Goal: Task Accomplishment & Management: Use online tool/utility

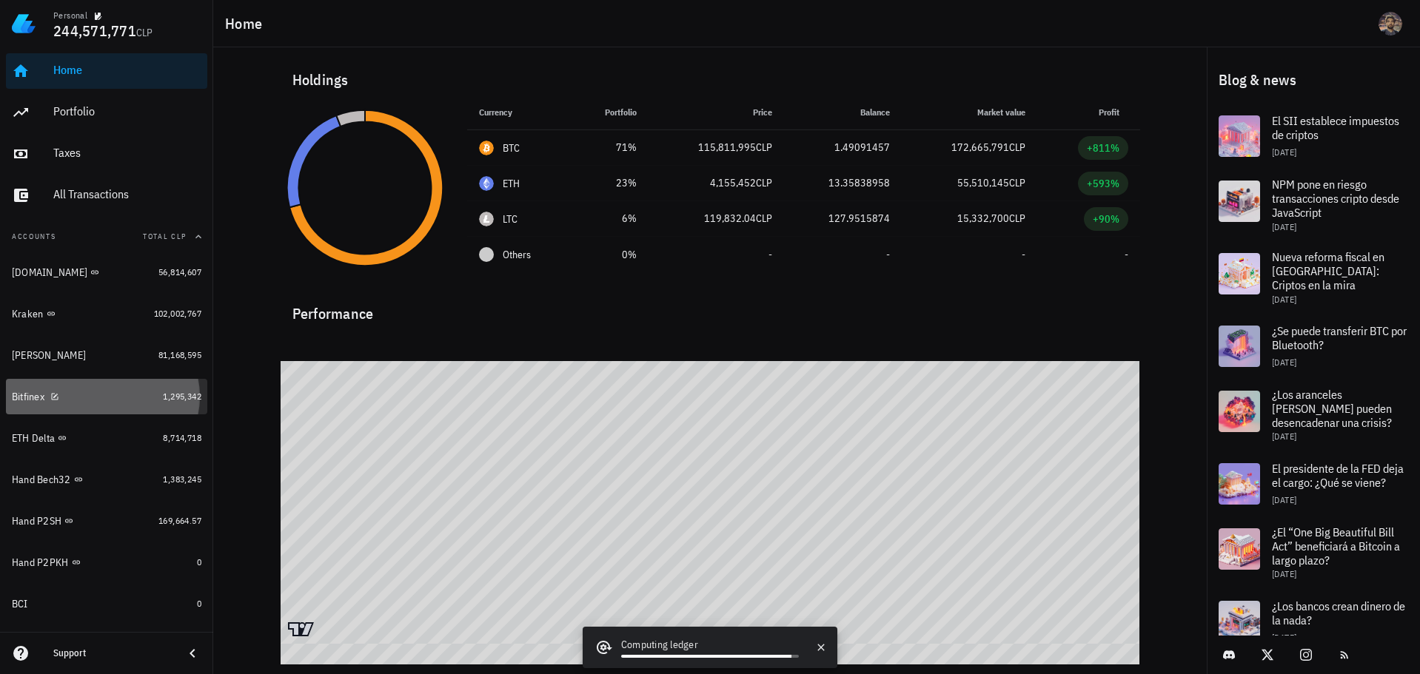
click at [121, 390] on div "Bitfinex" at bounding box center [84, 397] width 145 height 14
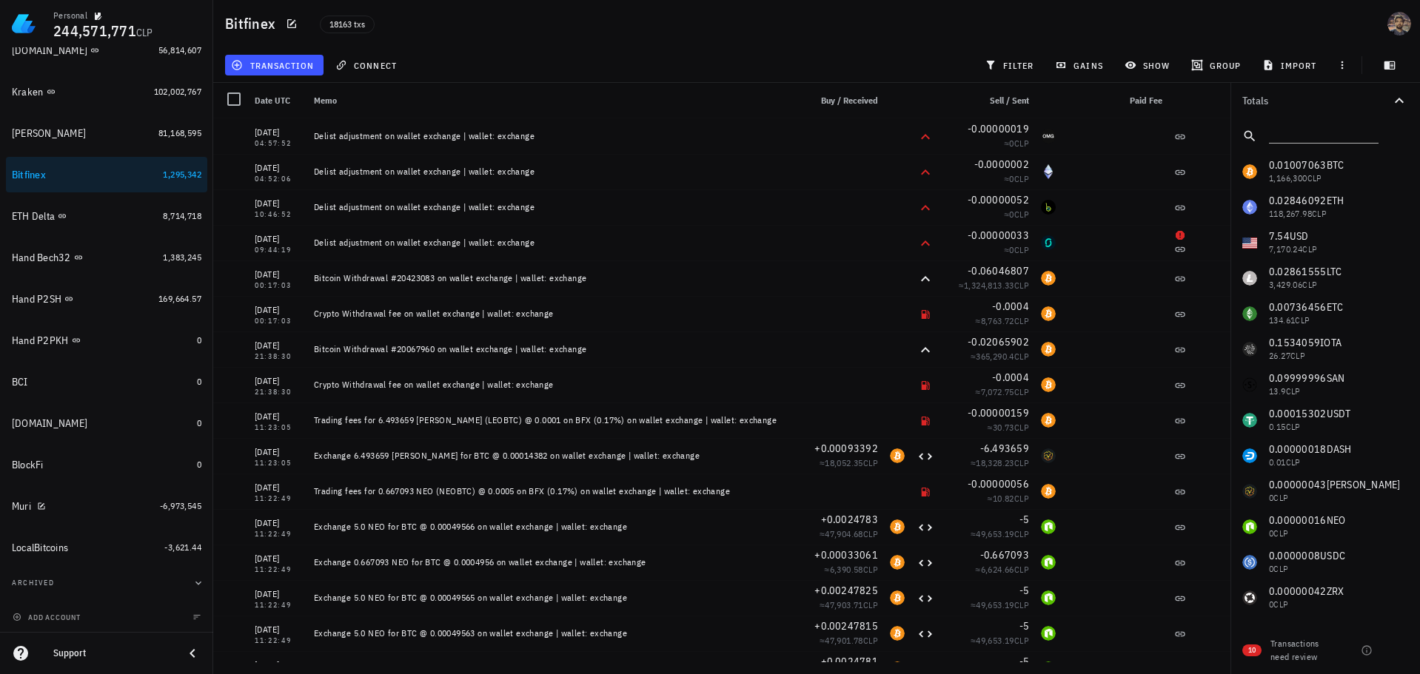
scroll to position [224, 0]
click at [66, 617] on span "add account" at bounding box center [48, 616] width 65 height 10
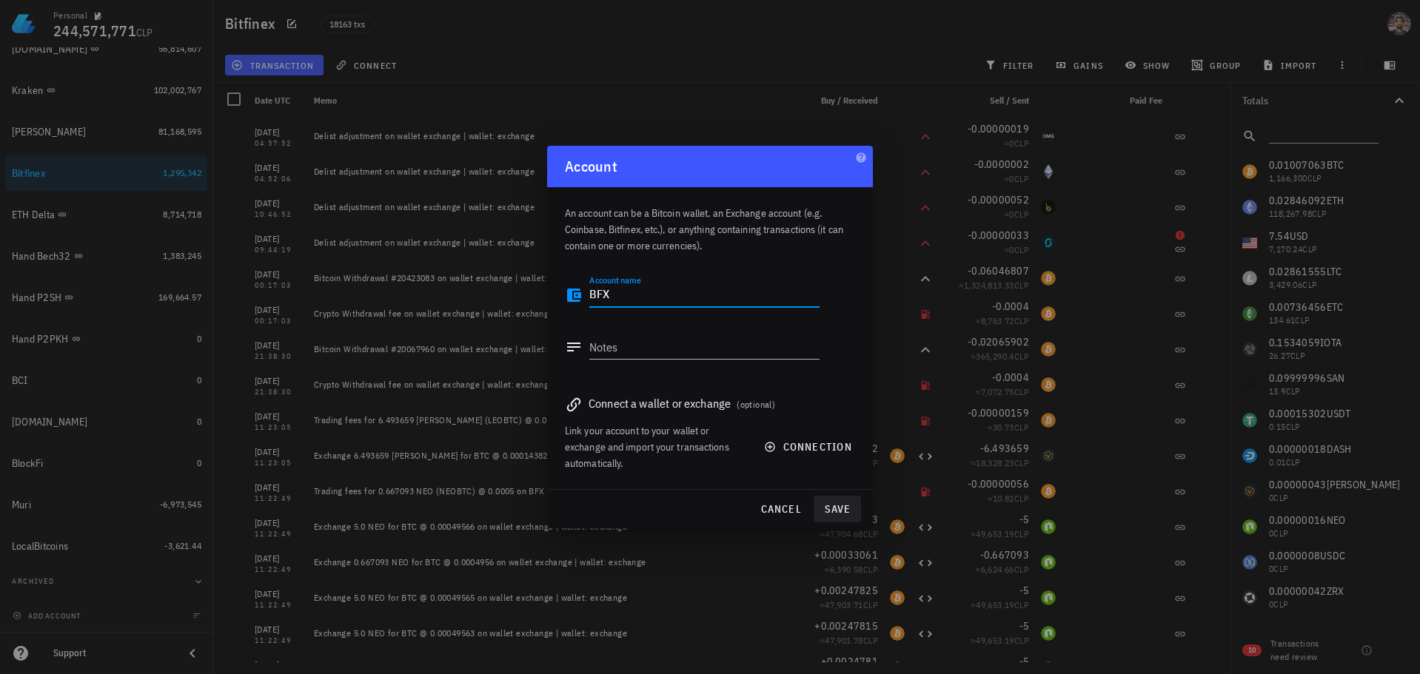
type textarea "BFX"
click at [839, 514] on span "save" at bounding box center [837, 509] width 36 height 13
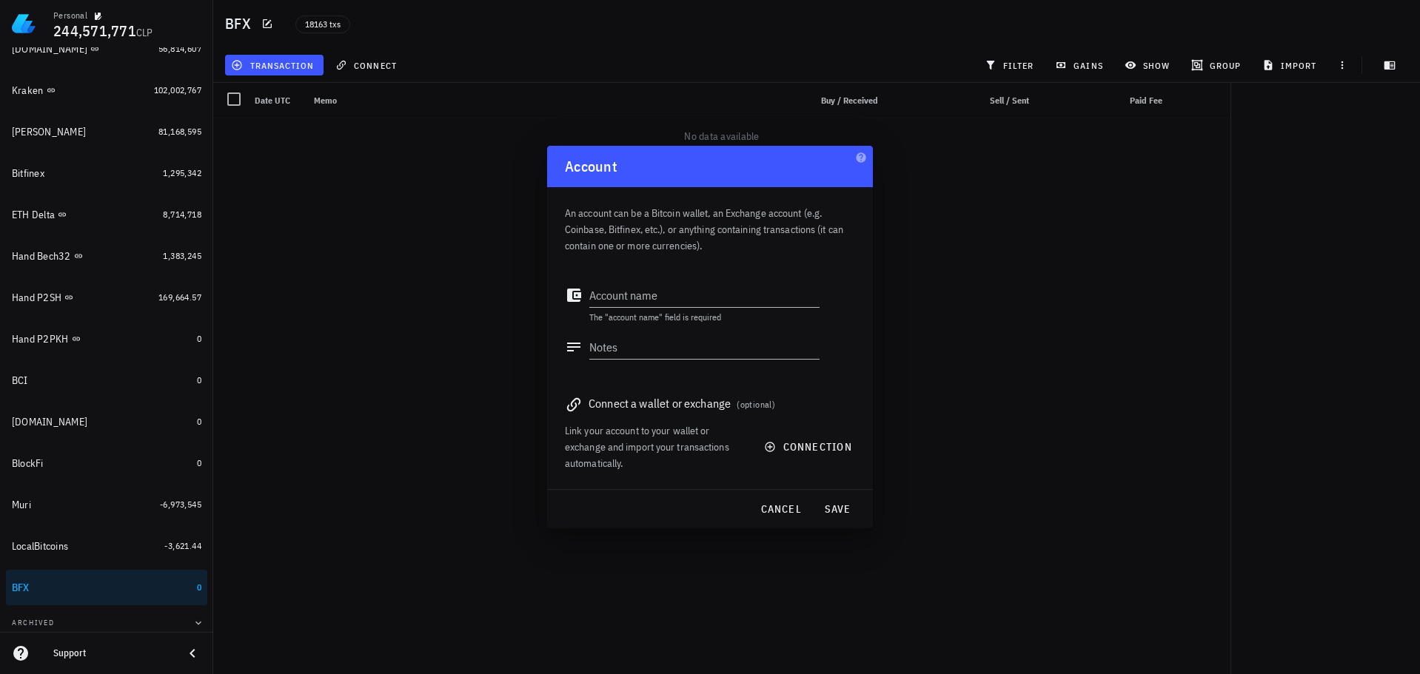
scroll to position [265, 0]
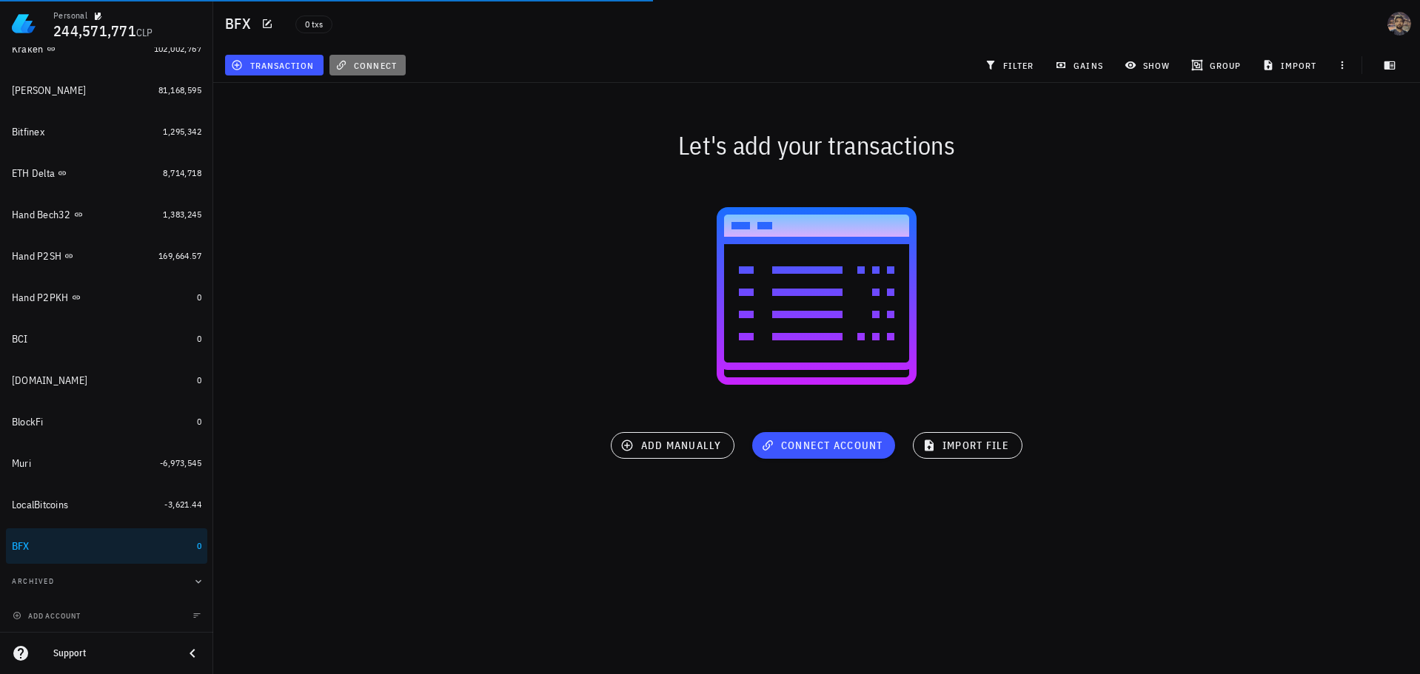
click at [364, 63] on span "connect" at bounding box center [367, 65] width 58 height 12
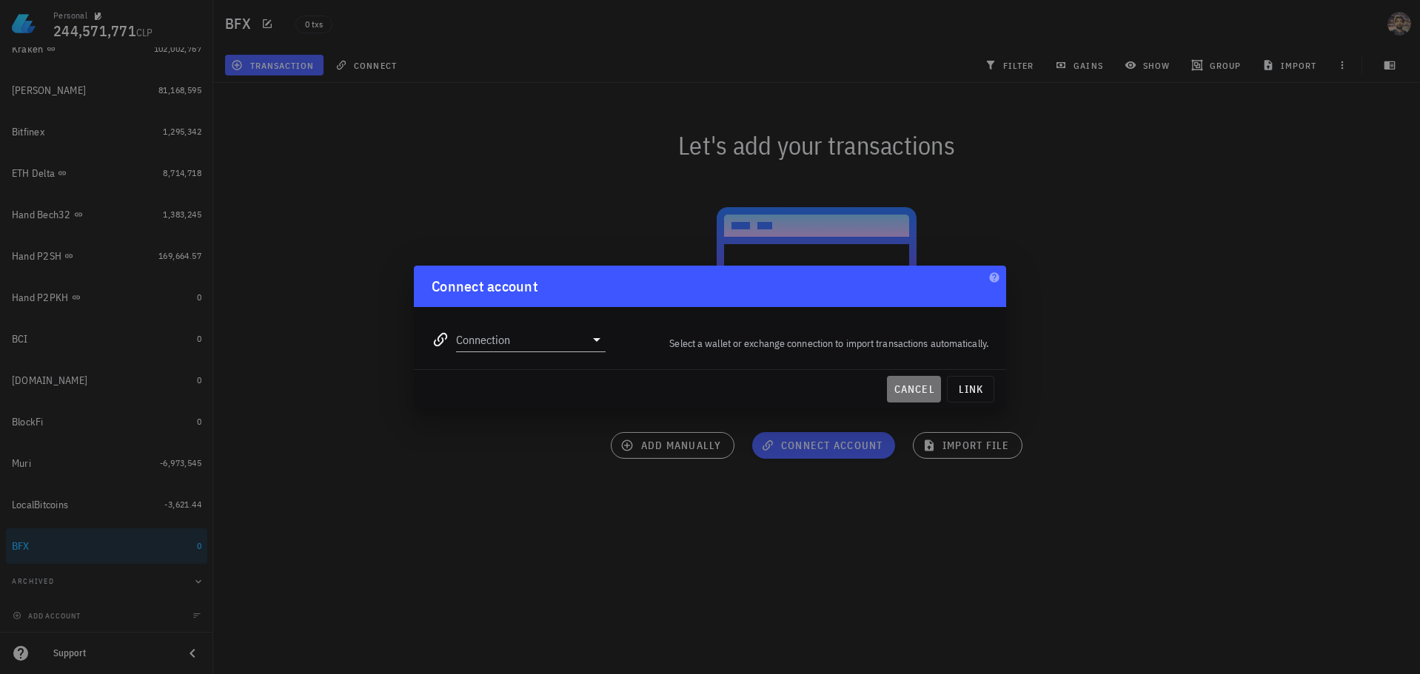
click at [900, 383] on button "cancel" at bounding box center [914, 389] width 54 height 27
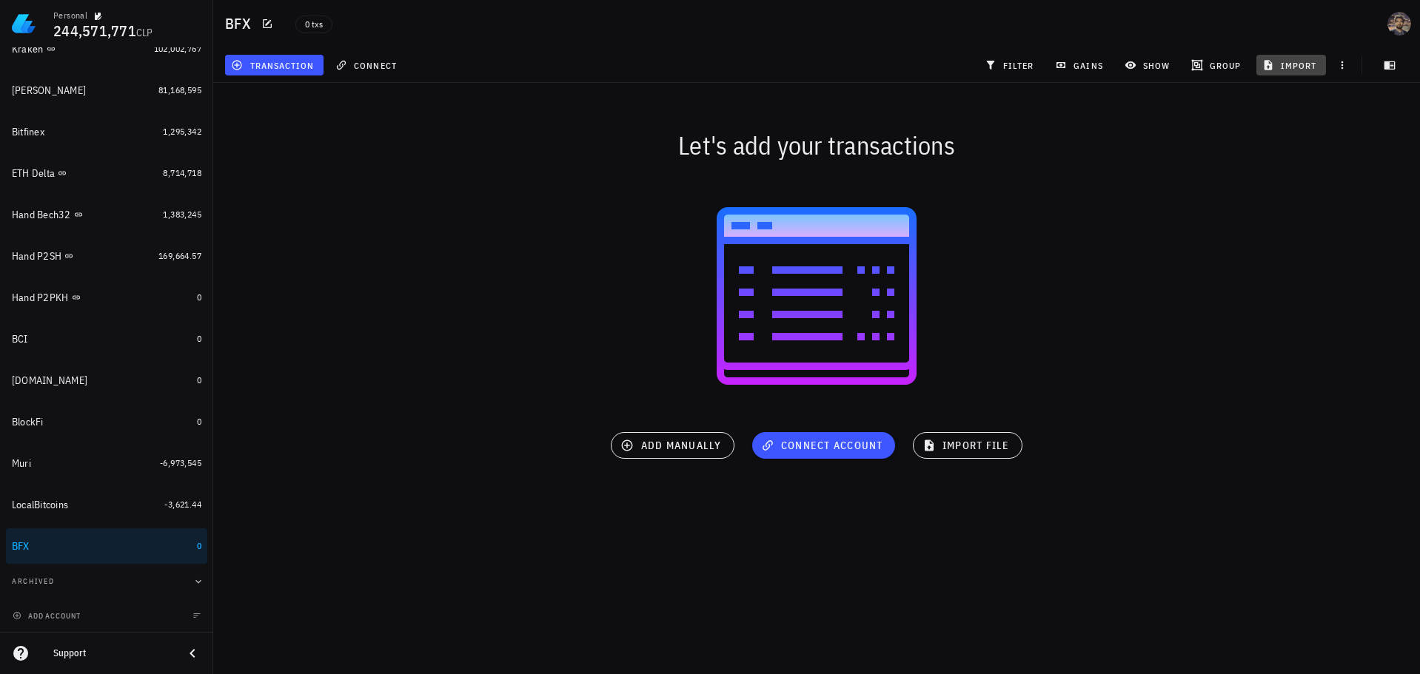
click at [1291, 70] on span "import" at bounding box center [1291, 65] width 52 height 12
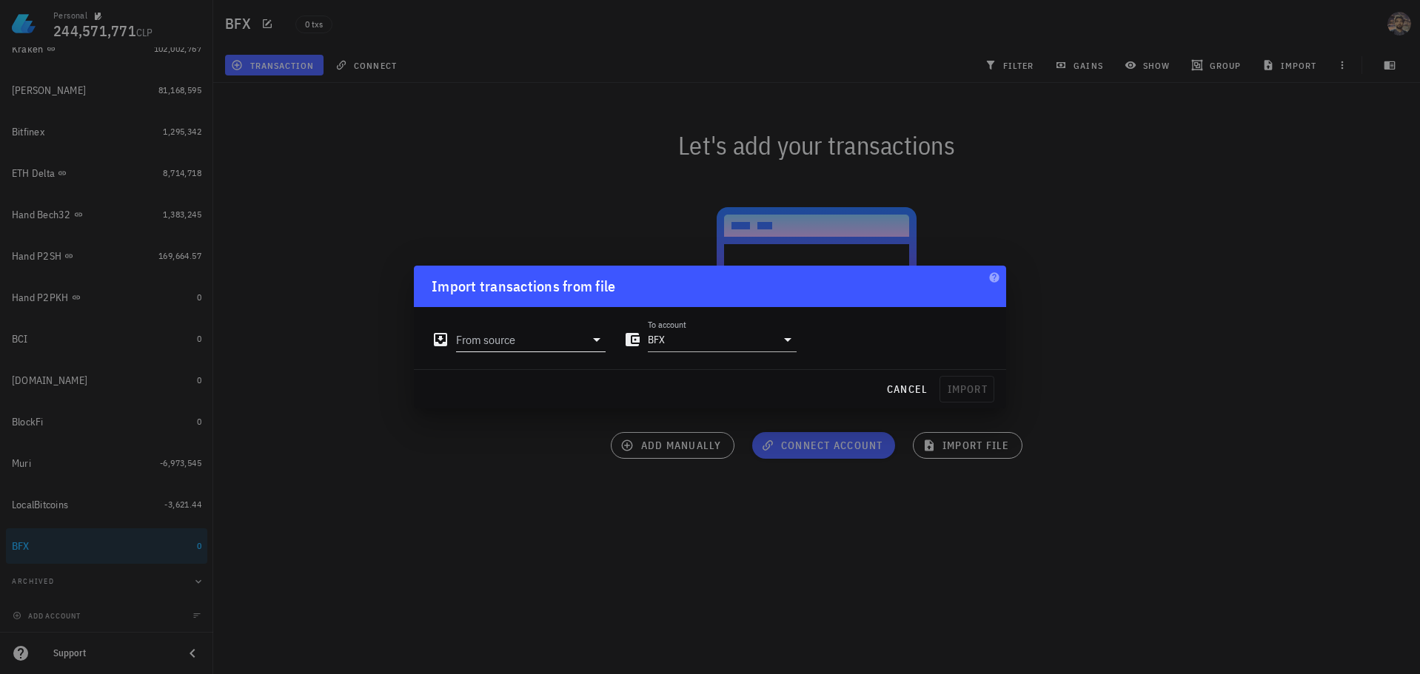
drag, startPoint x: 491, startPoint y: 342, endPoint x: 491, endPoint y: 352, distance: 9.7
click at [492, 340] on input "From source" at bounding box center [520, 340] width 129 height 24
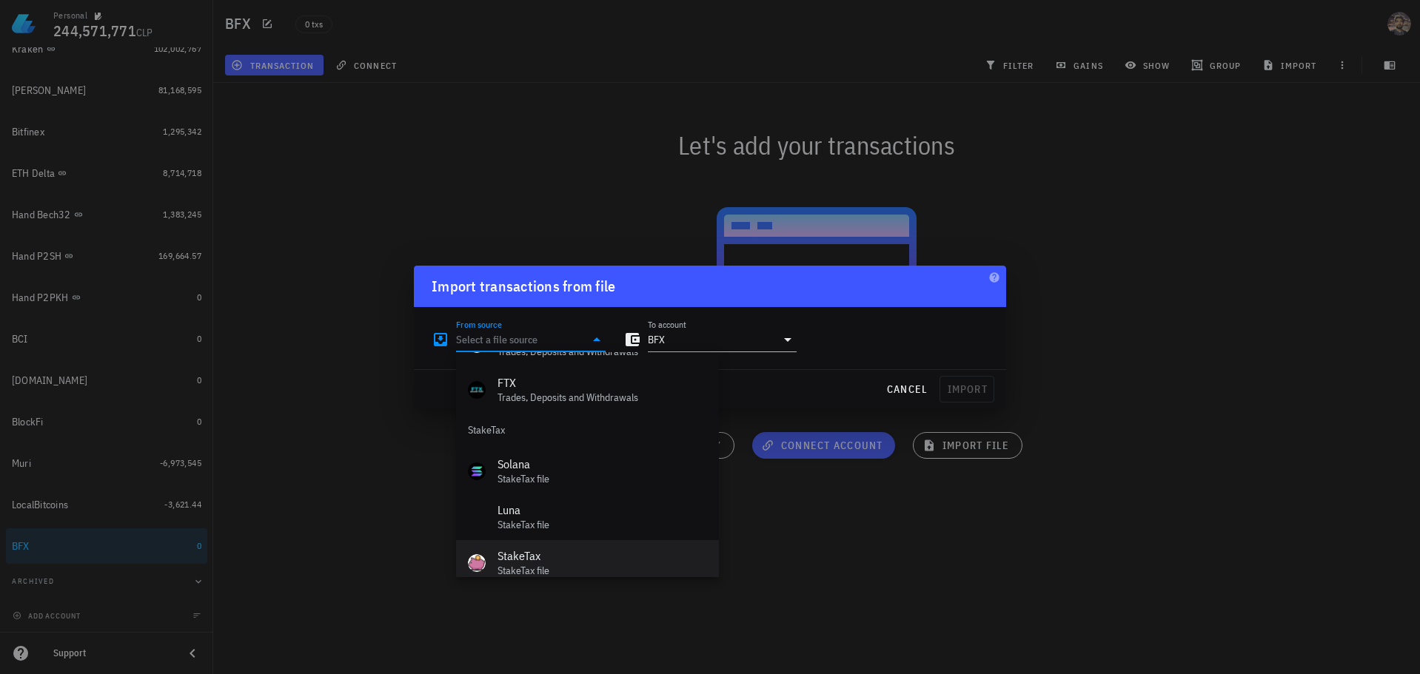
scroll to position [663, 0]
click at [531, 548] on div "Excel/CSV File" at bounding box center [601, 553] width 209 height 14
type input "Excel/CSV File"
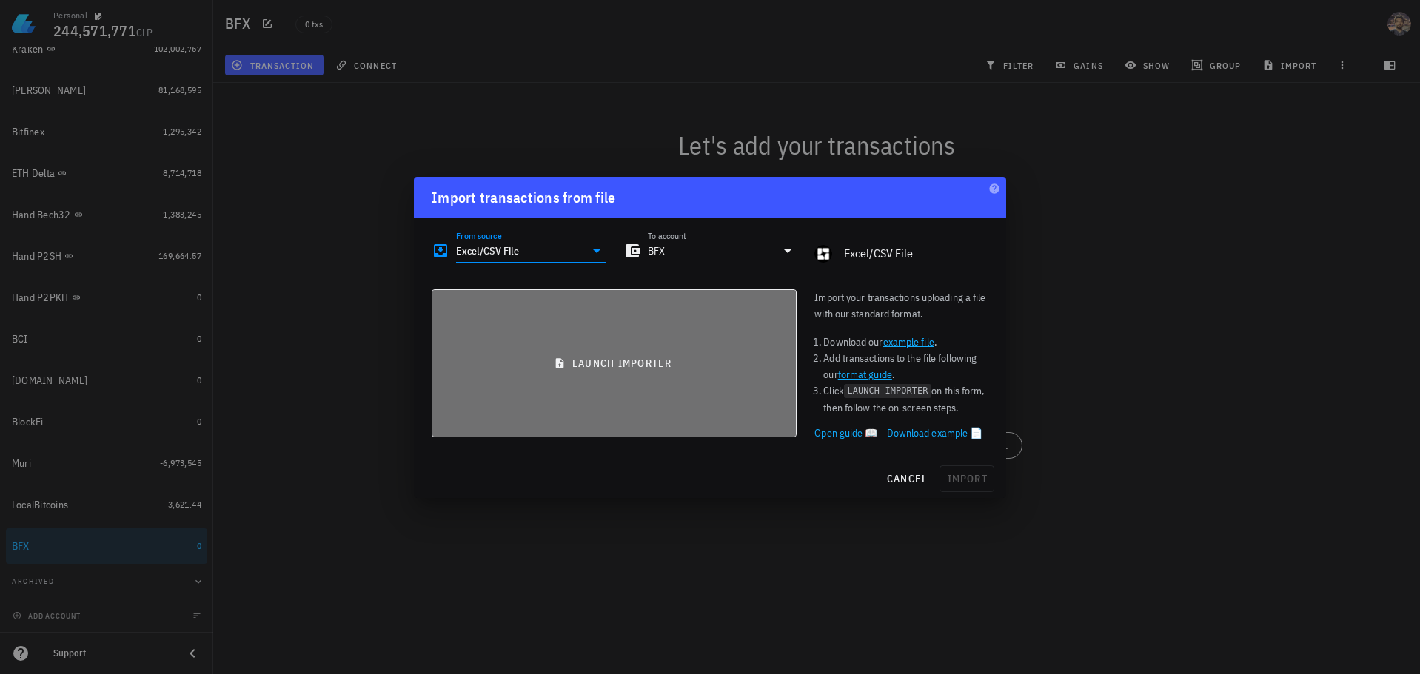
click at [585, 366] on span "launch importer" at bounding box center [614, 363] width 340 height 13
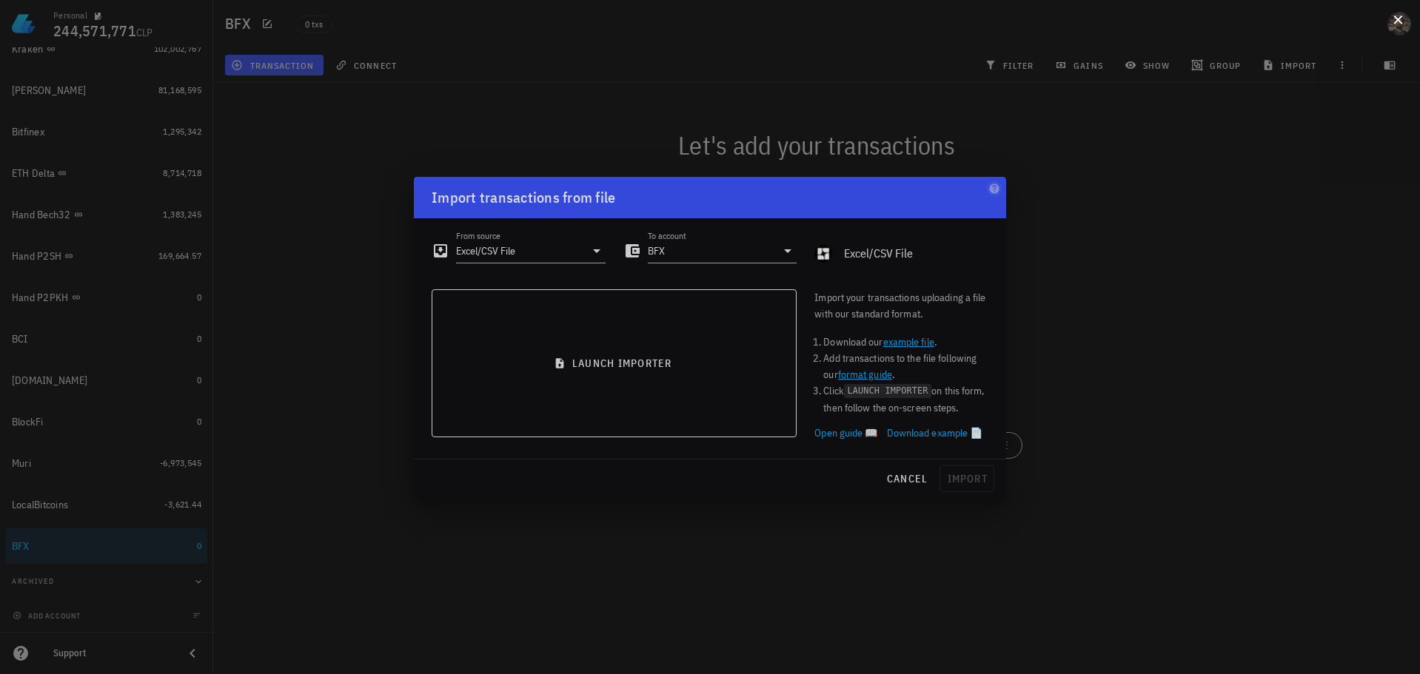
click at [1399, 25] on button at bounding box center [1397, 18] width 15 height 15
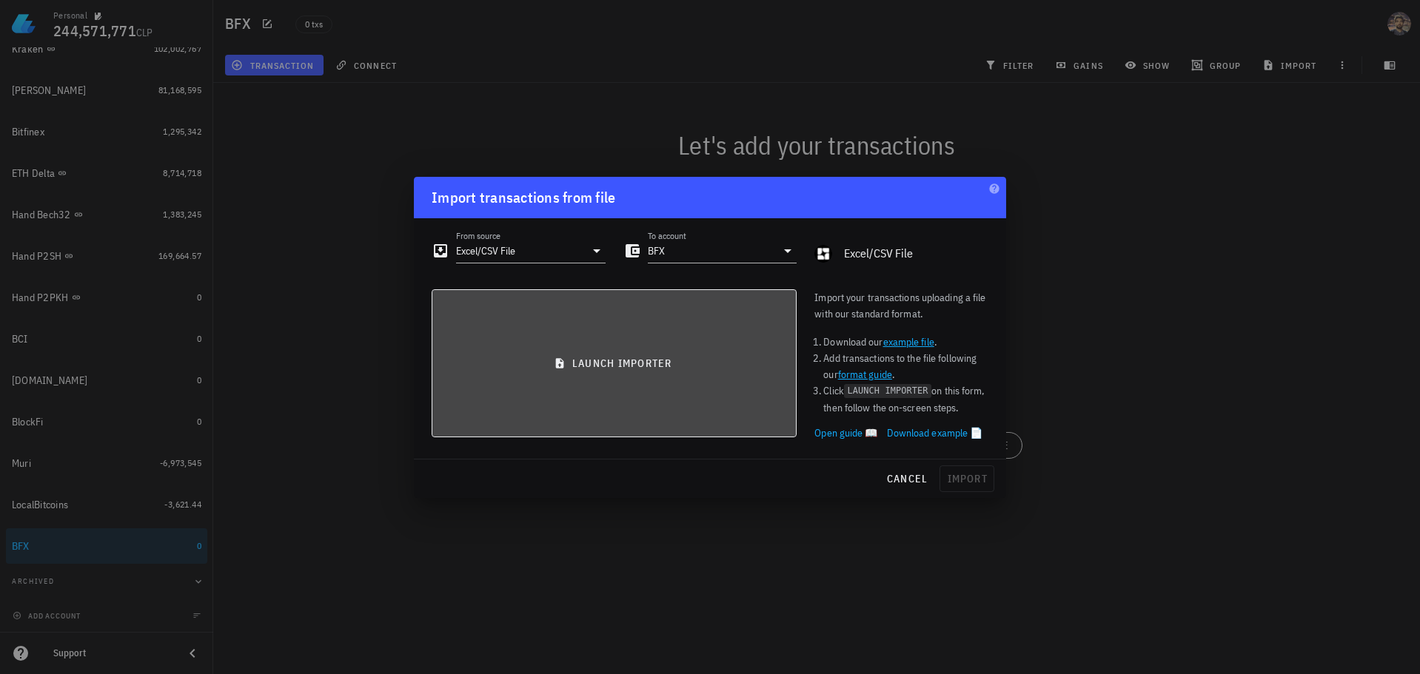
click at [554, 380] on button "launch importer" at bounding box center [614, 363] width 365 height 148
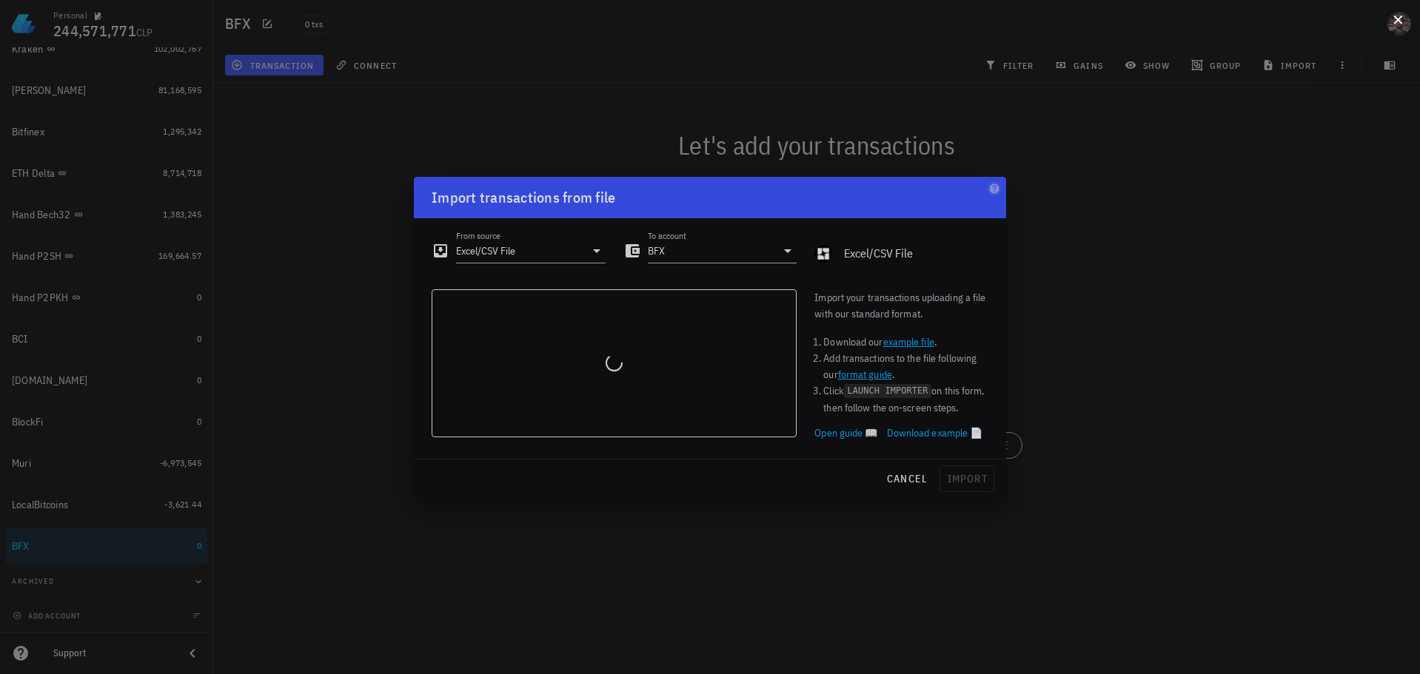
click at [1400, 26] on button at bounding box center [1397, 18] width 15 height 15
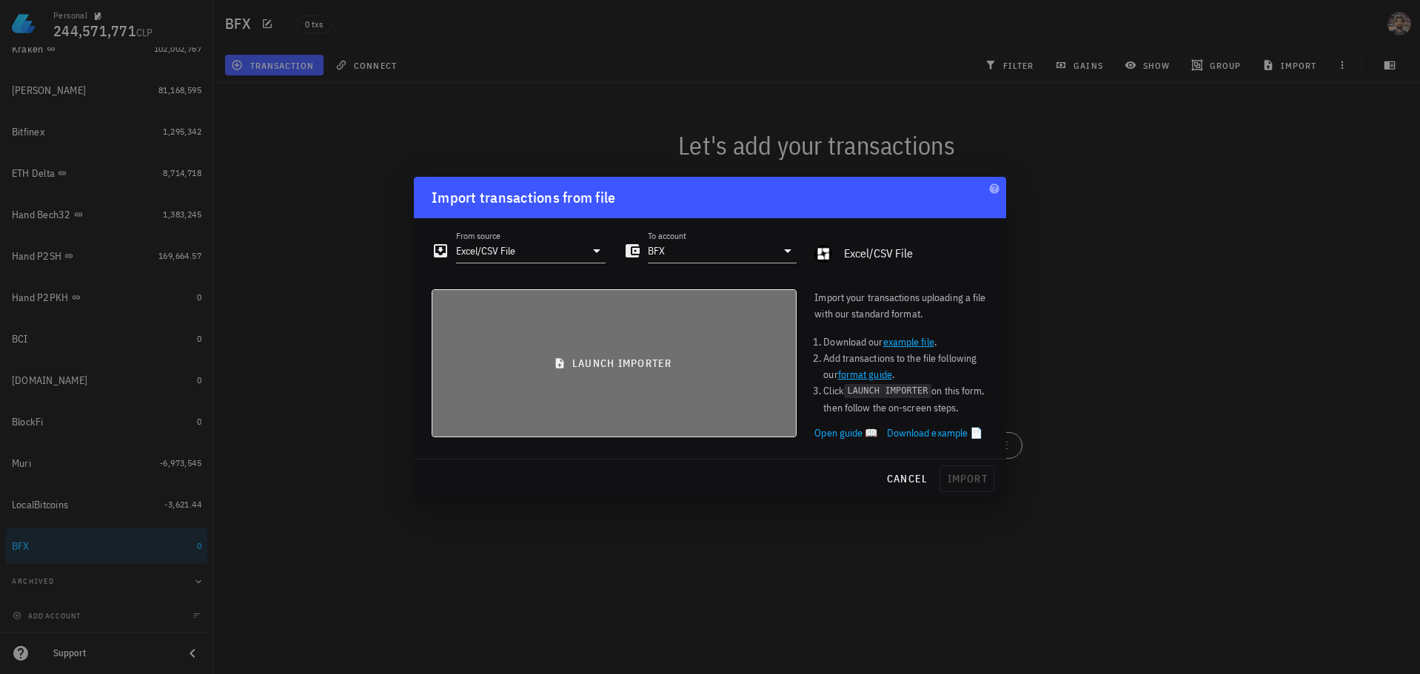
click at [614, 358] on span "launch importer" at bounding box center [614, 363] width 340 height 13
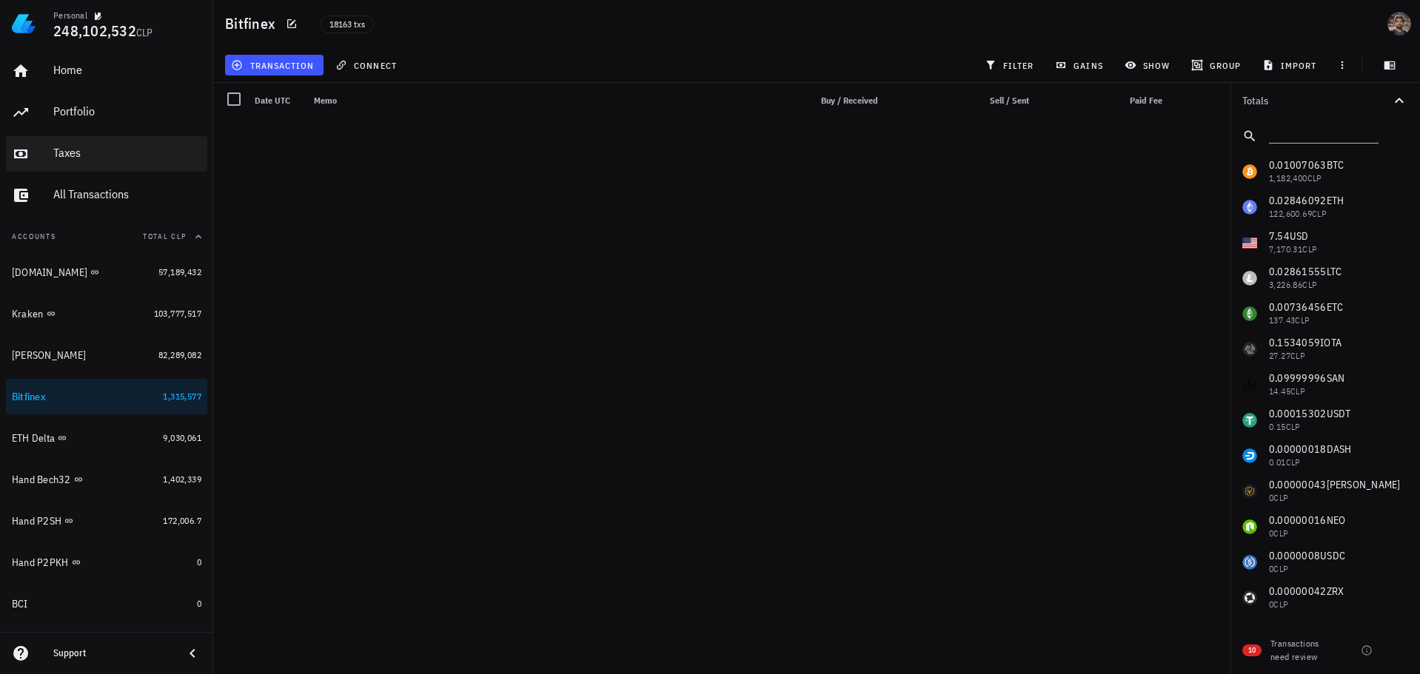
scroll to position [644740, 0]
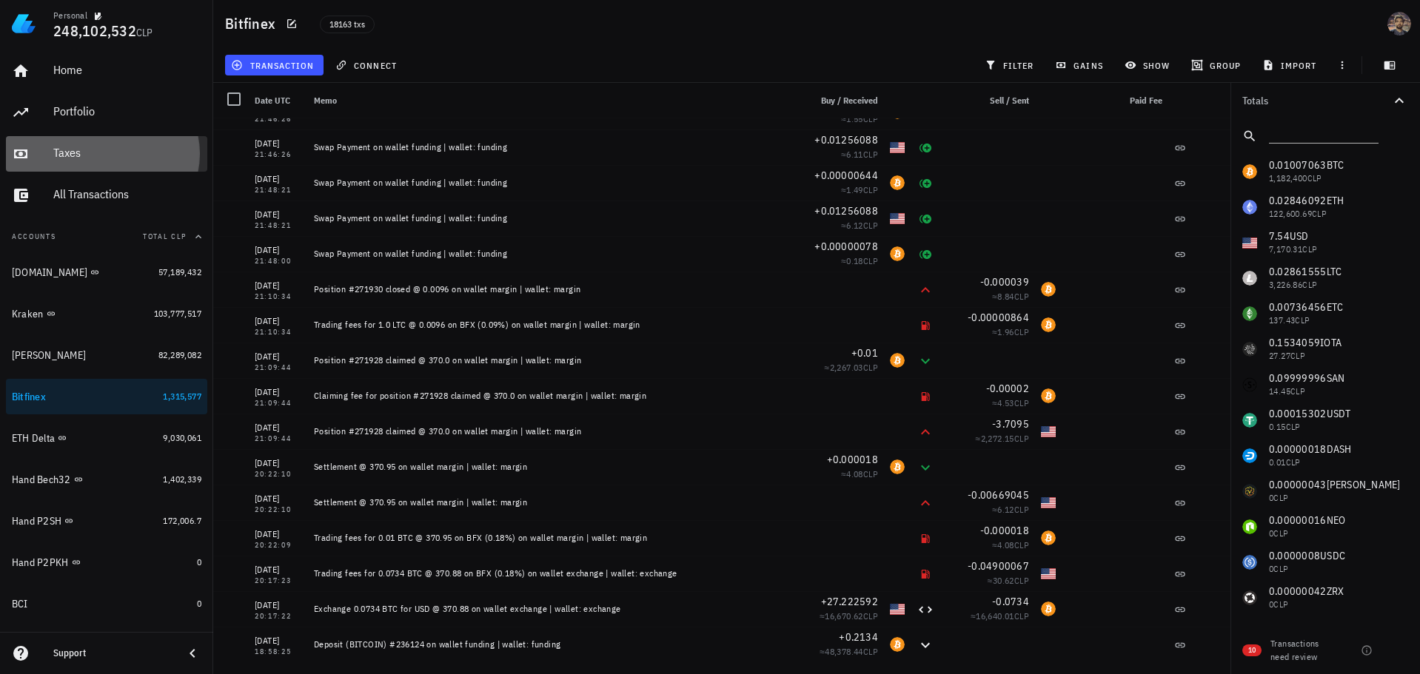
click at [120, 155] on div "Taxes" at bounding box center [127, 153] width 148 height 14
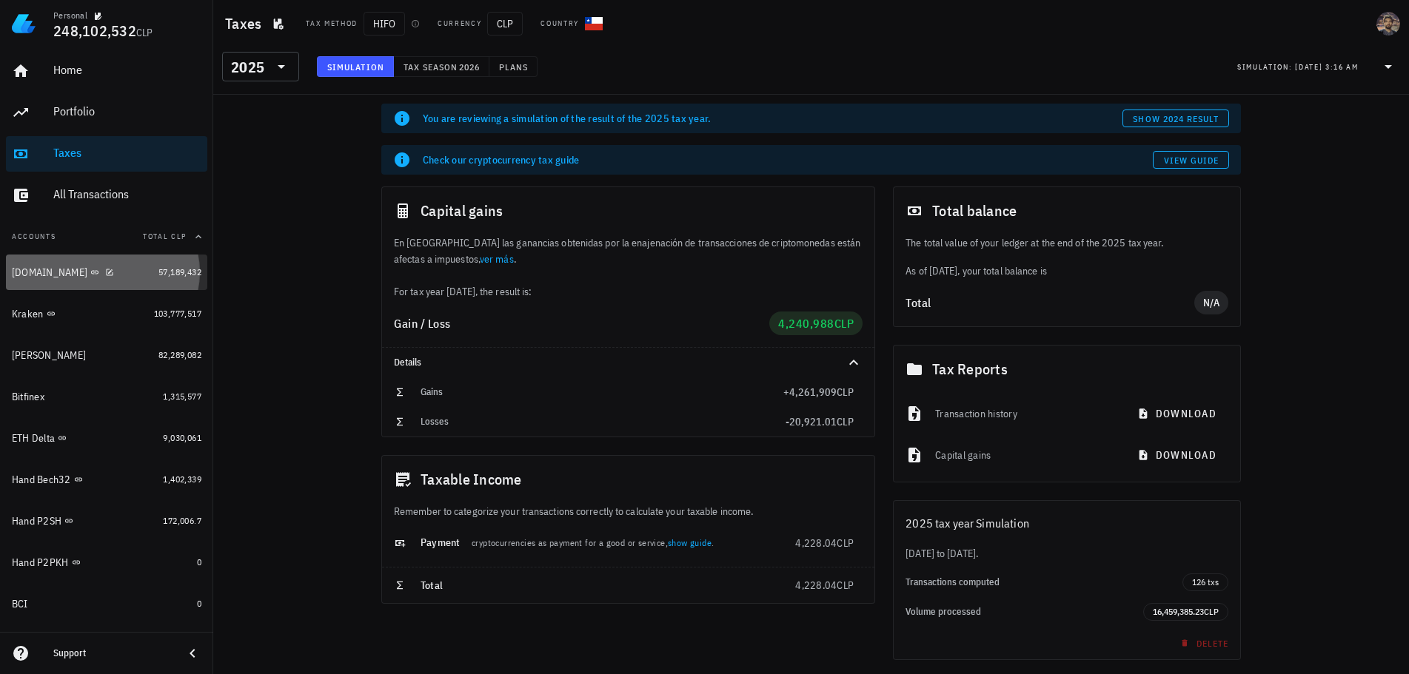
click at [107, 284] on div "[DOMAIN_NAME]" at bounding box center [82, 273] width 141 height 32
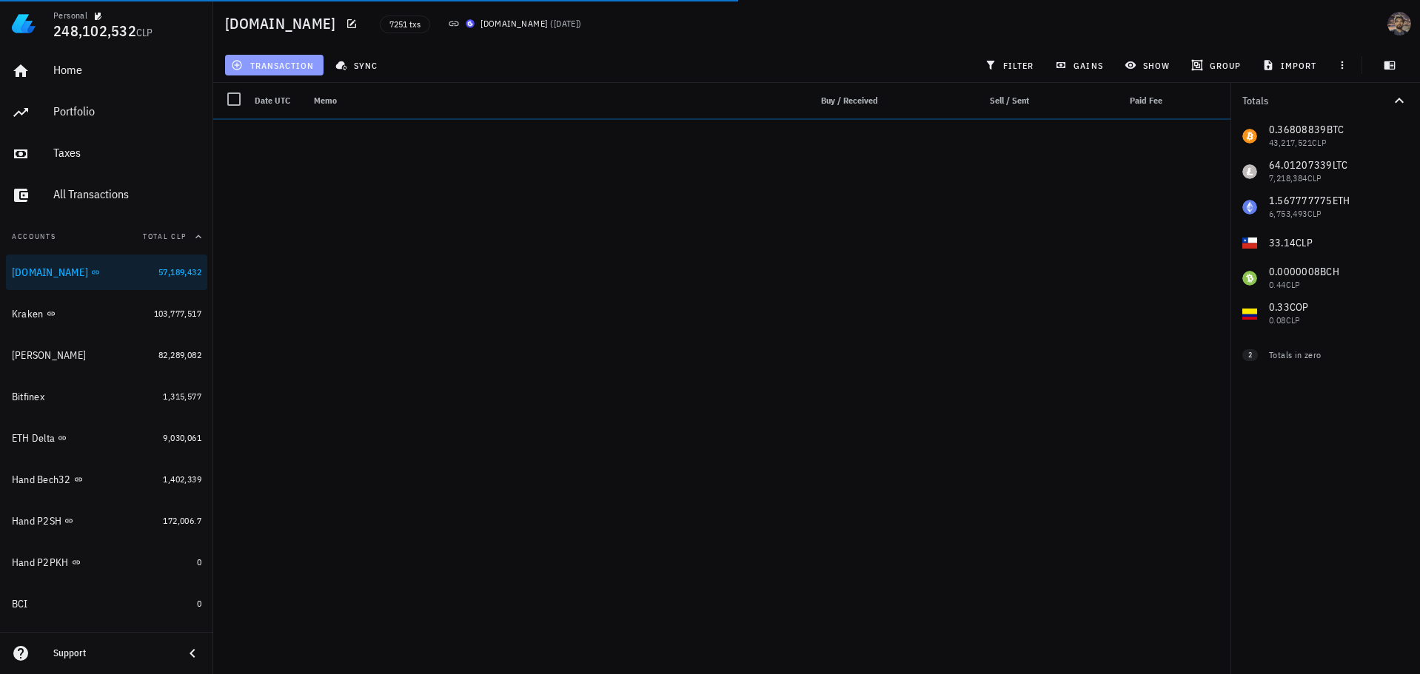
click at [306, 65] on span "transaction" at bounding box center [274, 65] width 80 height 12
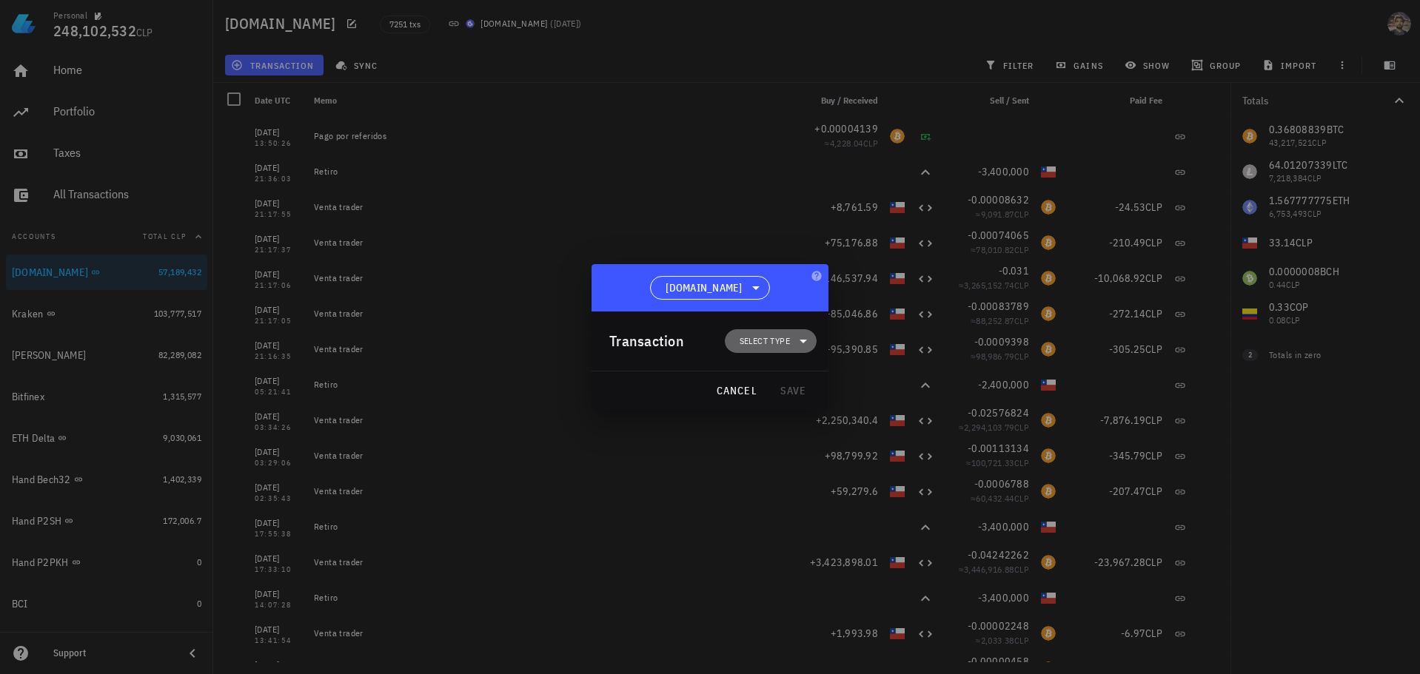
click at [771, 341] on span "Select type" at bounding box center [764, 341] width 50 height 15
click at [822, 406] on icon at bounding box center [820, 406] width 12 height 12
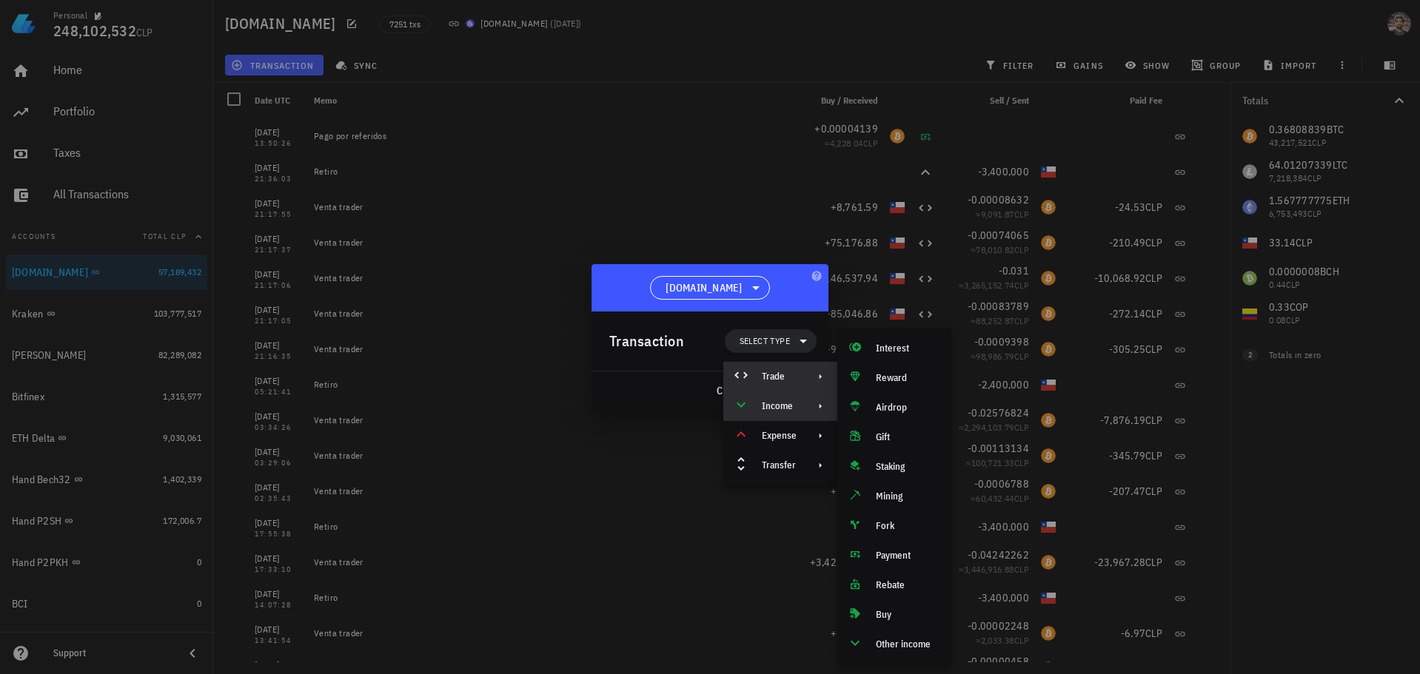
click at [808, 384] on div "Trade" at bounding box center [780, 377] width 115 height 30
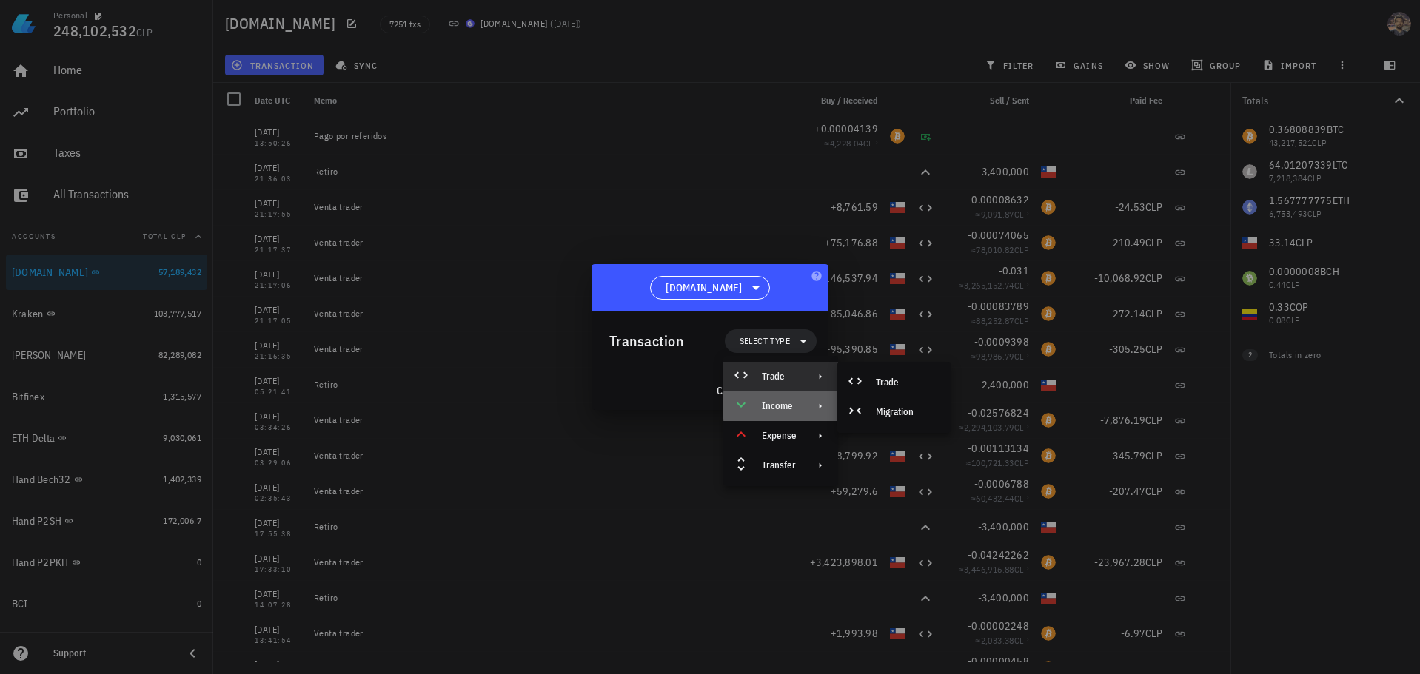
click at [805, 406] on div "Income" at bounding box center [780, 407] width 115 height 30
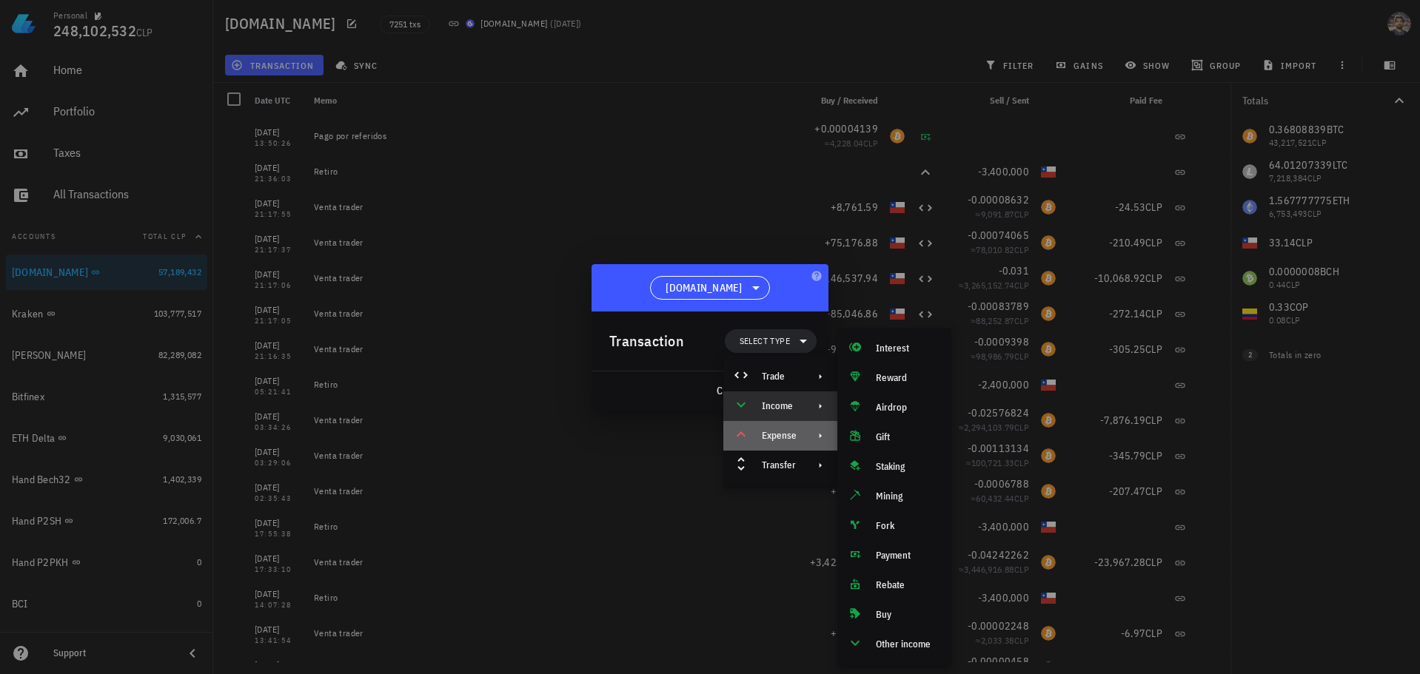
click at [776, 435] on div "Expense" at bounding box center [779, 436] width 35 height 12
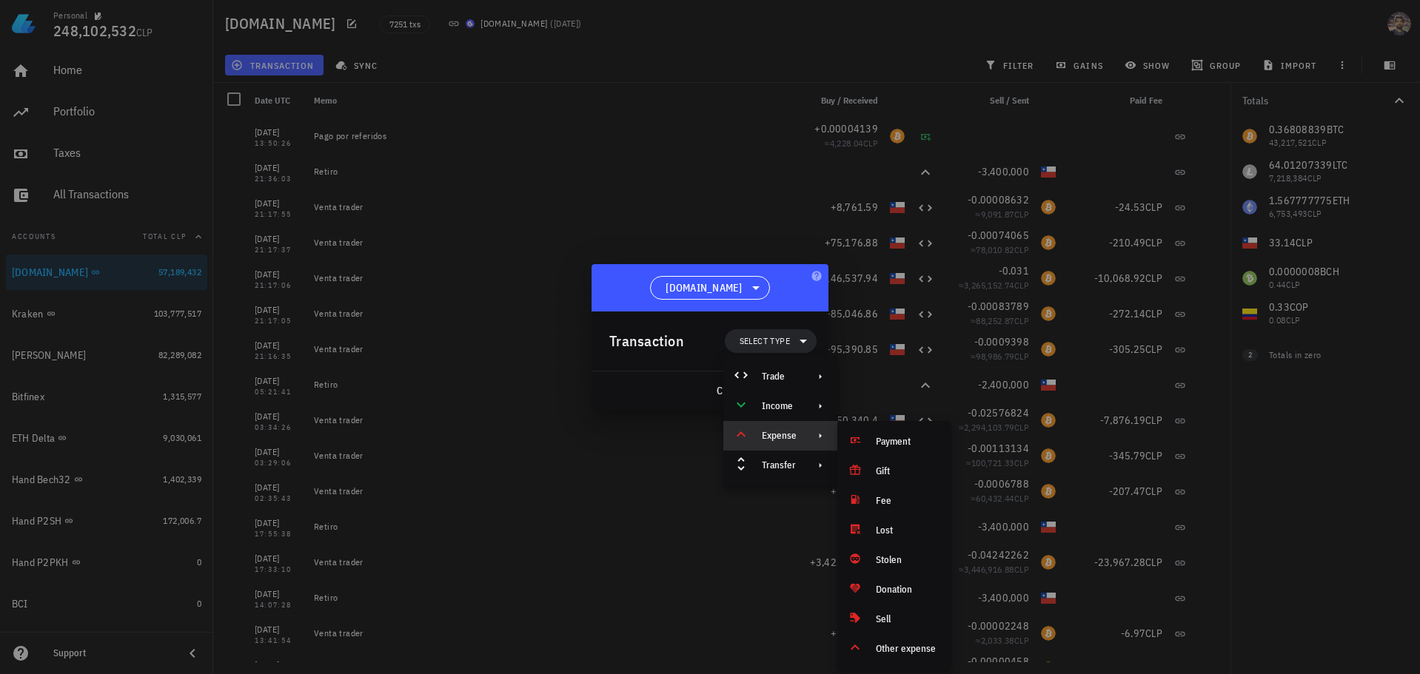
click at [515, 186] on div at bounding box center [710, 337] width 1420 height 674
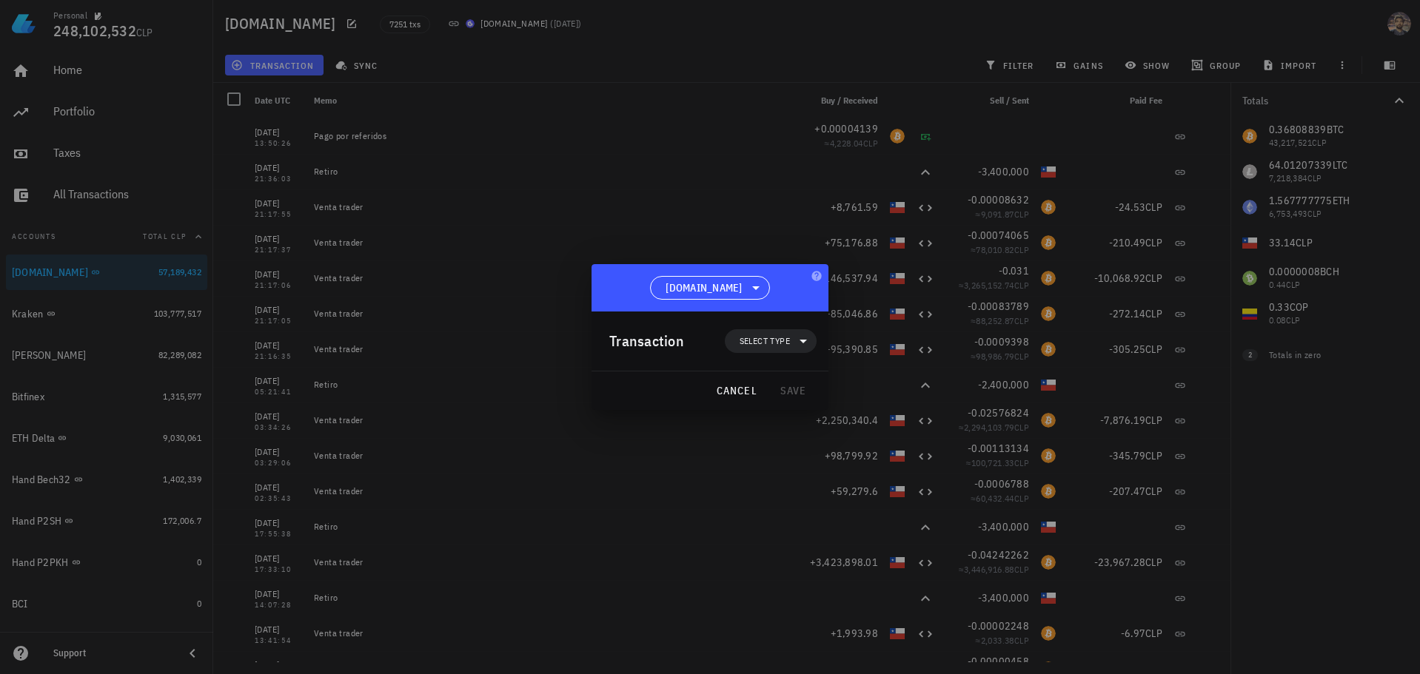
click at [77, 413] on div at bounding box center [710, 337] width 1420 height 674
click at [739, 399] on button "cancel" at bounding box center [736, 390] width 54 height 27
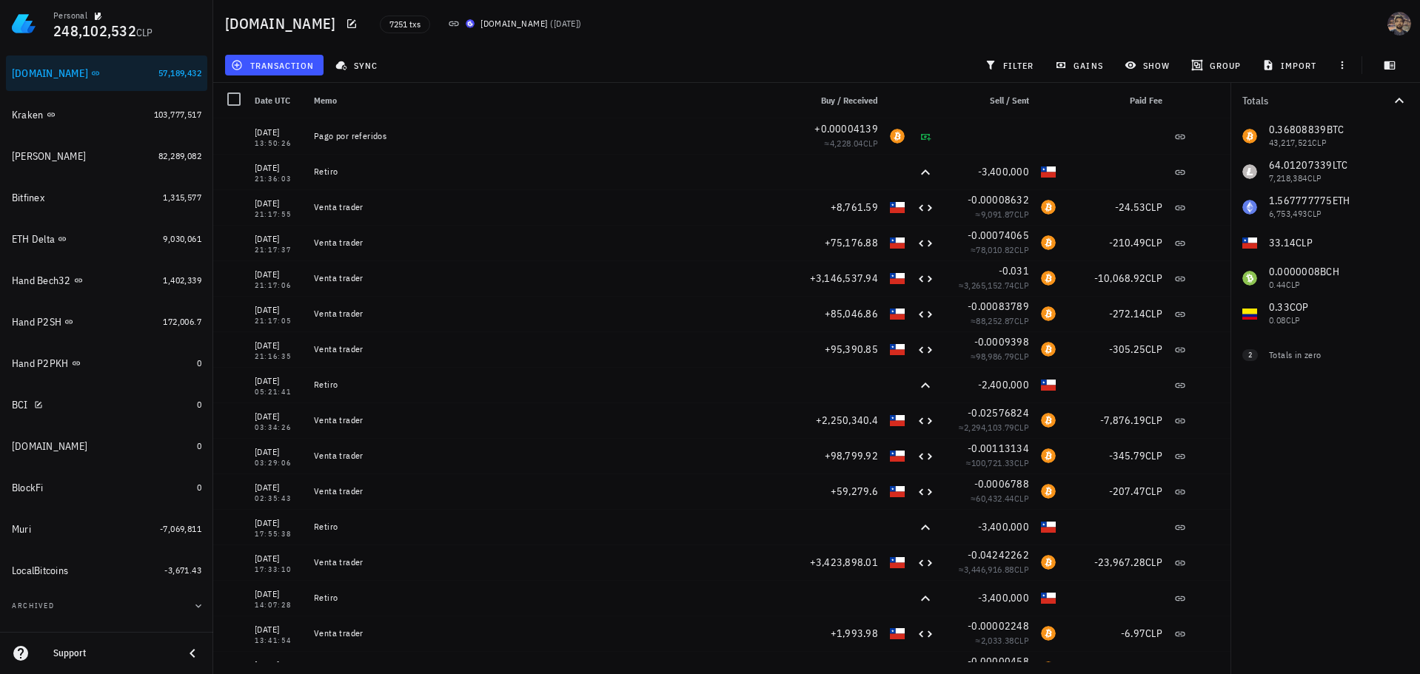
scroll to position [224, 0]
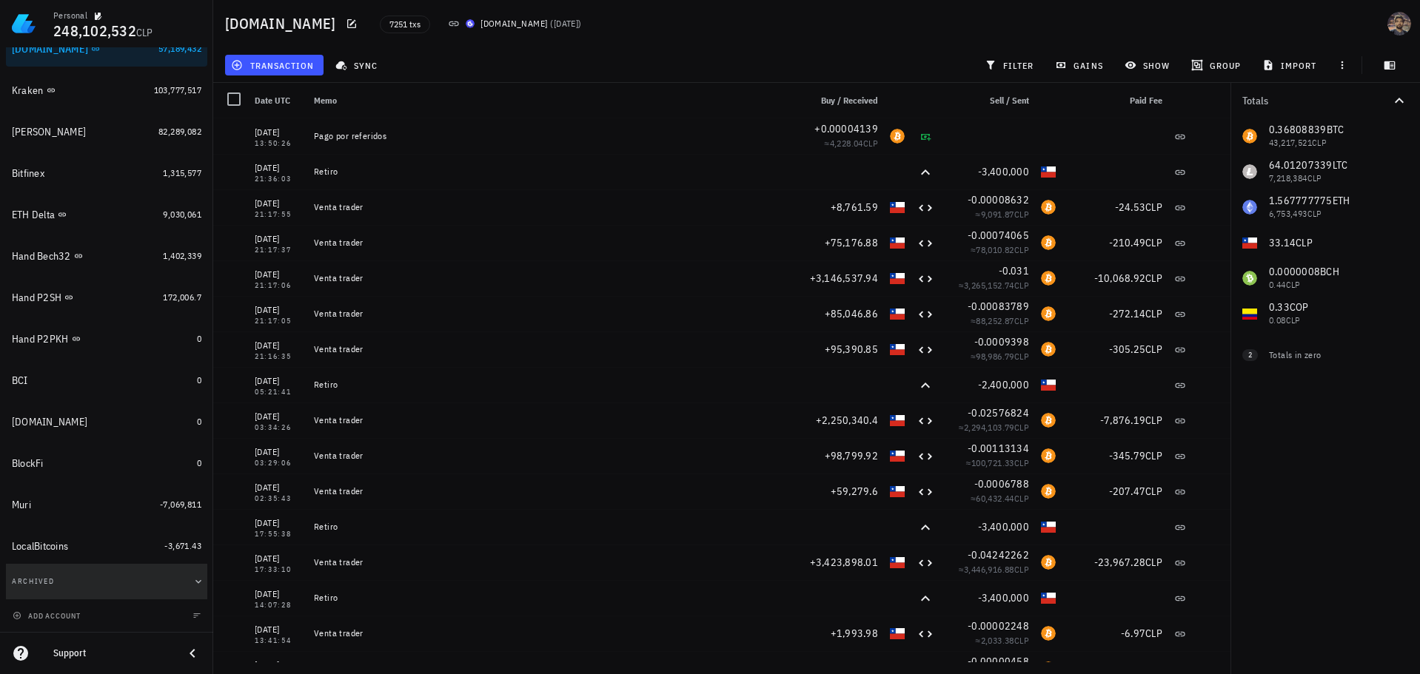
click at [159, 580] on button "Archived" at bounding box center [106, 582] width 201 height 36
click at [161, 580] on button "Archived" at bounding box center [106, 582] width 201 height 36
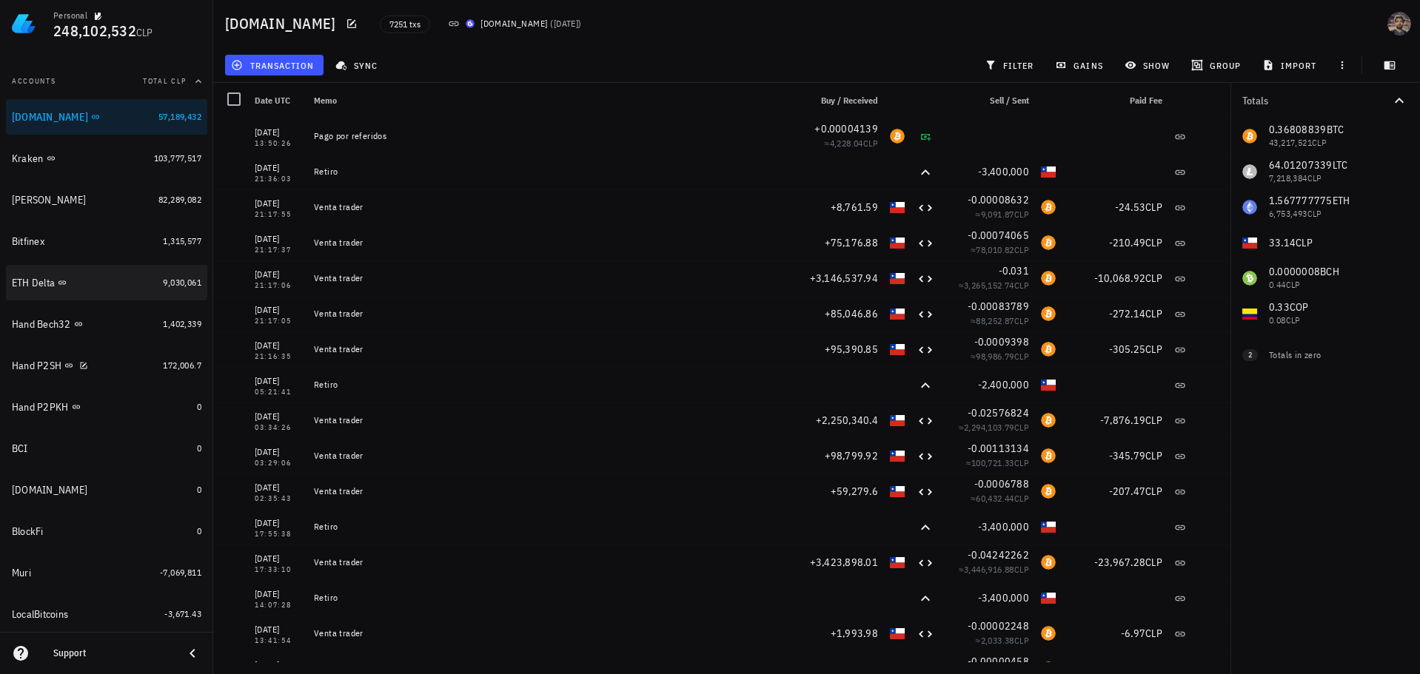
scroll to position [150, 0]
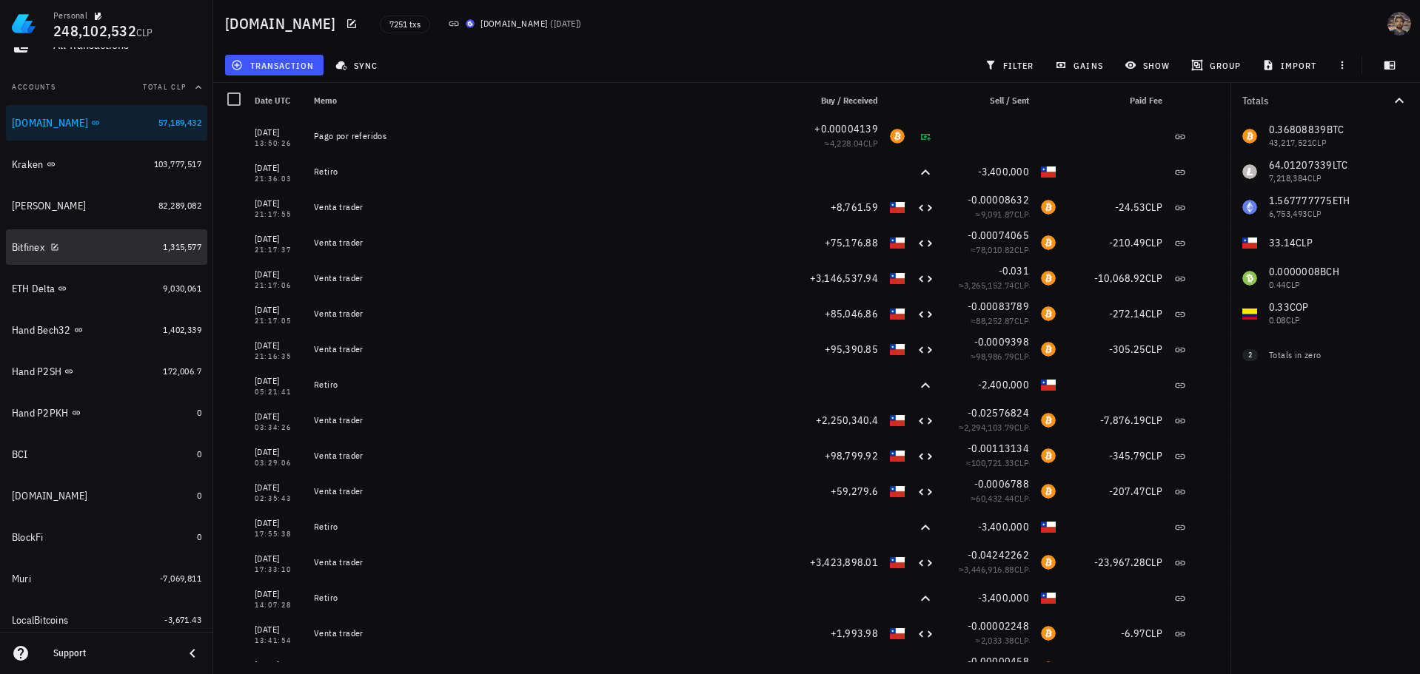
click at [69, 239] on div "Bitfinex" at bounding box center [84, 248] width 145 height 32
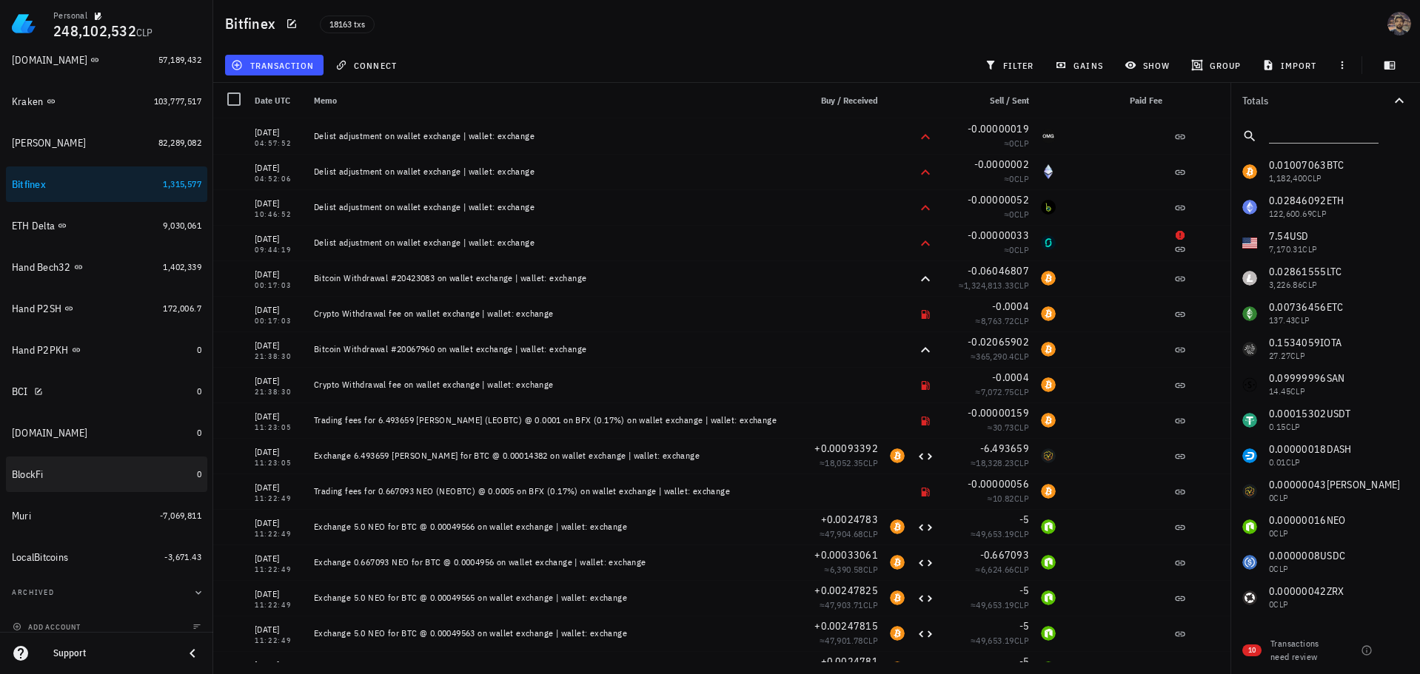
scroll to position [224, 0]
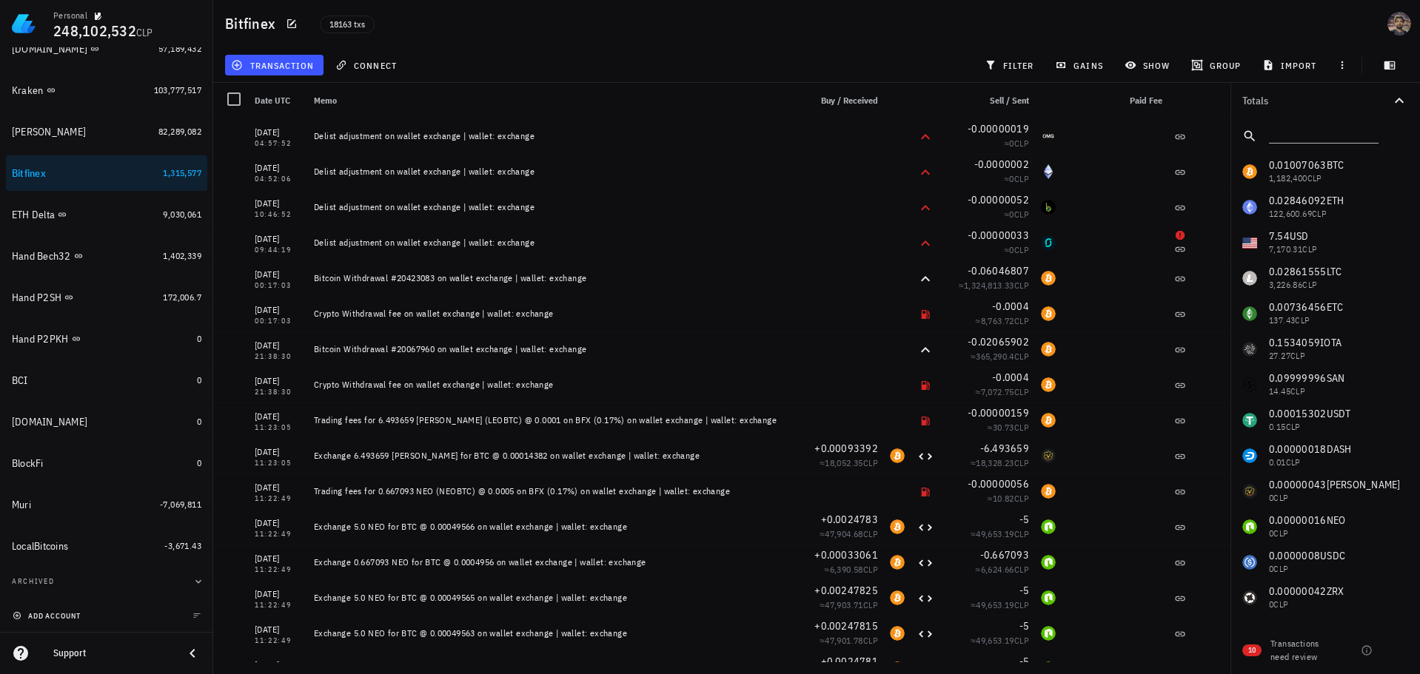
click at [41, 618] on span "add account" at bounding box center [48, 616] width 65 height 10
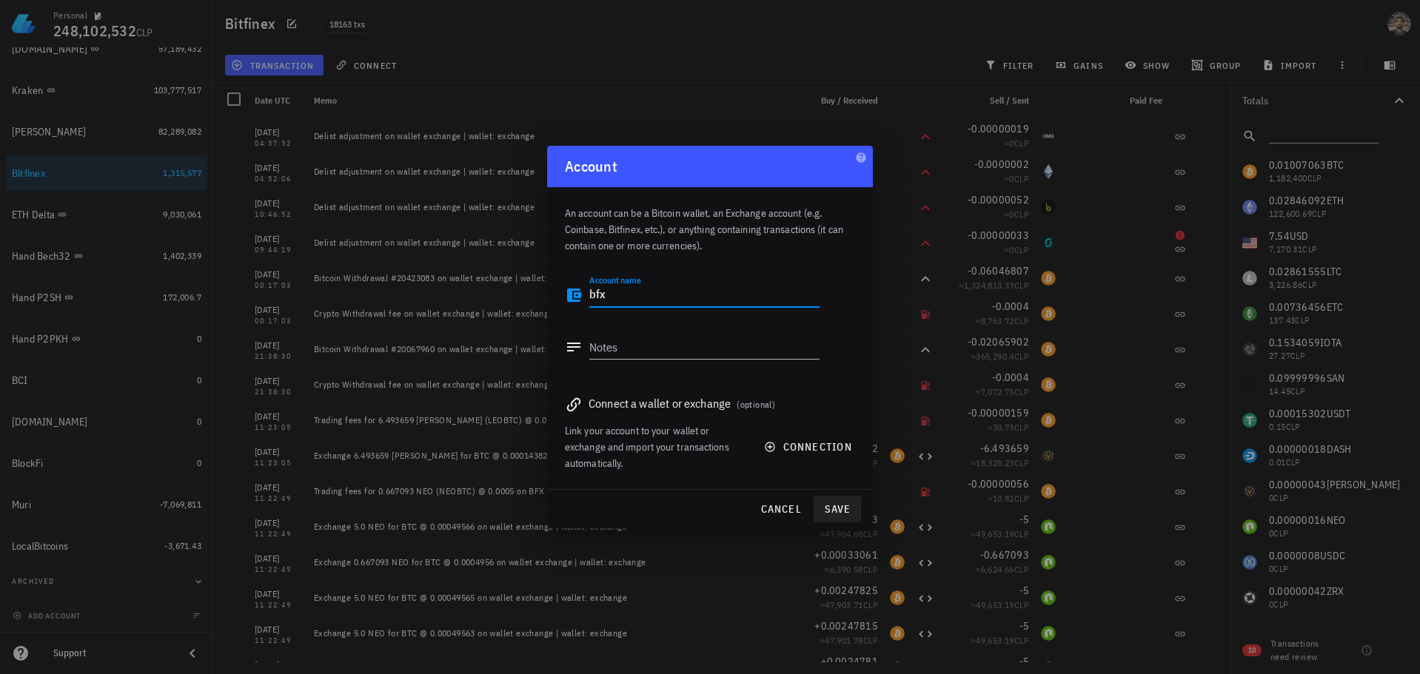
type textarea "bfx"
click at [836, 508] on span "save" at bounding box center [837, 509] width 36 height 13
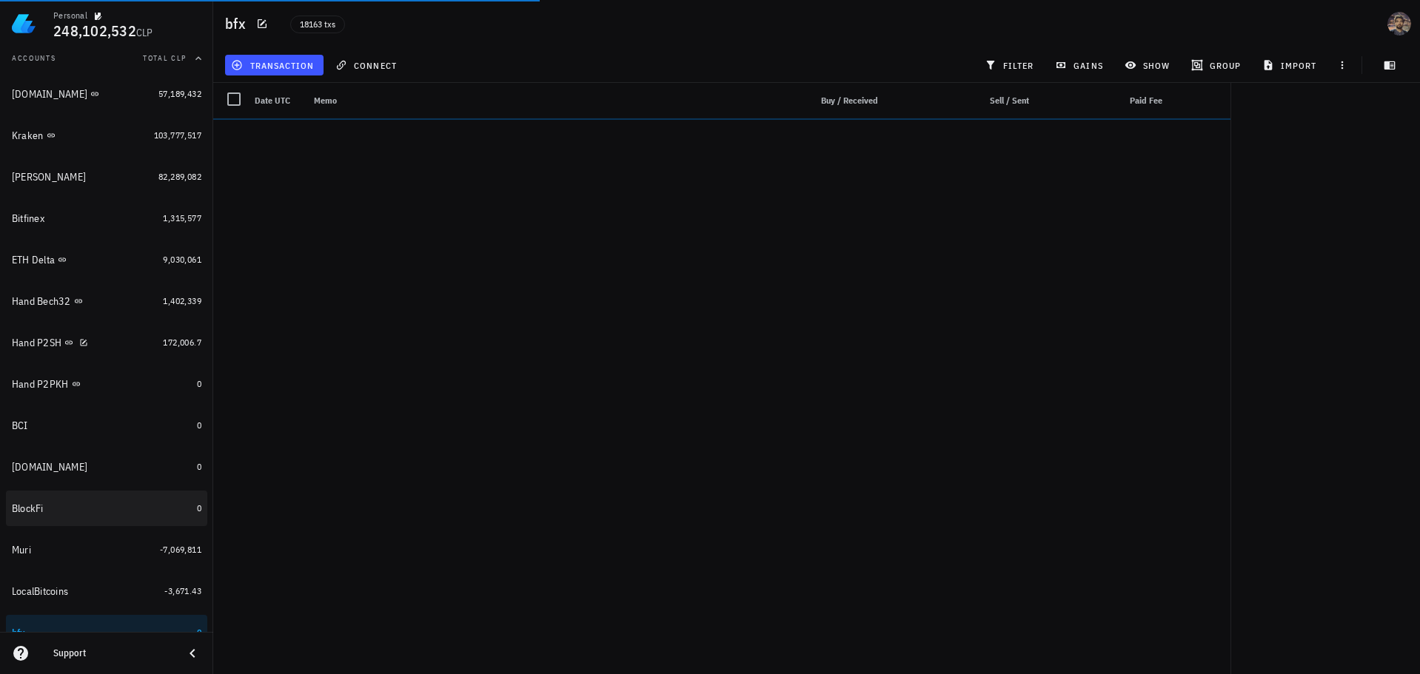
scroll to position [191, 0]
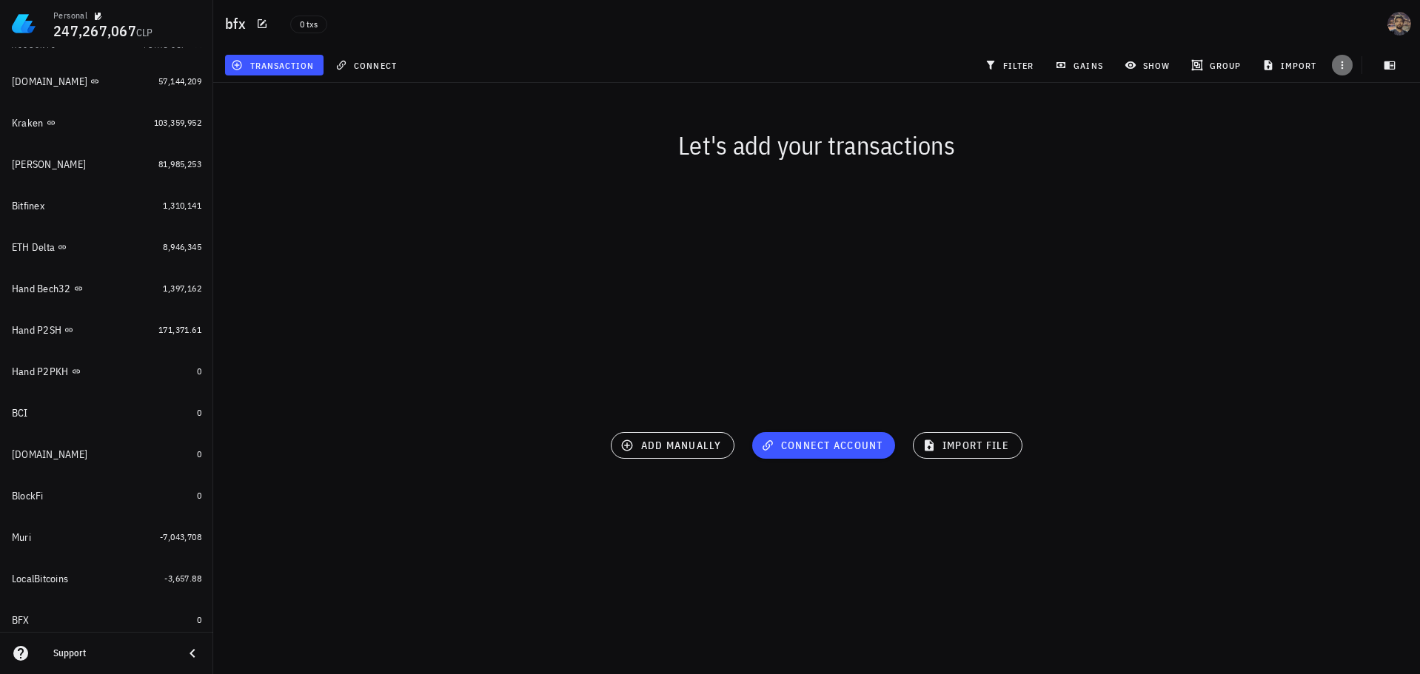
click at [1347, 66] on icon "button" at bounding box center [1342, 65] width 12 height 12
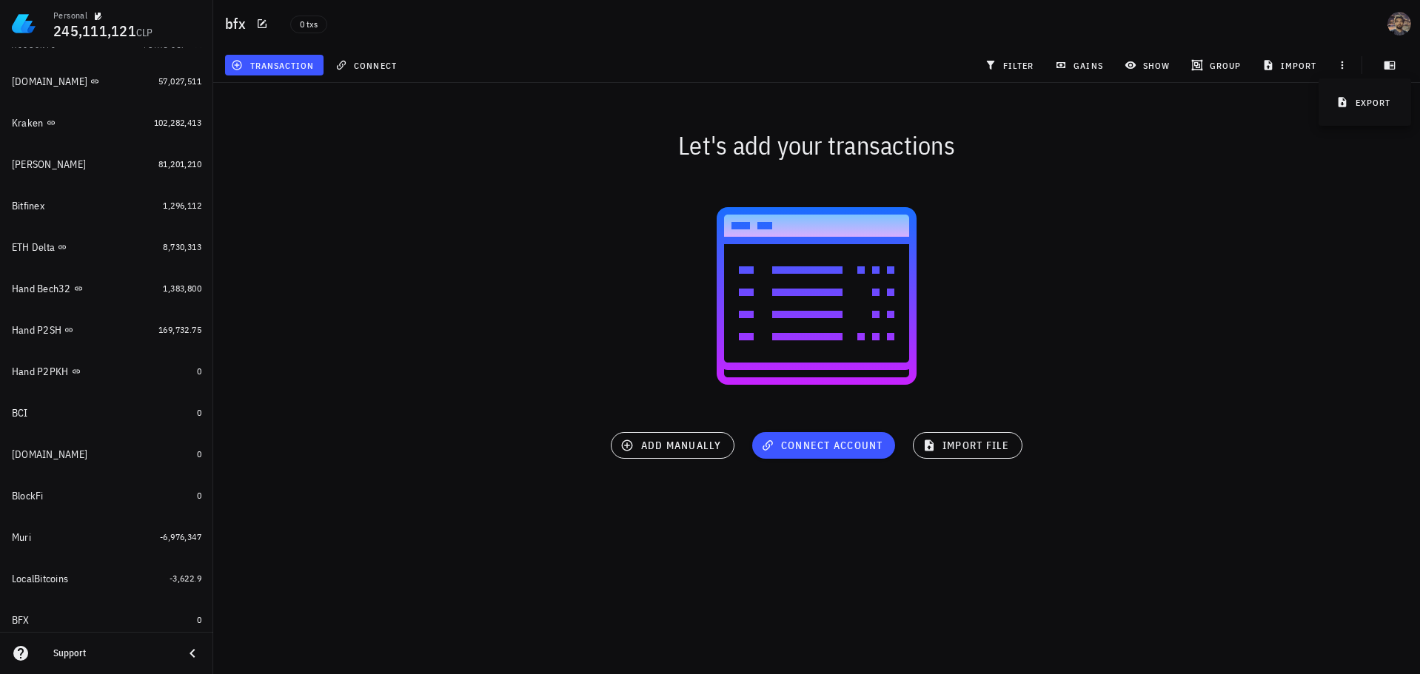
click at [1158, 292] on div at bounding box center [816, 296] width 1206 height 237
click at [943, 464] on span "guide" at bounding box center [942, 469] width 36 height 10
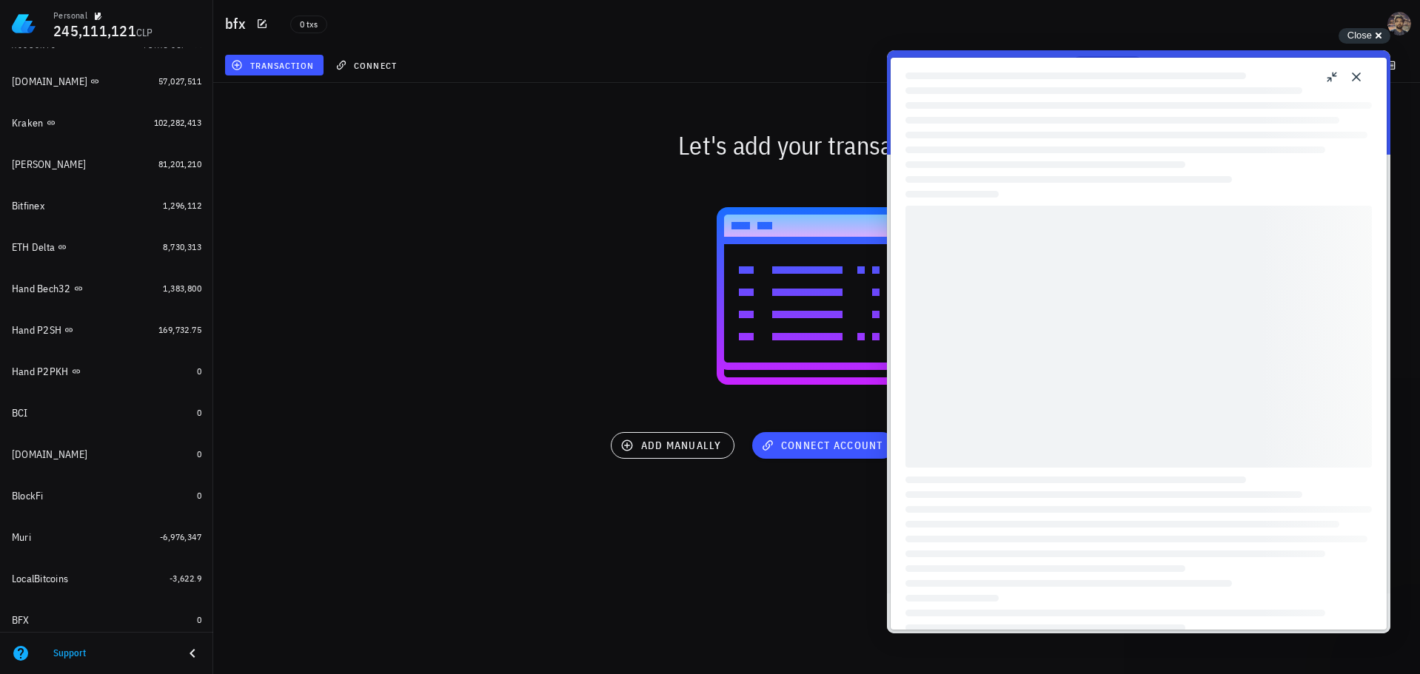
click at [788, 361] on div at bounding box center [816, 296] width 1206 height 237
click at [1356, 73] on button "Close" at bounding box center [1356, 77] width 24 height 24
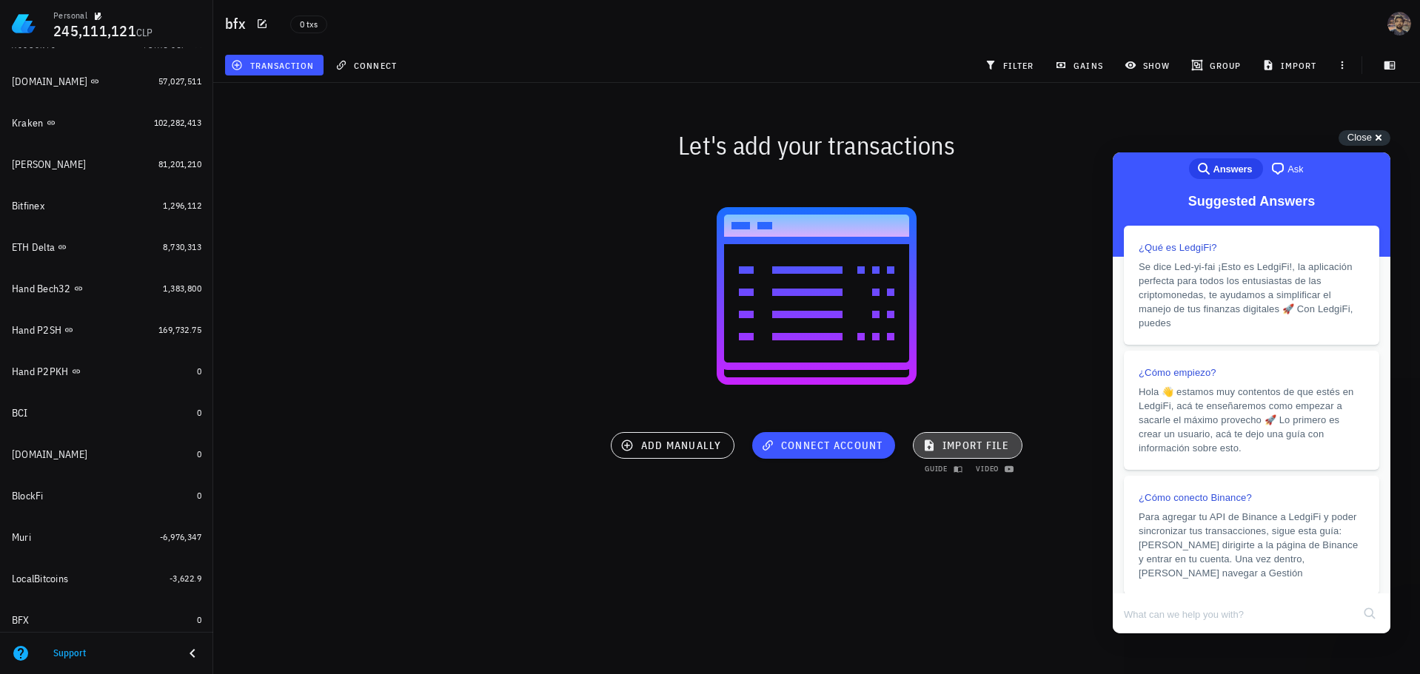
click at [977, 436] on button "import file" at bounding box center [968, 445] width 110 height 27
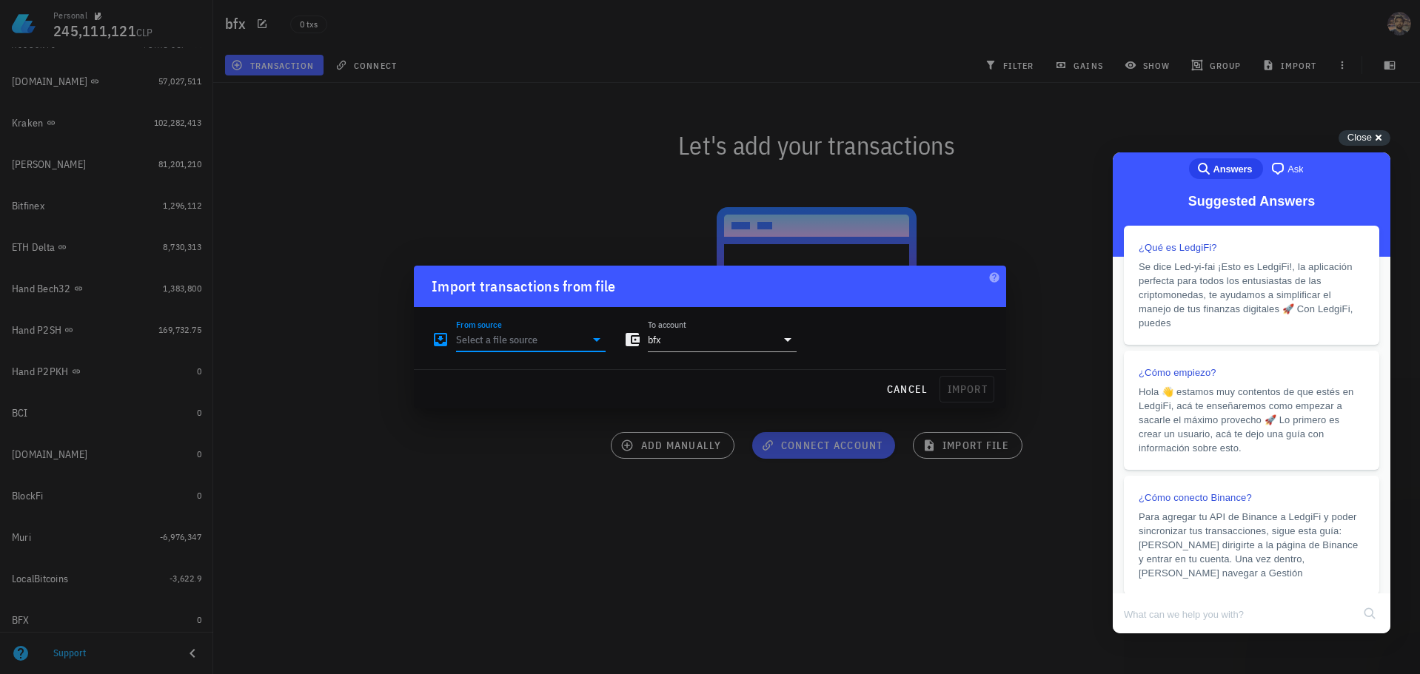
click at [563, 340] on input "From source" at bounding box center [520, 340] width 129 height 24
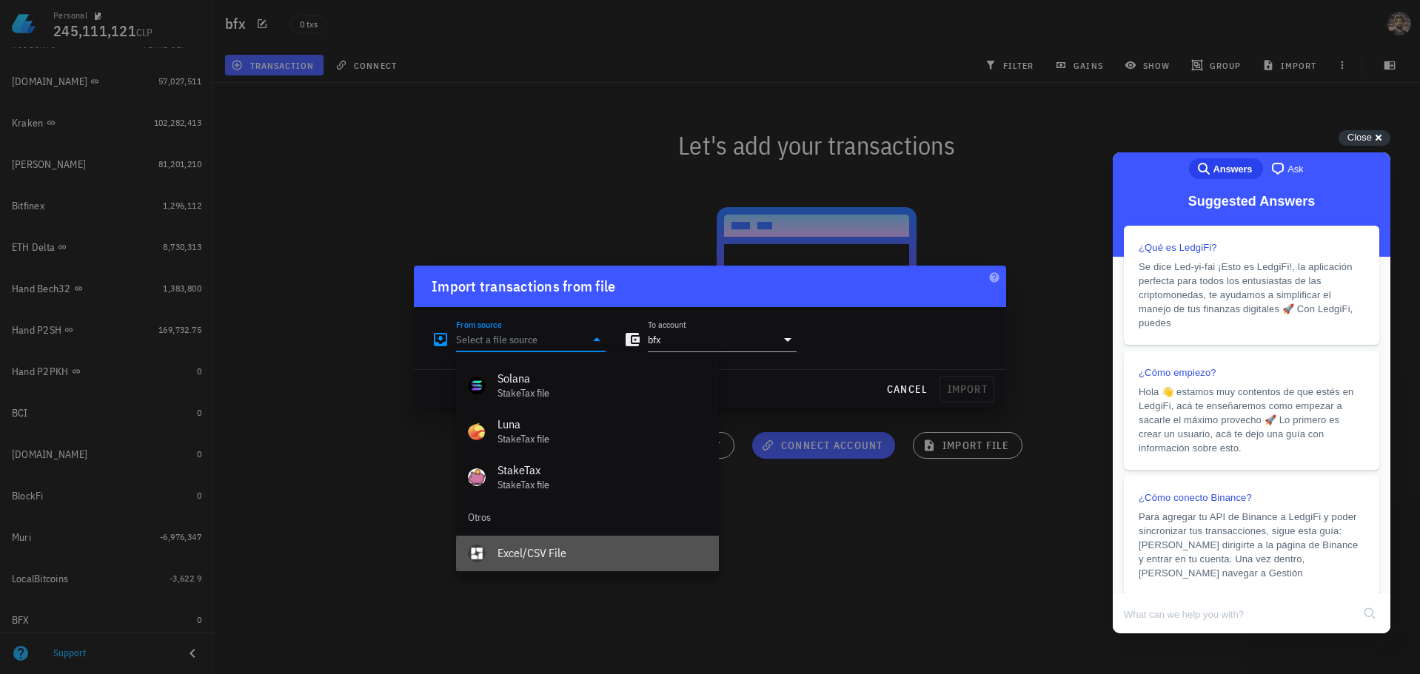
click at [563, 552] on div "Excel/CSV File" at bounding box center [601, 553] width 209 height 14
type input "Excel/CSV File"
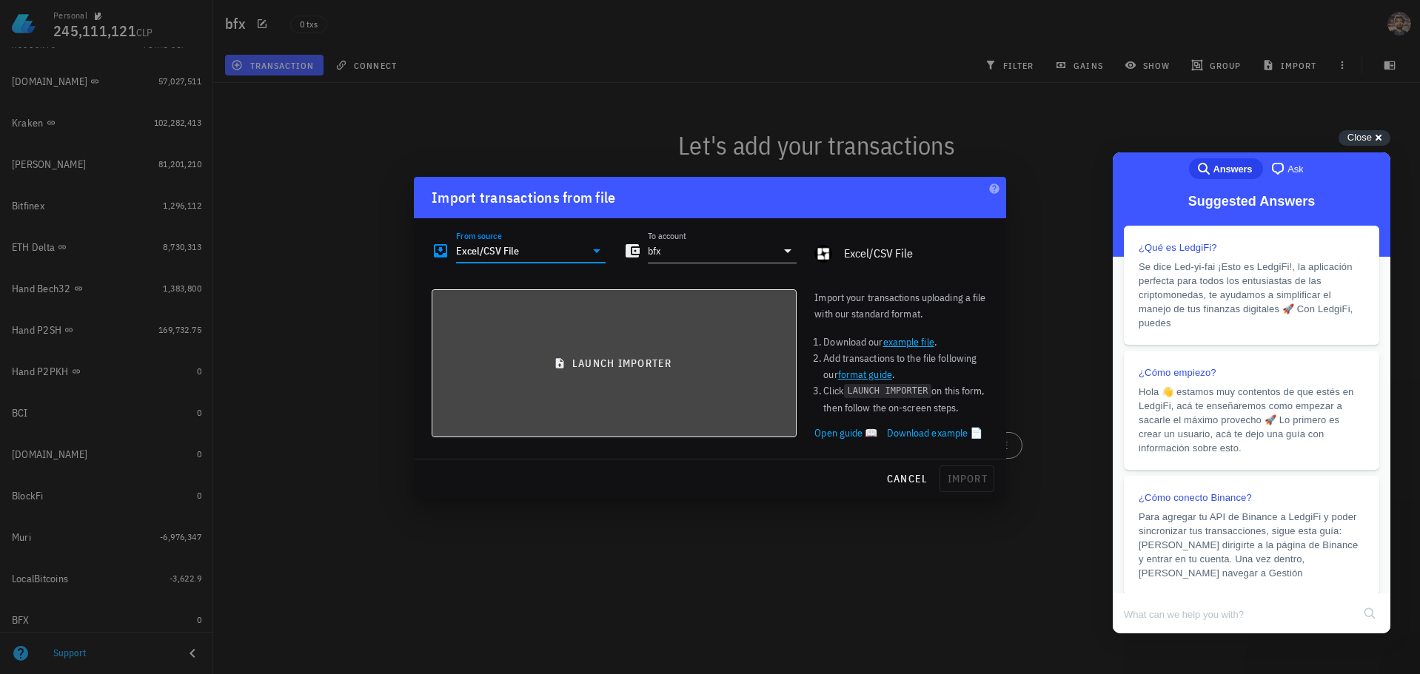
click at [629, 343] on button "launch importer" at bounding box center [614, 363] width 365 height 148
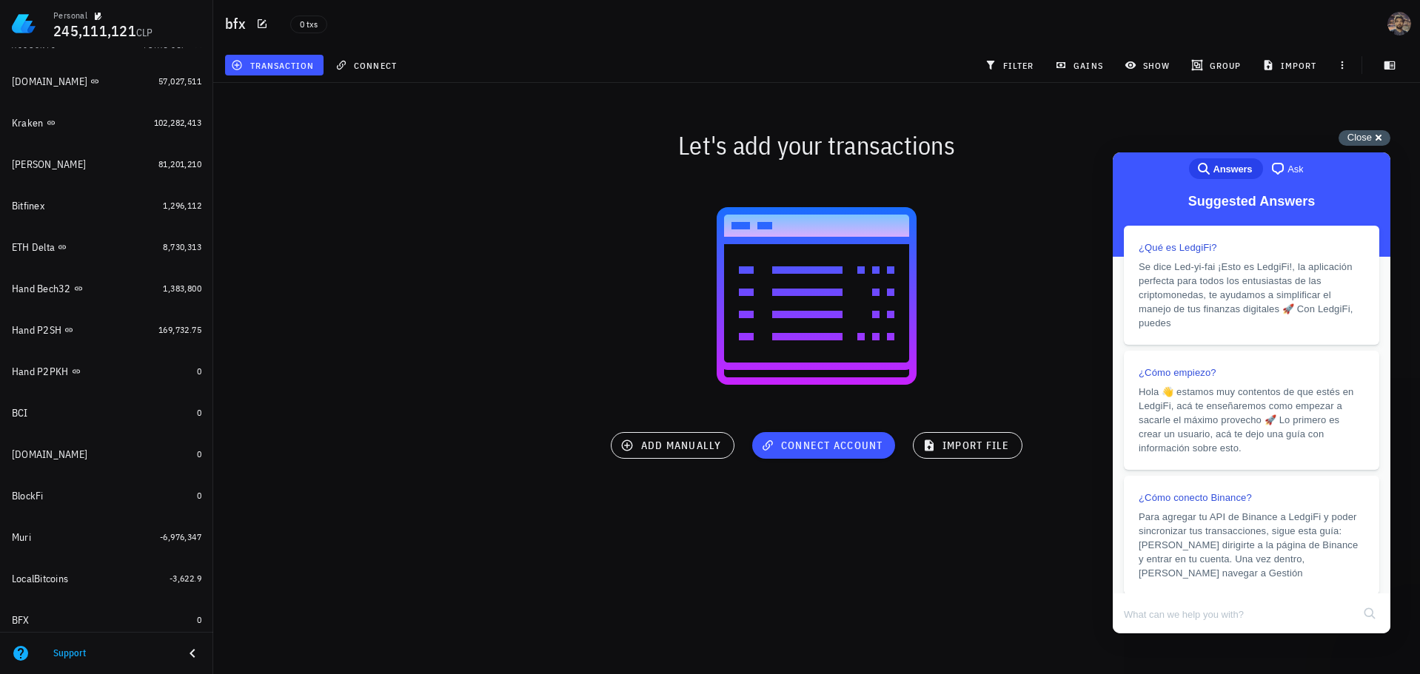
click at [1367, 130] on div "Let's add your transactions" at bounding box center [816, 144] width 1224 height 47
click at [1369, 137] on span "Close" at bounding box center [1359, 137] width 24 height 11
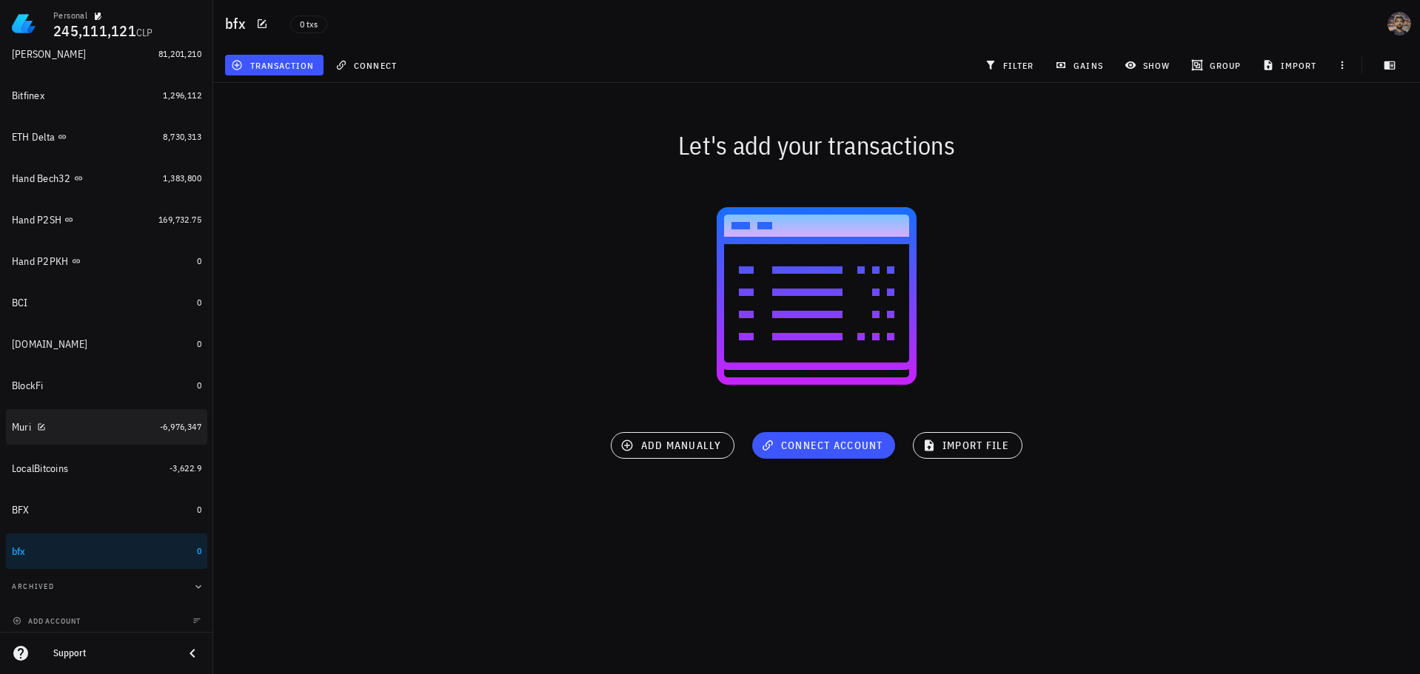
scroll to position [306, 0]
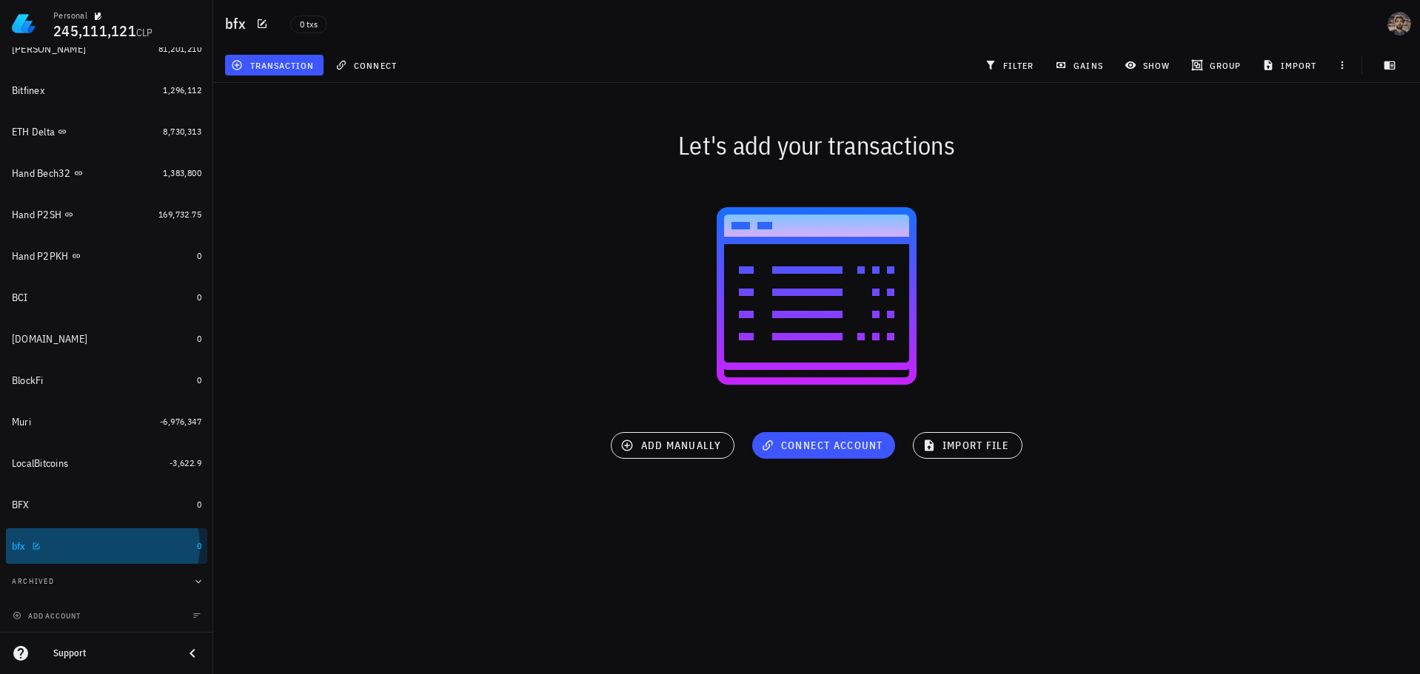
click at [145, 547] on div "bfx" at bounding box center [101, 547] width 179 height 14
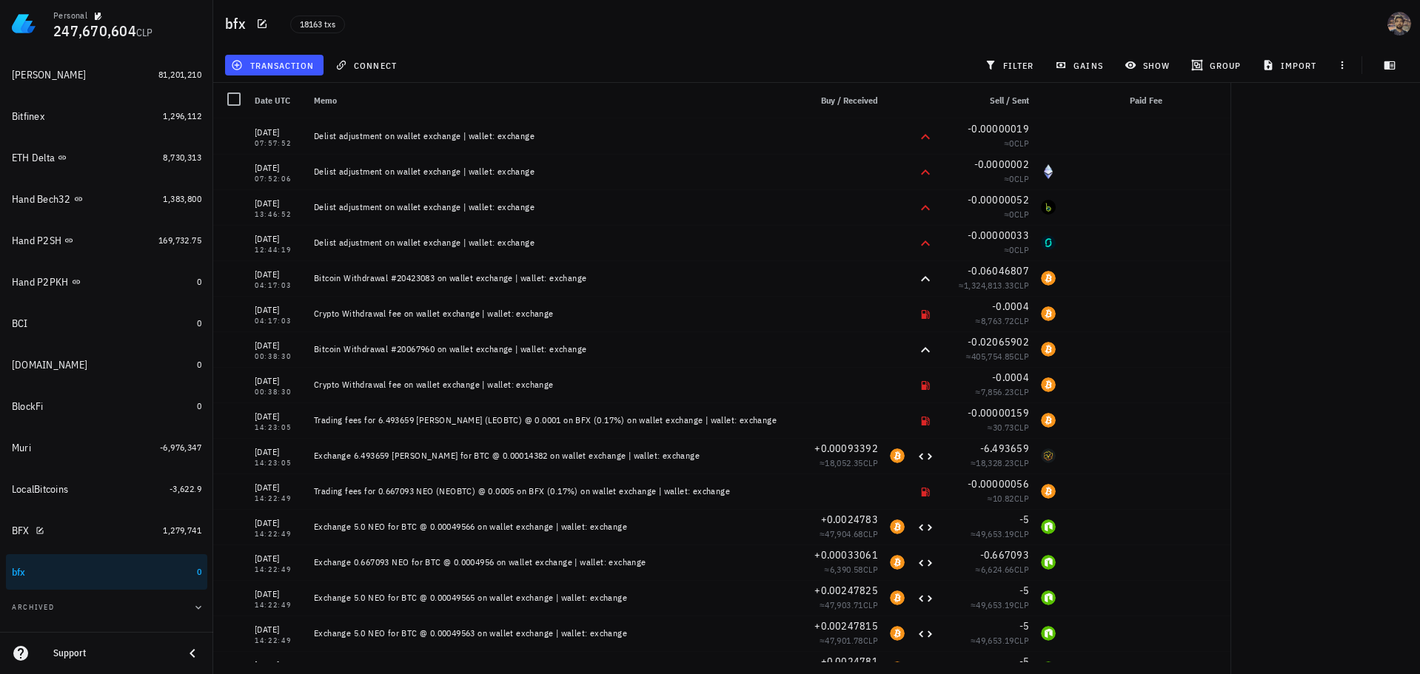
scroll to position [306, 0]
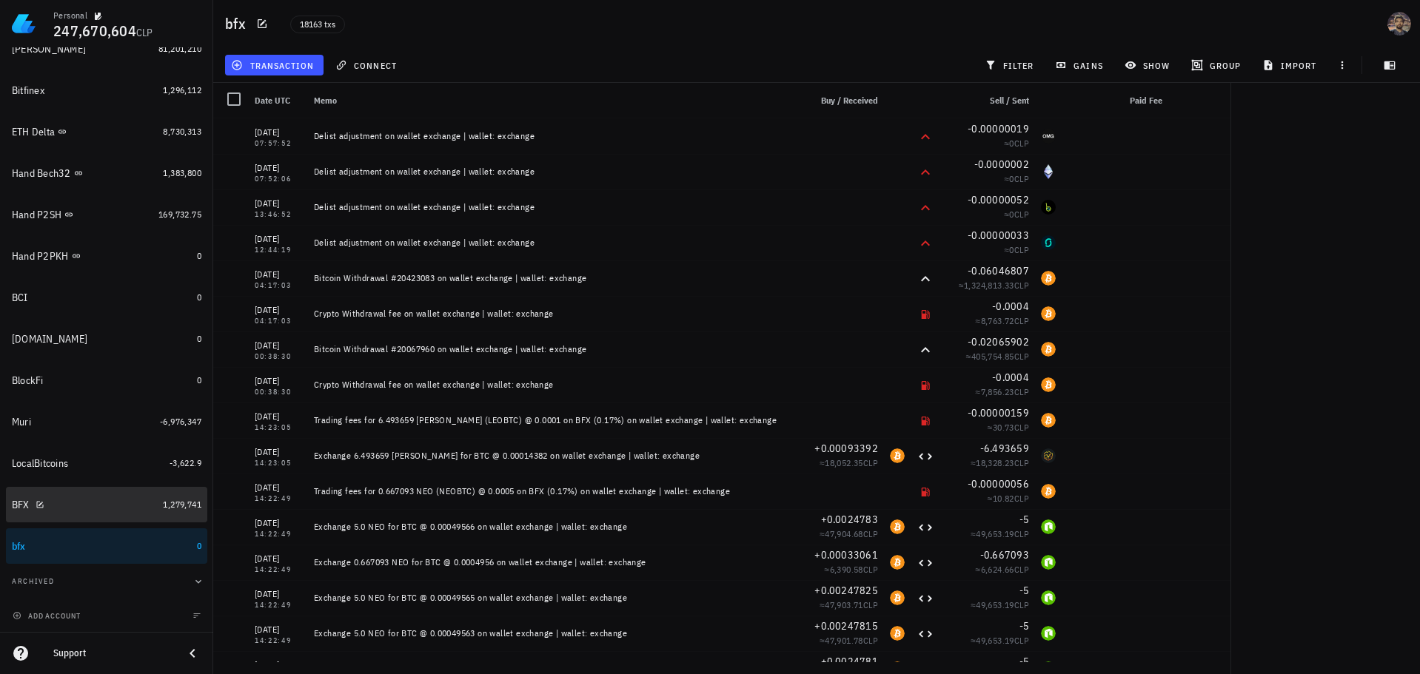
drag, startPoint x: 112, startPoint y: 500, endPoint x: 144, endPoint y: 534, distance: 46.6
click at [112, 500] on div "BFX" at bounding box center [84, 505] width 145 height 14
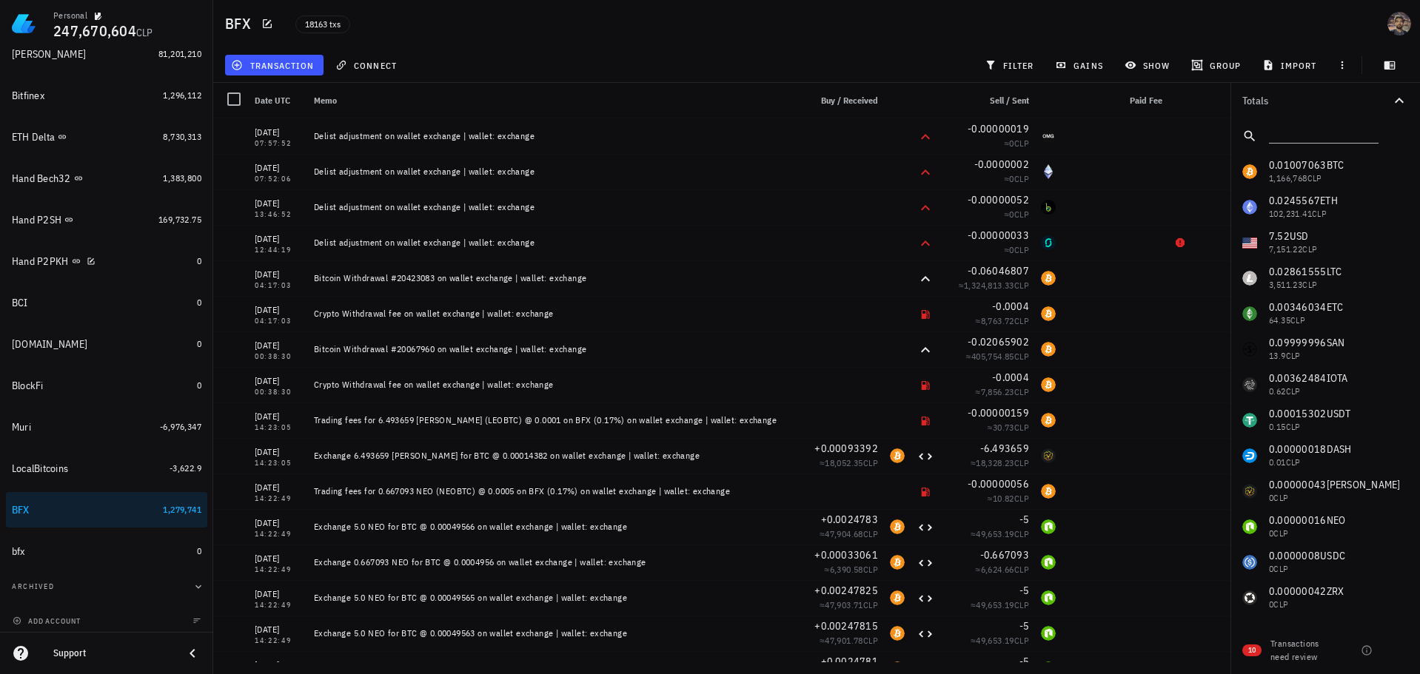
scroll to position [306, 0]
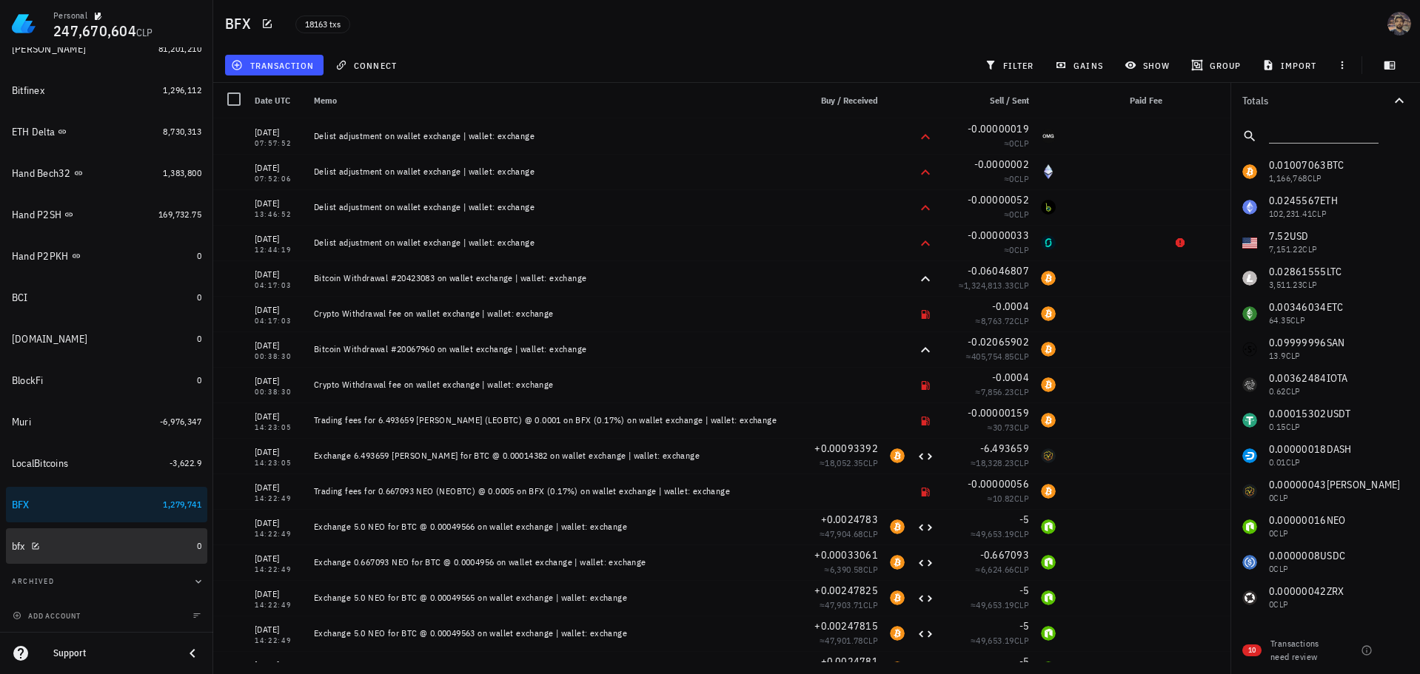
click at [127, 548] on div "bfx" at bounding box center [101, 547] width 179 height 14
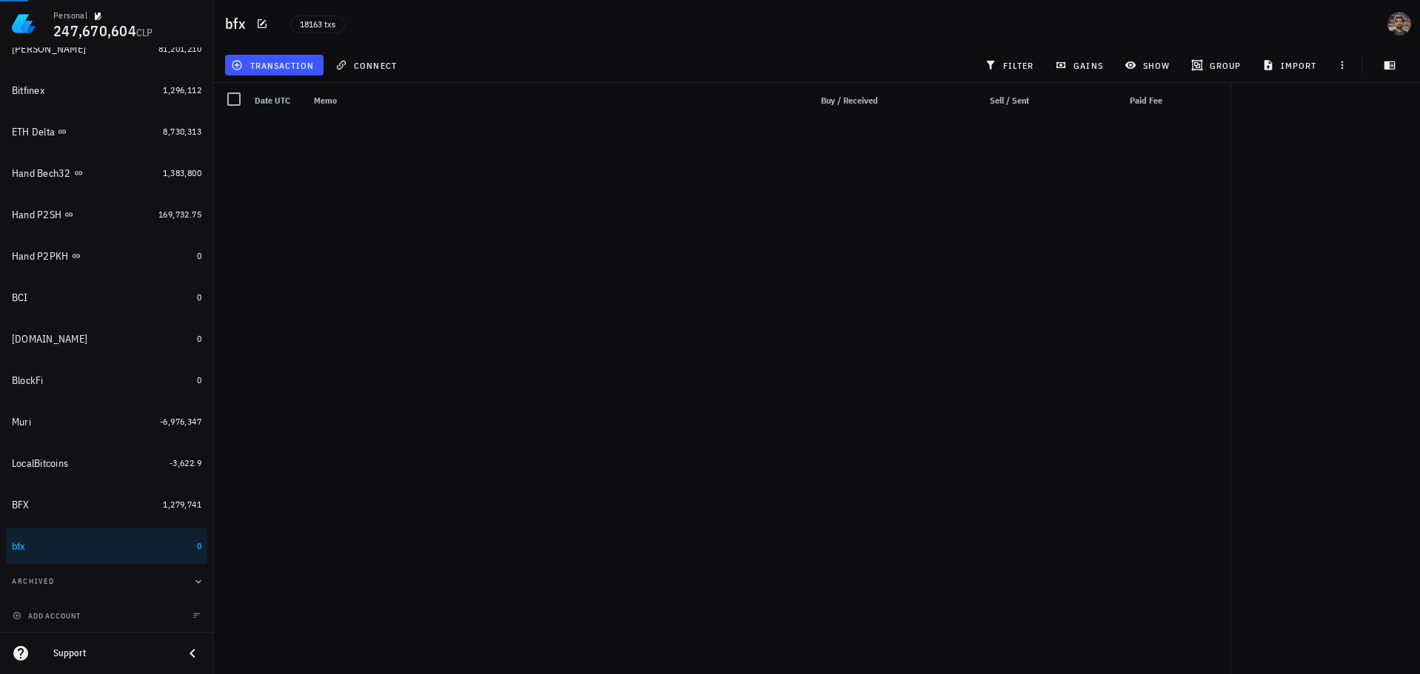
scroll to position [354765, 0]
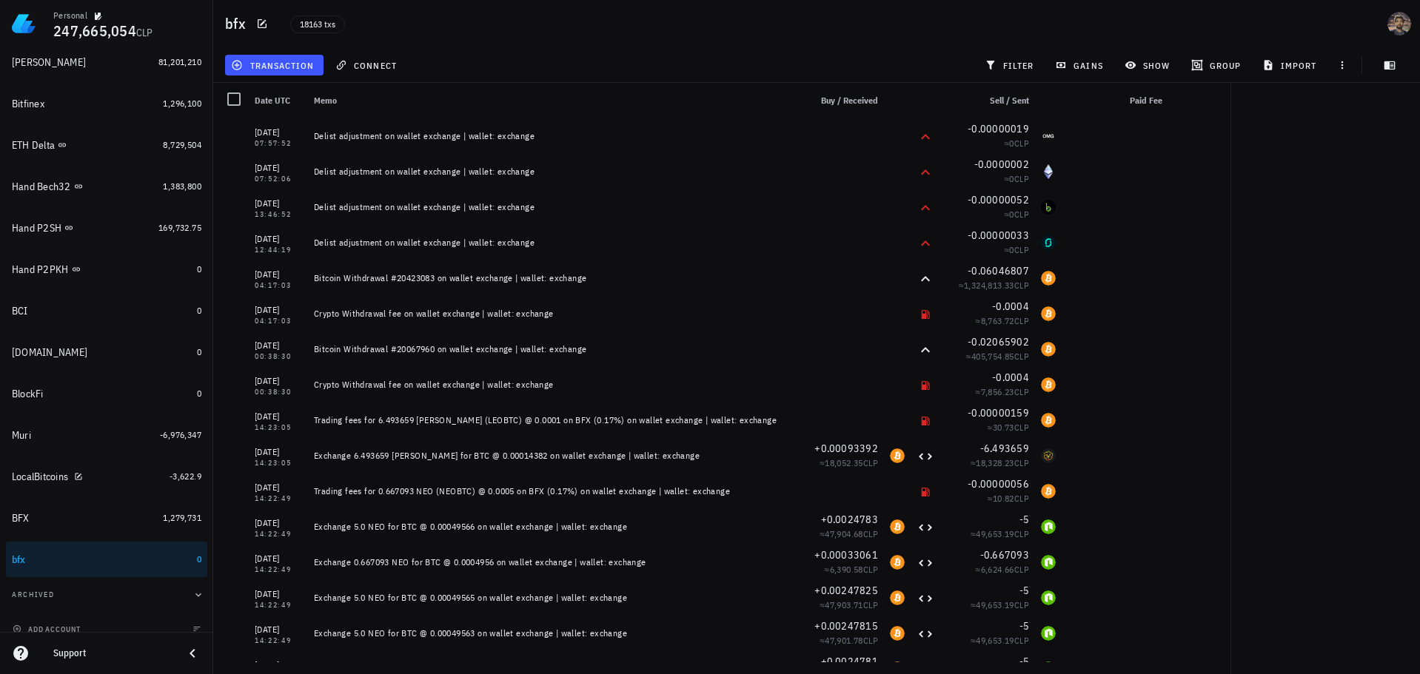
scroll to position [306, 0]
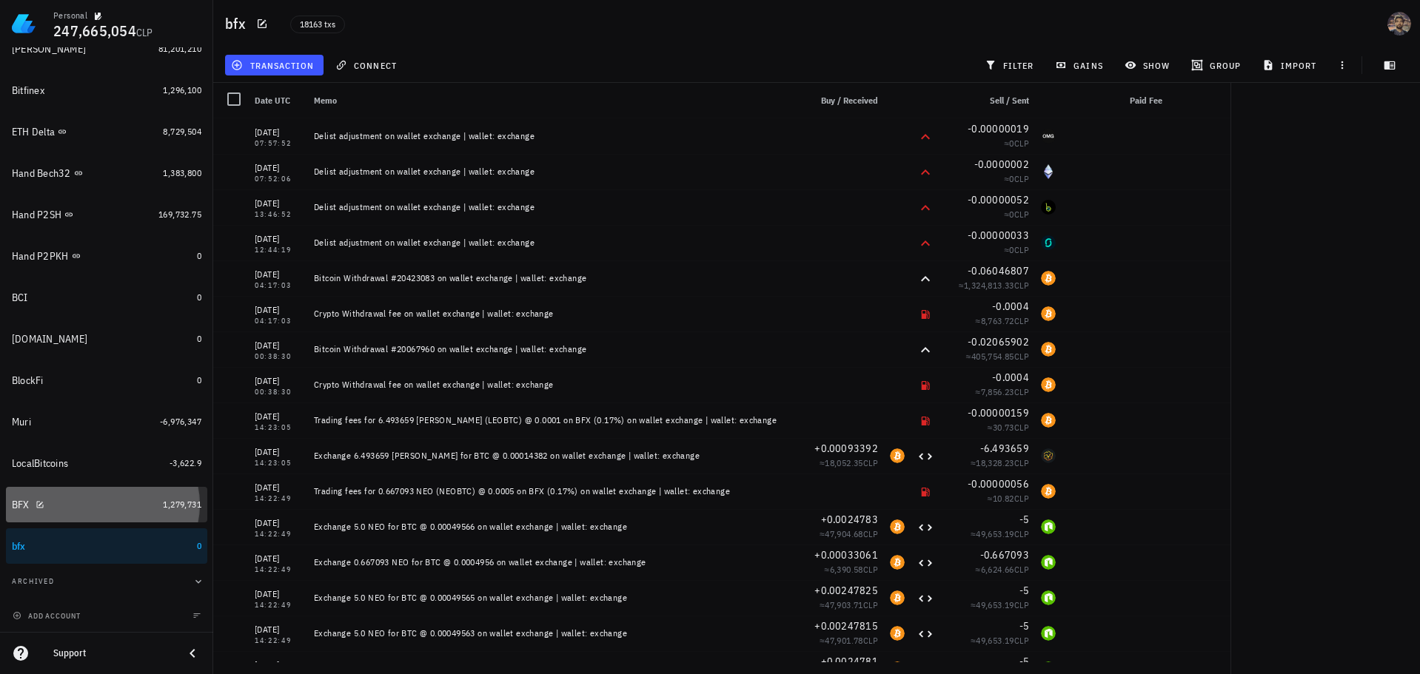
click at [126, 506] on div "BFX" at bounding box center [84, 505] width 145 height 14
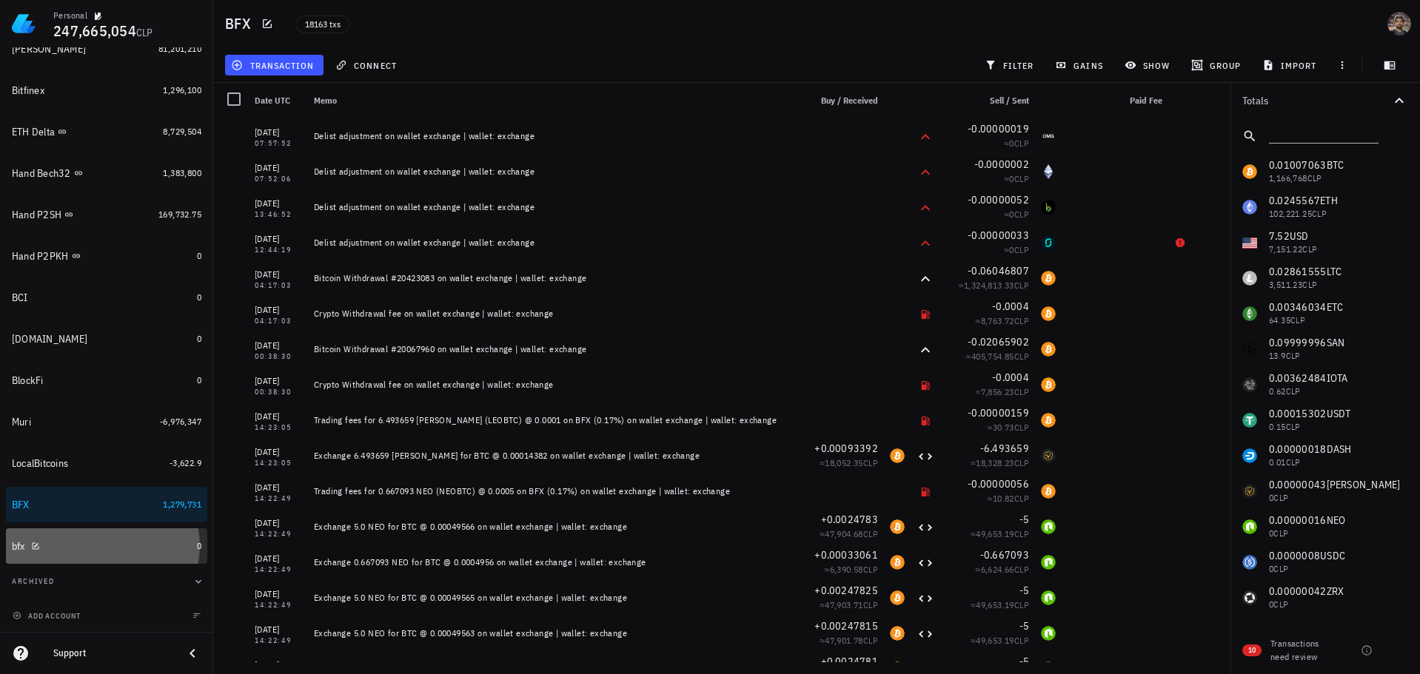
click at [45, 549] on div "bfx" at bounding box center [101, 547] width 179 height 14
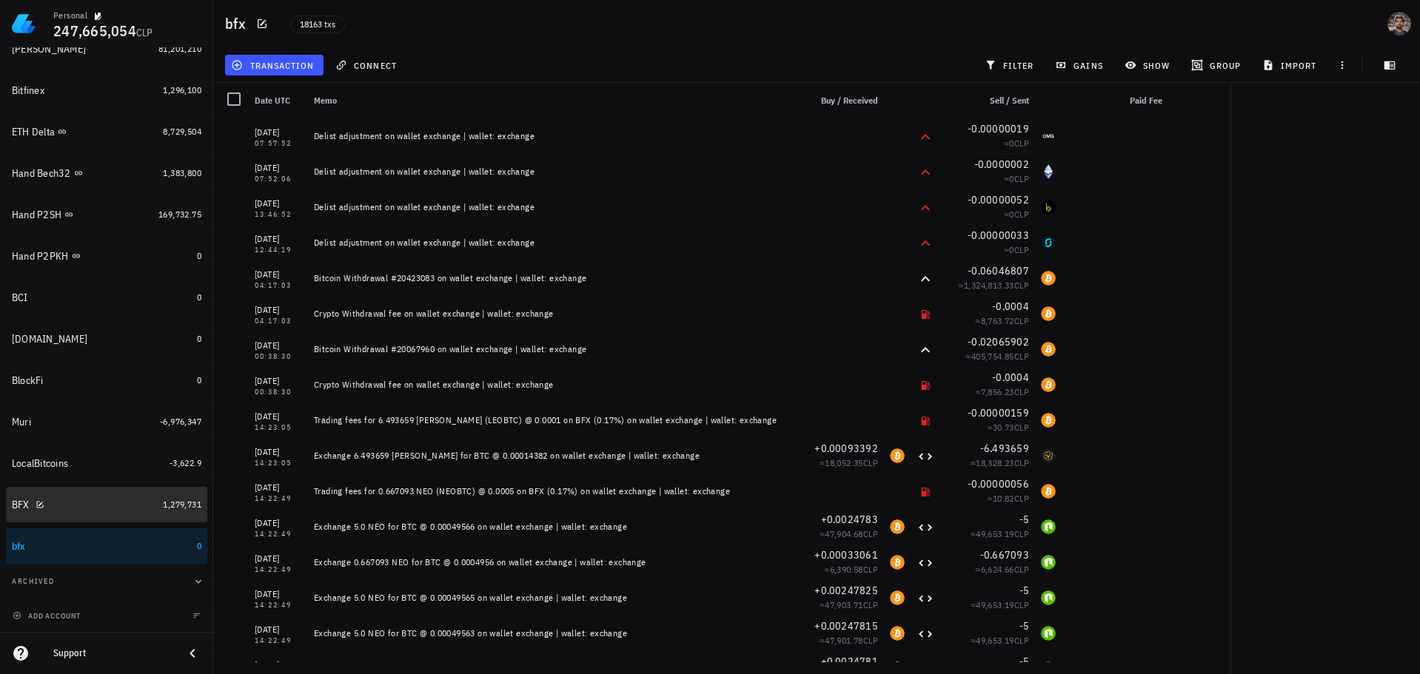
click at [97, 507] on div "BFX" at bounding box center [84, 505] width 145 height 14
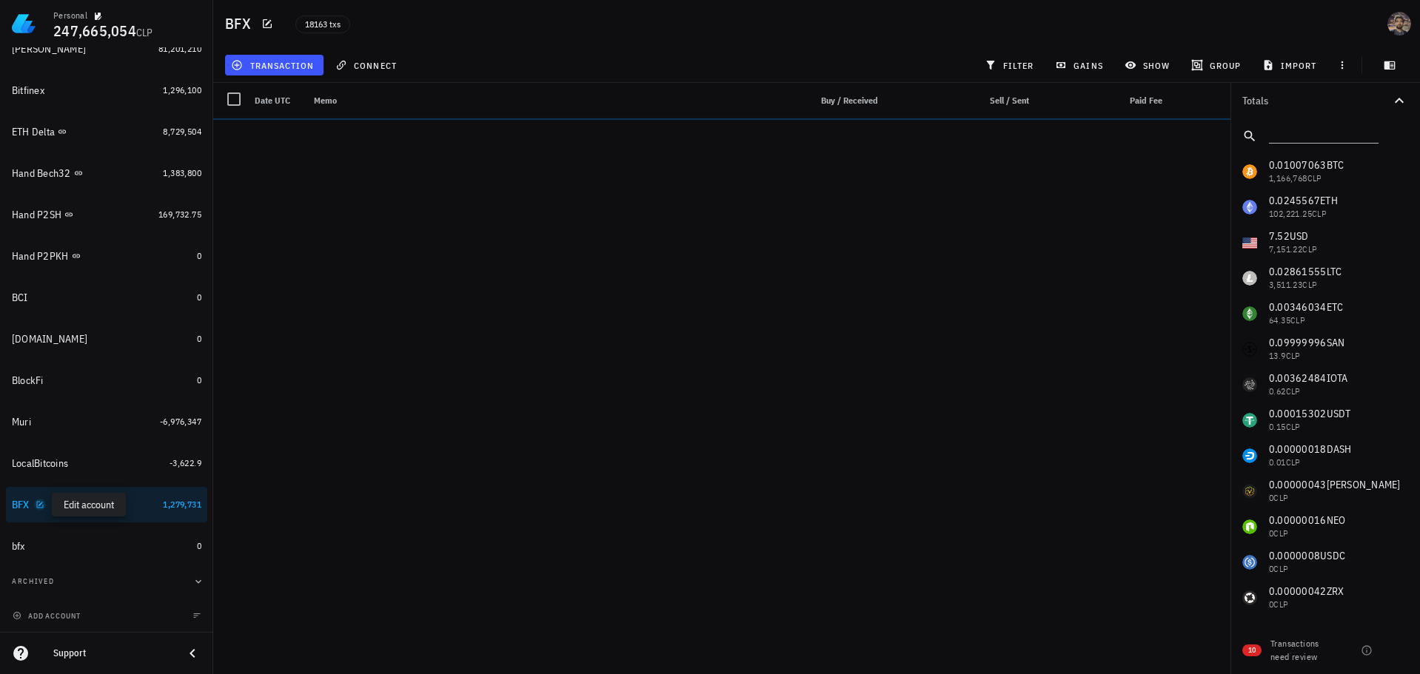
click at [41, 503] on icon "button" at bounding box center [40, 504] width 9 height 9
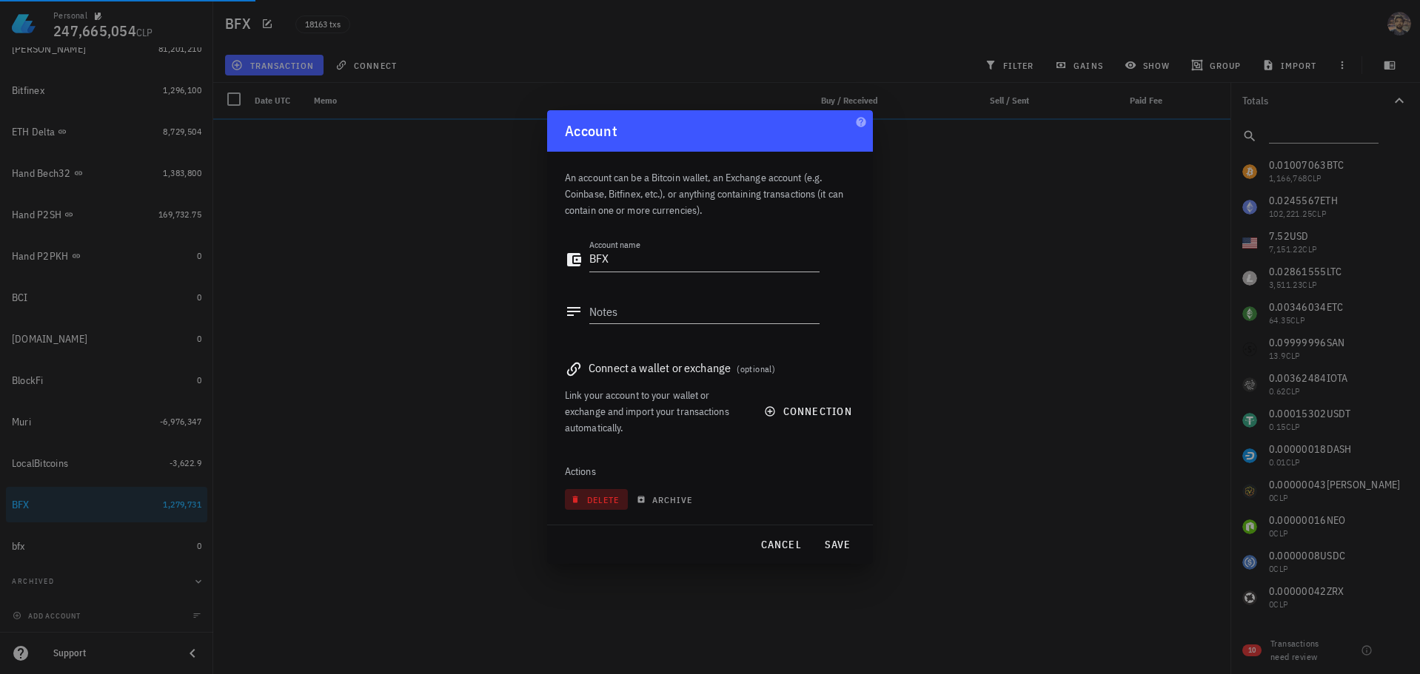
click at [593, 502] on span "delete" at bounding box center [596, 499] width 45 height 11
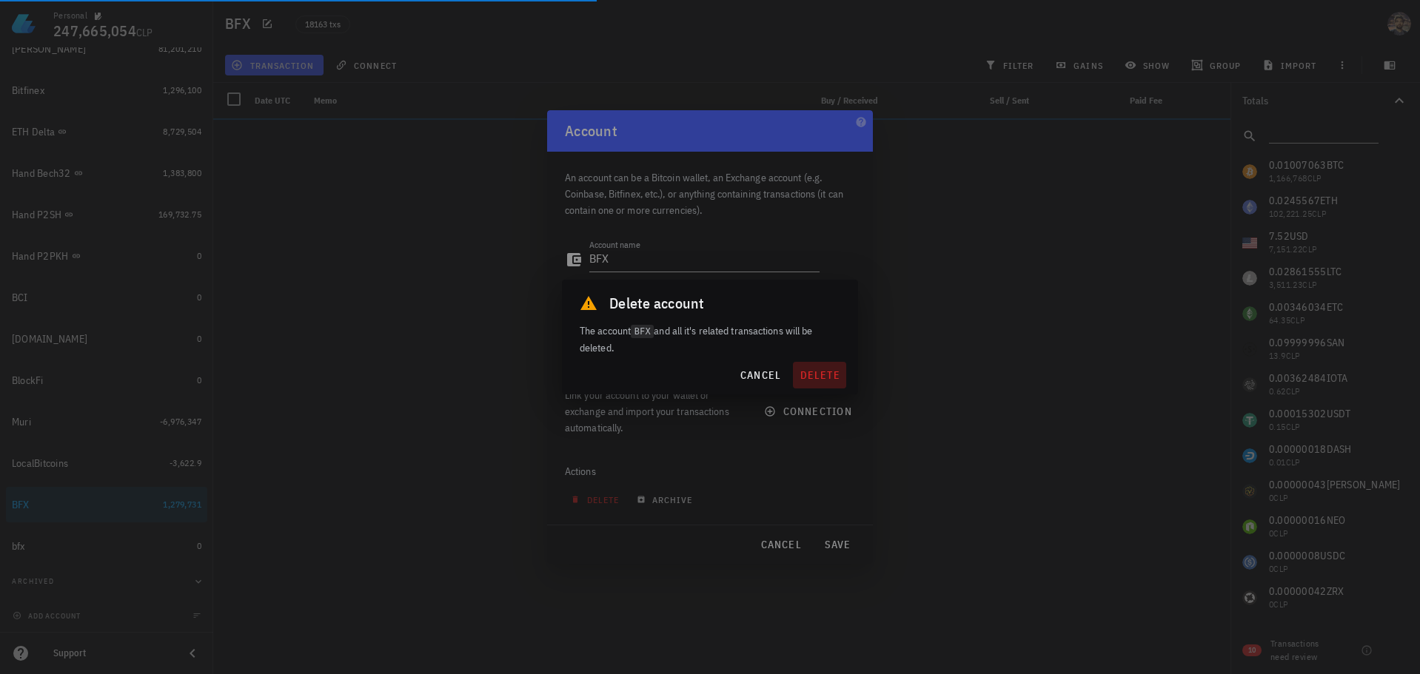
click at [813, 380] on span "delete" at bounding box center [819, 375] width 41 height 13
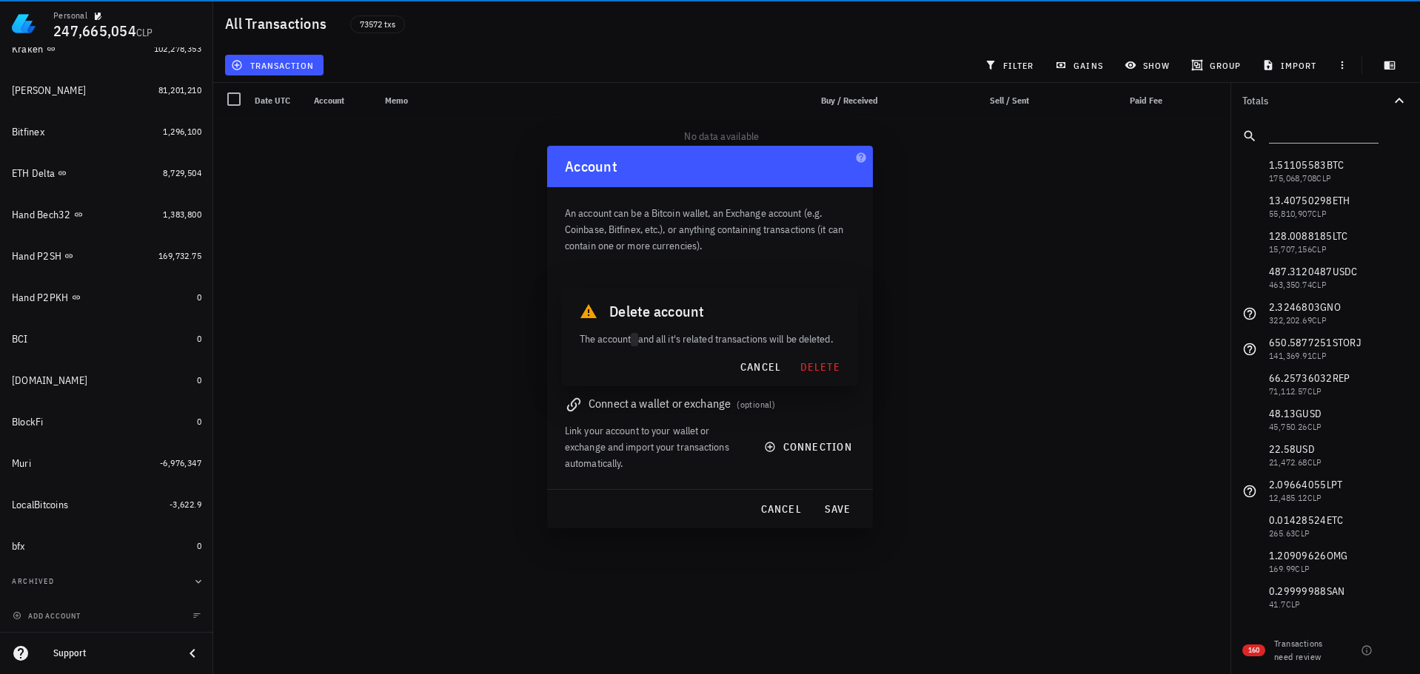
scroll to position [265, 0]
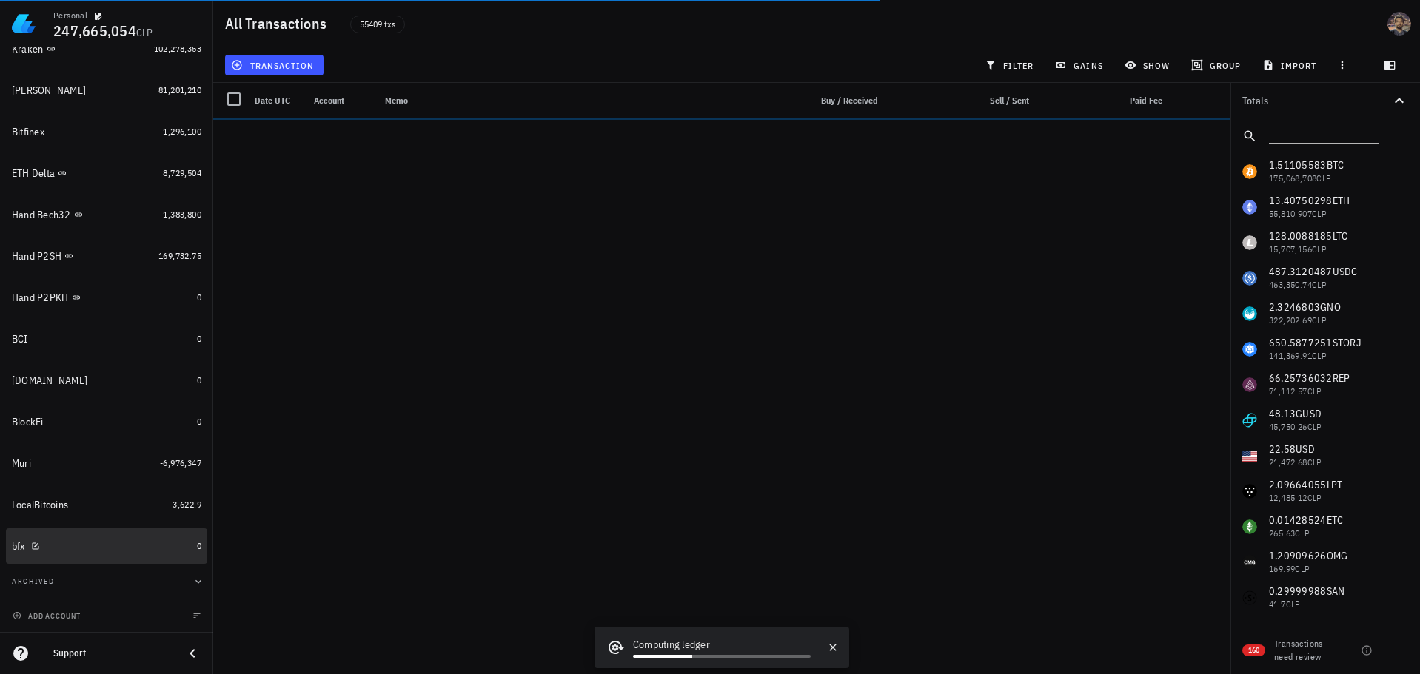
click at [96, 554] on div "bfx" at bounding box center [101, 547] width 179 height 32
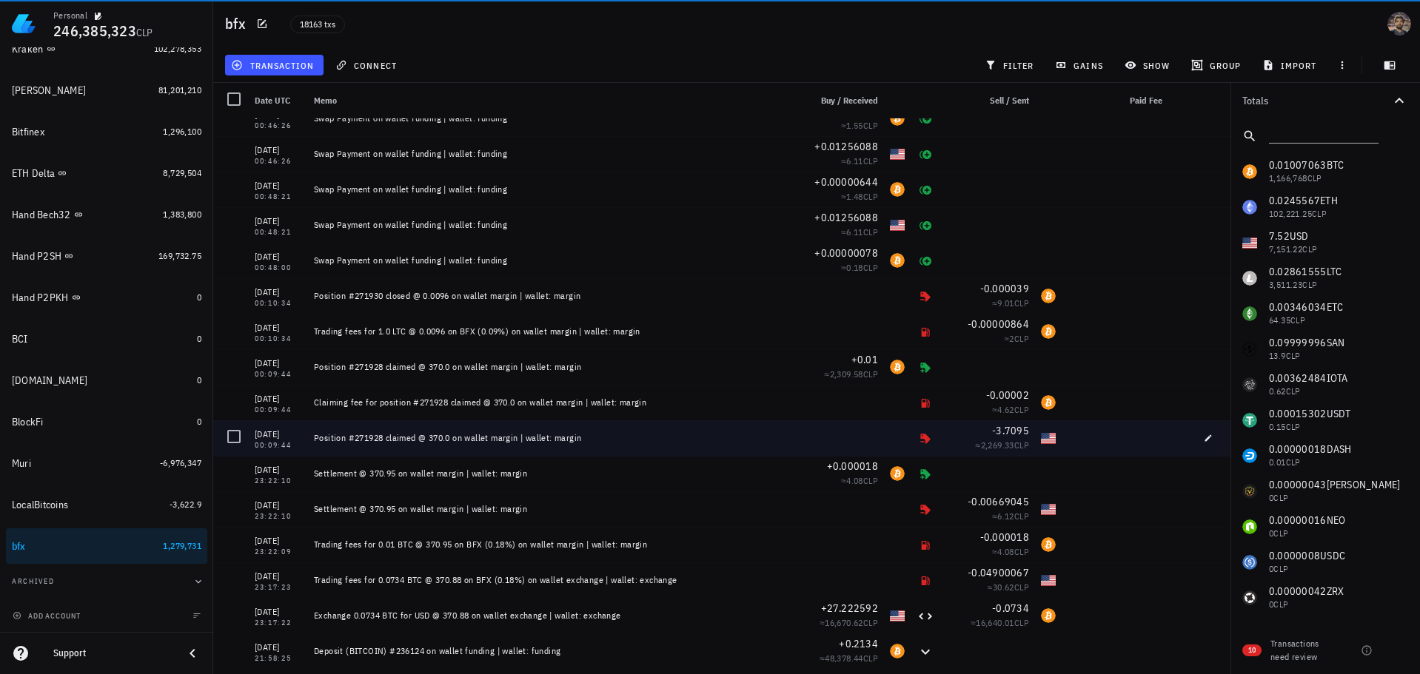
scroll to position [644740, 0]
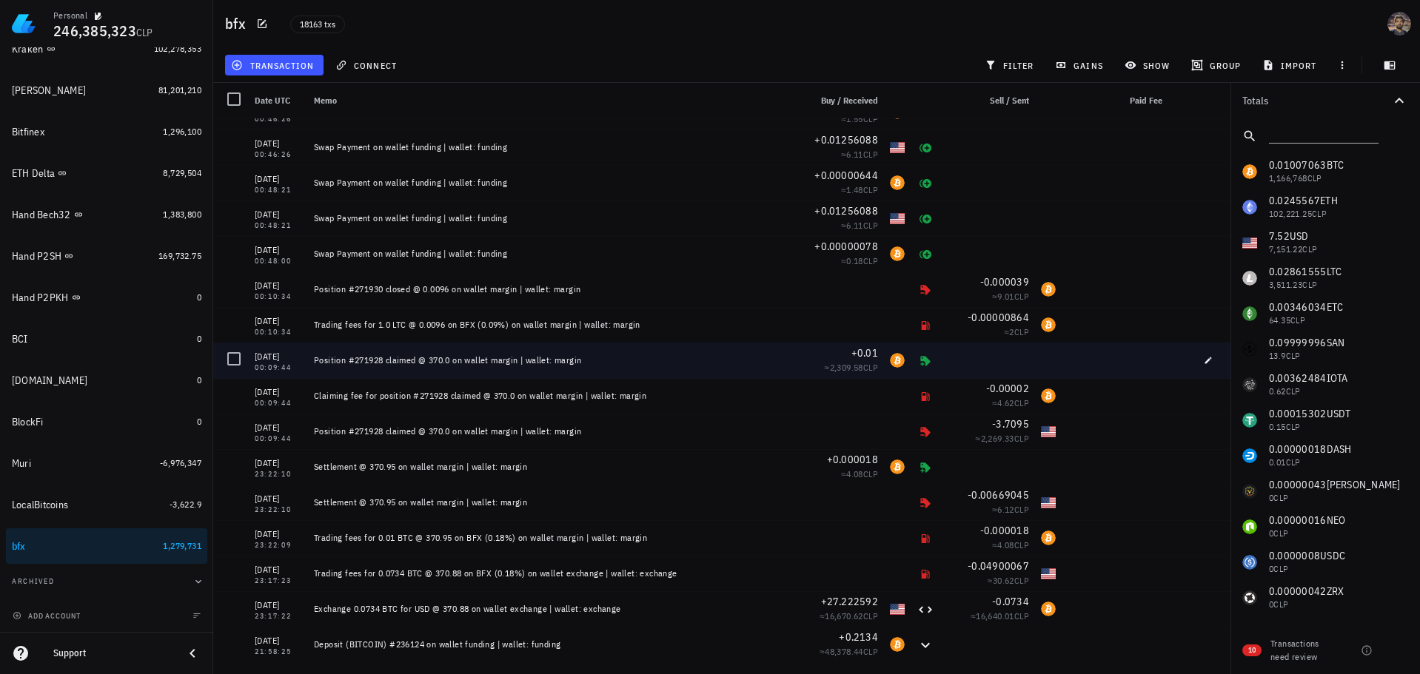
click at [373, 363] on div "Position #271928 claimed @ 370.0 on wallet margin | wallet: margin" at bounding box center [548, 361] width 469 height 12
click at [1198, 369] on button "button" at bounding box center [1208, 360] width 21 height 21
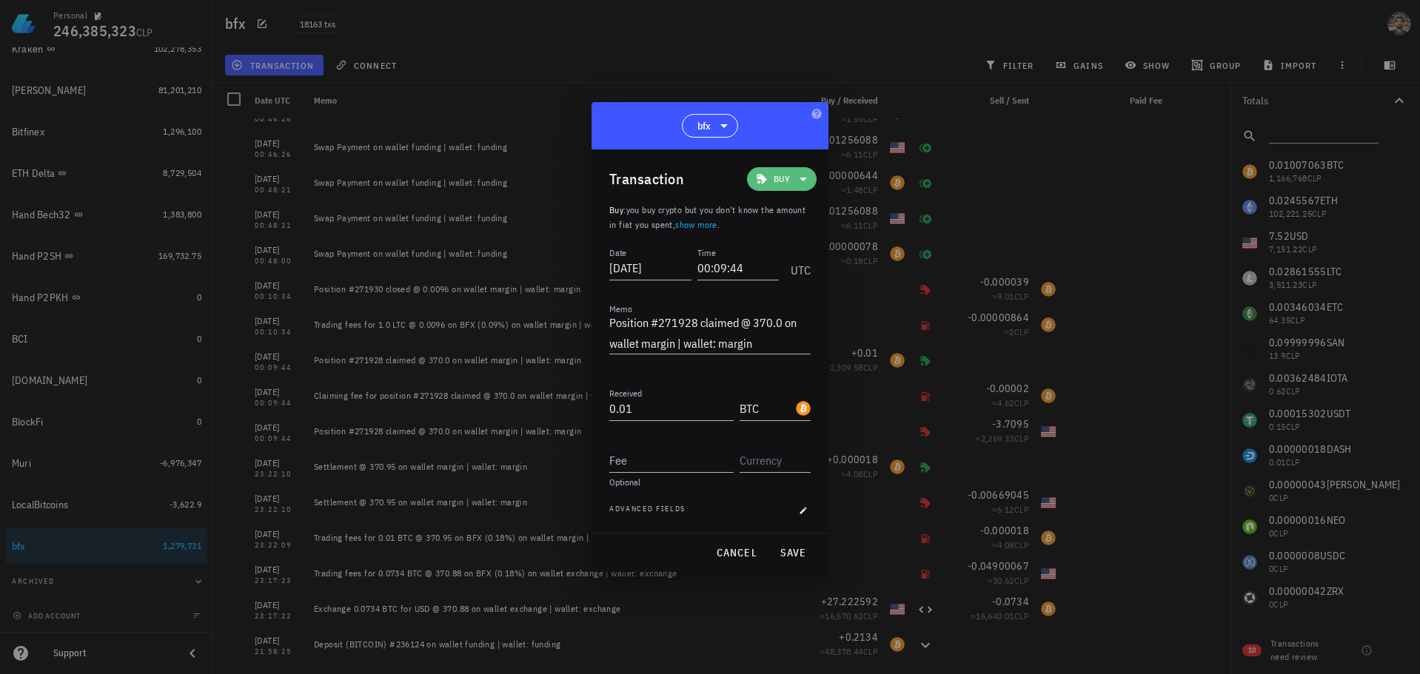
click at [789, 178] on span "Buy" at bounding box center [781, 179] width 16 height 15
click at [842, 279] on icon at bounding box center [844, 274] width 12 height 12
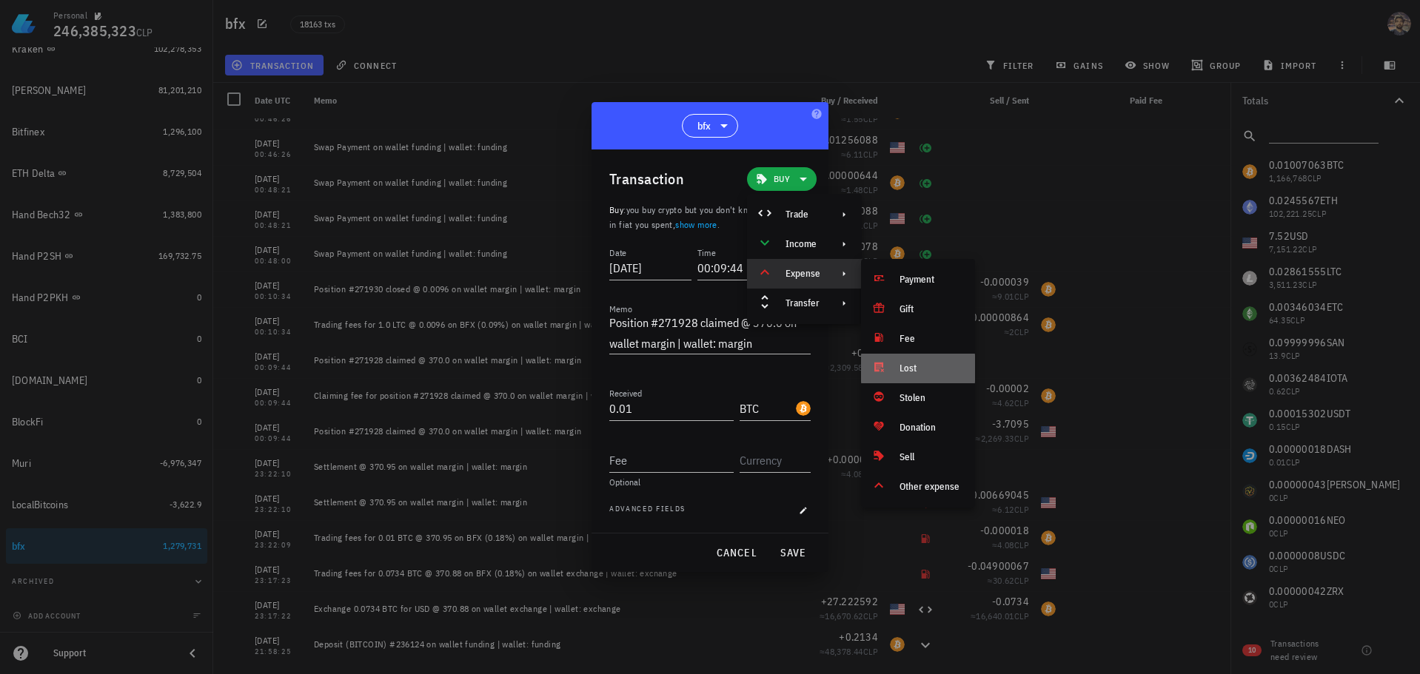
click at [924, 365] on div "Lost" at bounding box center [931, 369] width 64 height 12
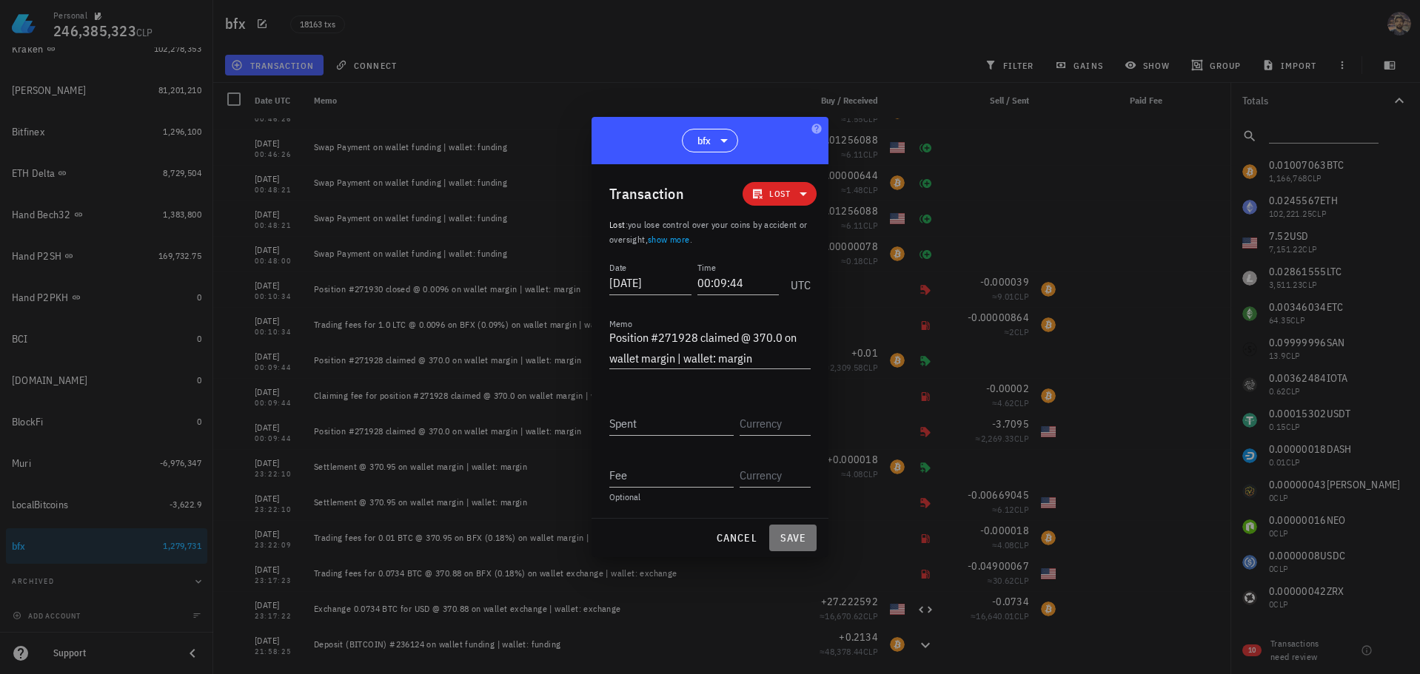
click at [794, 545] on button "save" at bounding box center [792, 538] width 47 height 27
click at [651, 428] on input "Spent" at bounding box center [671, 424] width 124 height 24
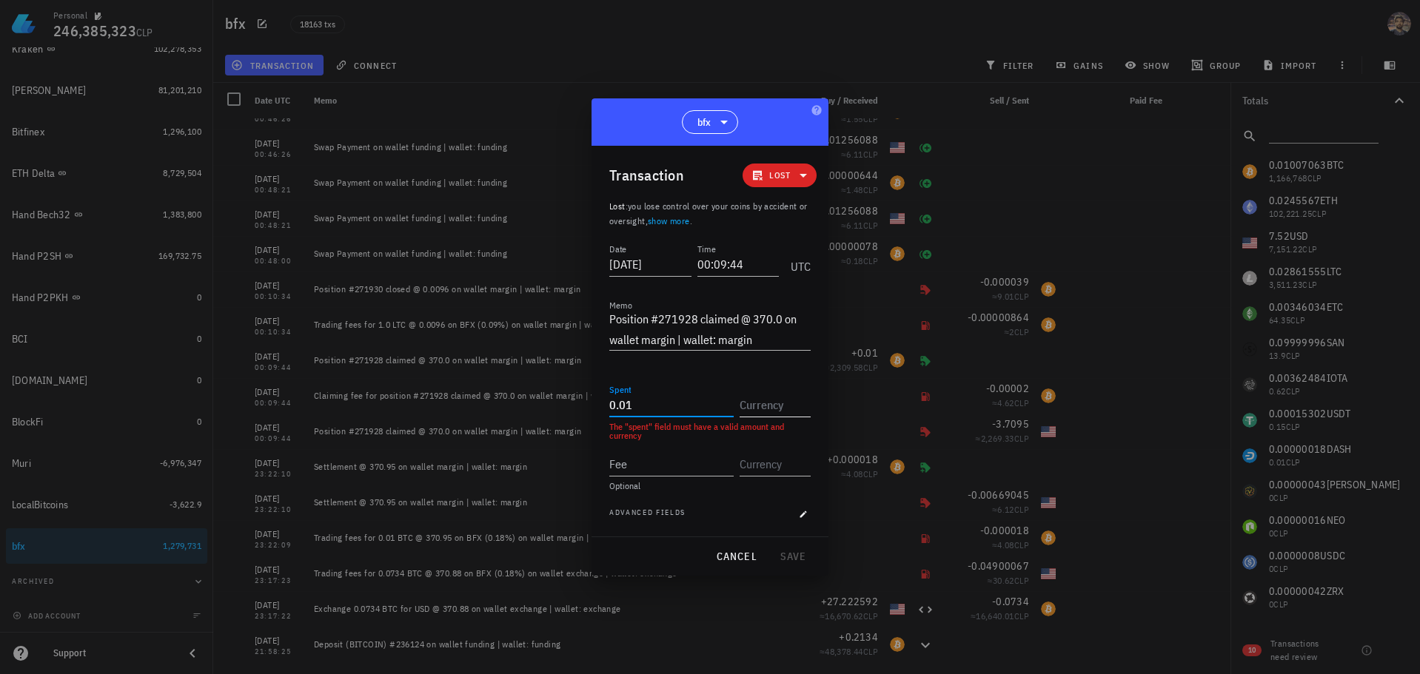
type input "0.01"
click at [776, 407] on input "text" at bounding box center [773, 405] width 68 height 24
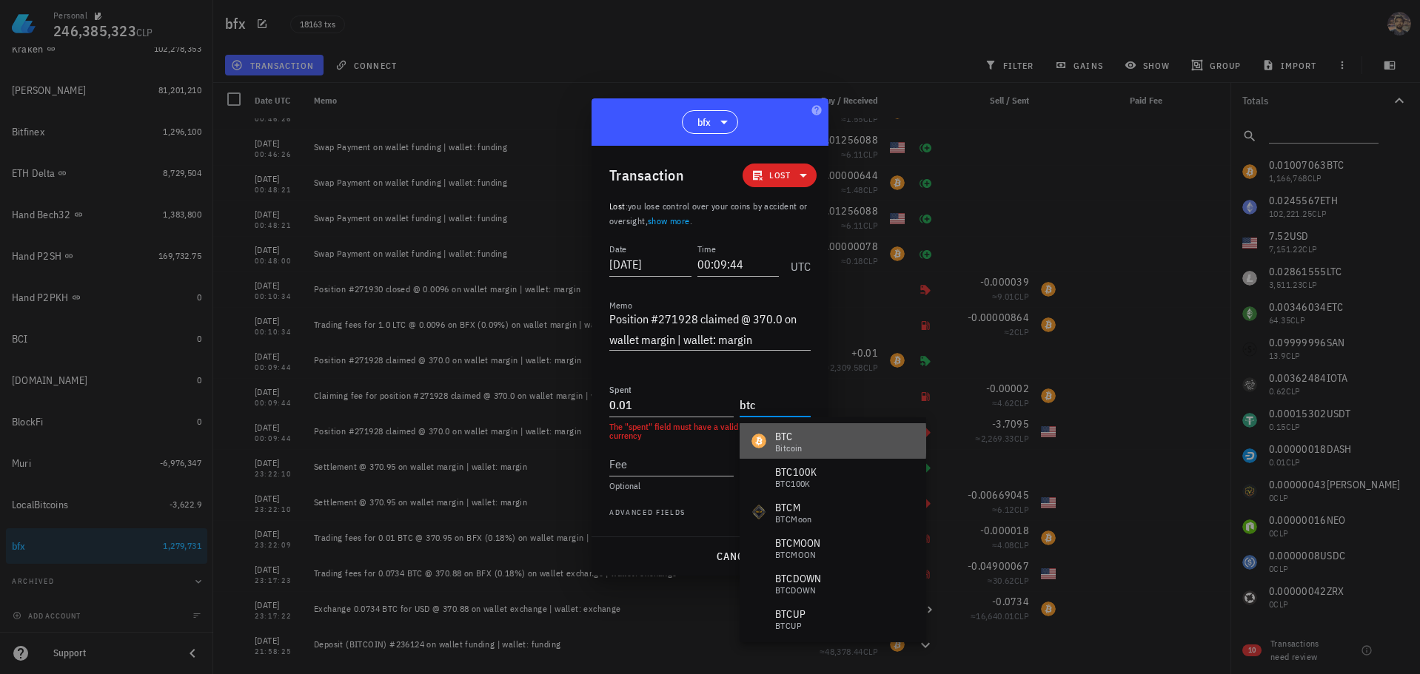
click at [770, 441] on div "BTC Bitcoin" at bounding box center [776, 441] width 51 height 24
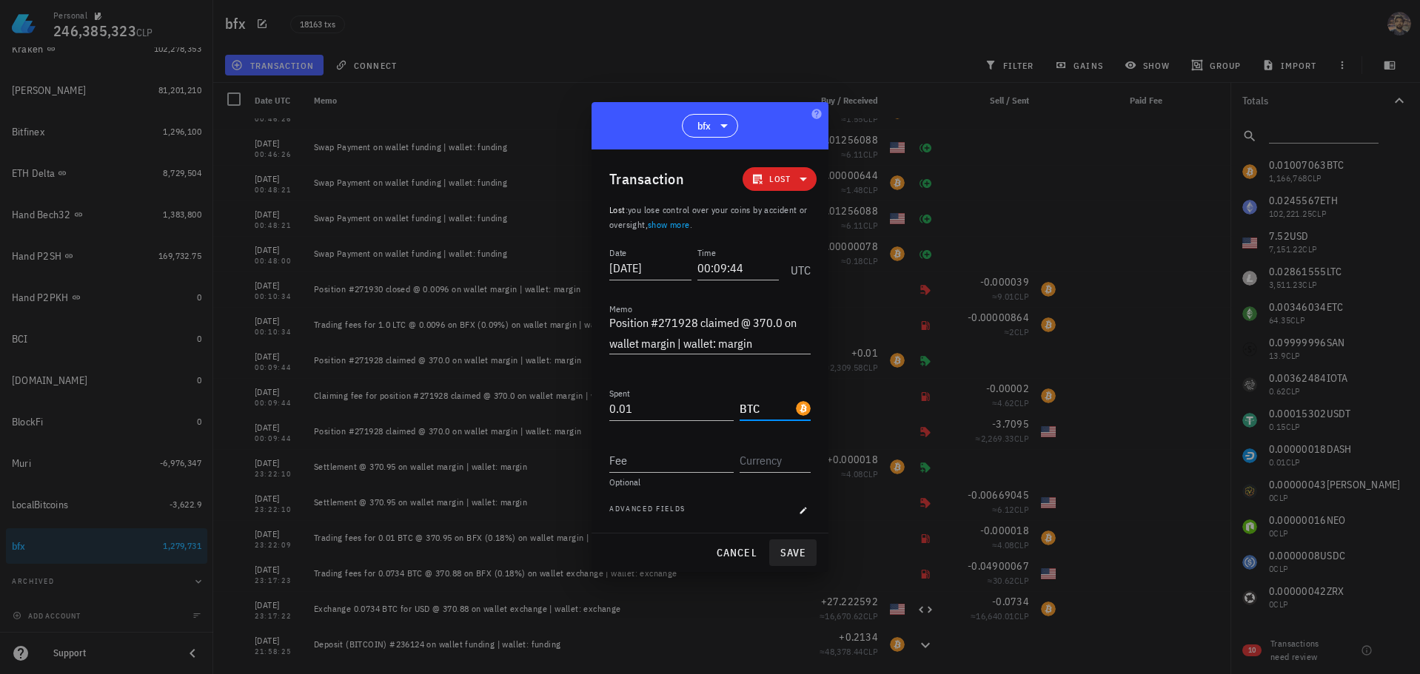
type input "BTC"
click at [788, 555] on span "save" at bounding box center [793, 552] width 36 height 13
click at [786, 37] on div "18163 txs" at bounding box center [576, 23] width 591 height 37
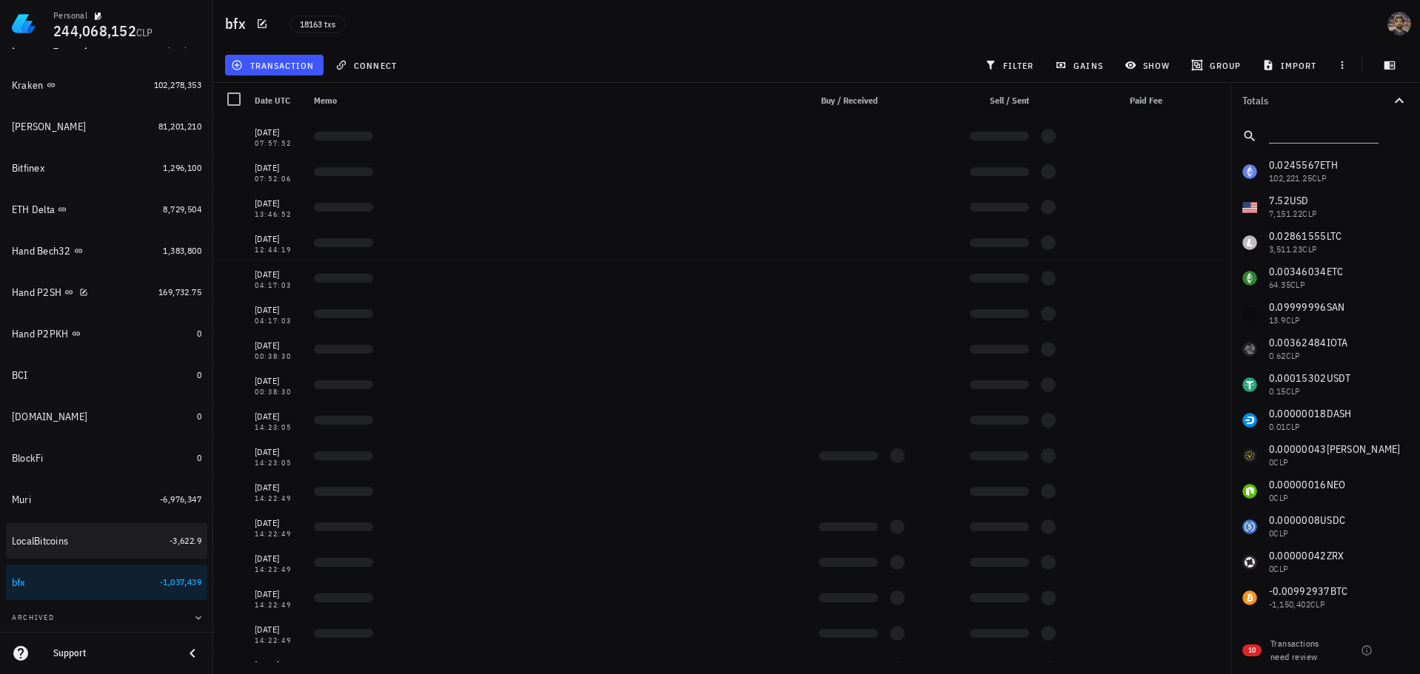
scroll to position [265, 0]
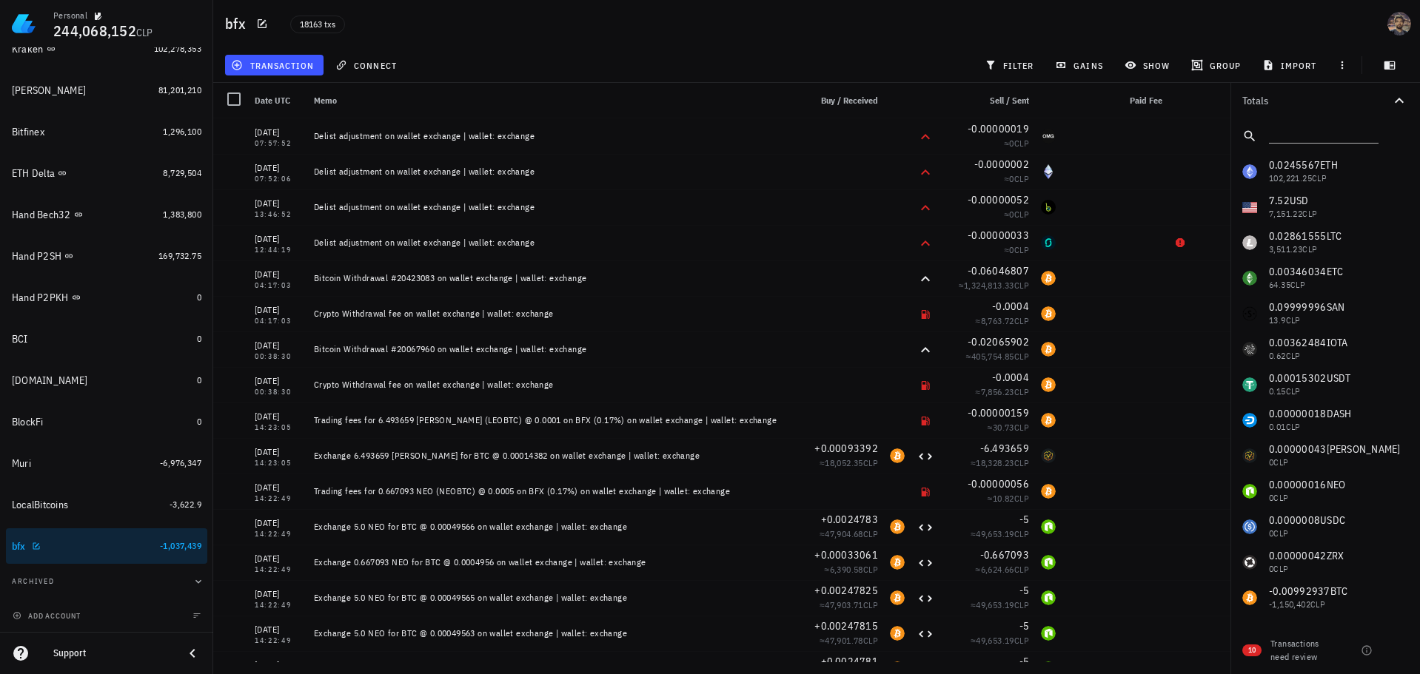
click at [125, 545] on div "bfx" at bounding box center [83, 547] width 142 height 14
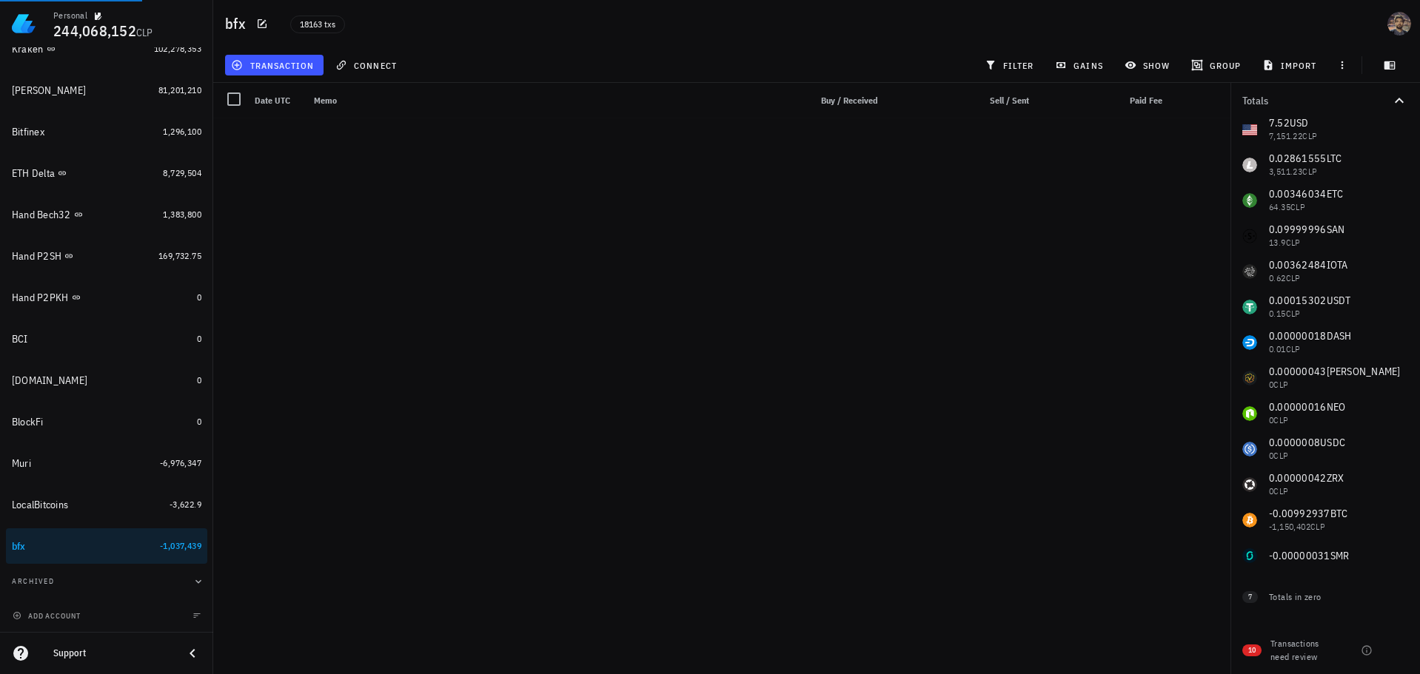
scroll to position [644740, 0]
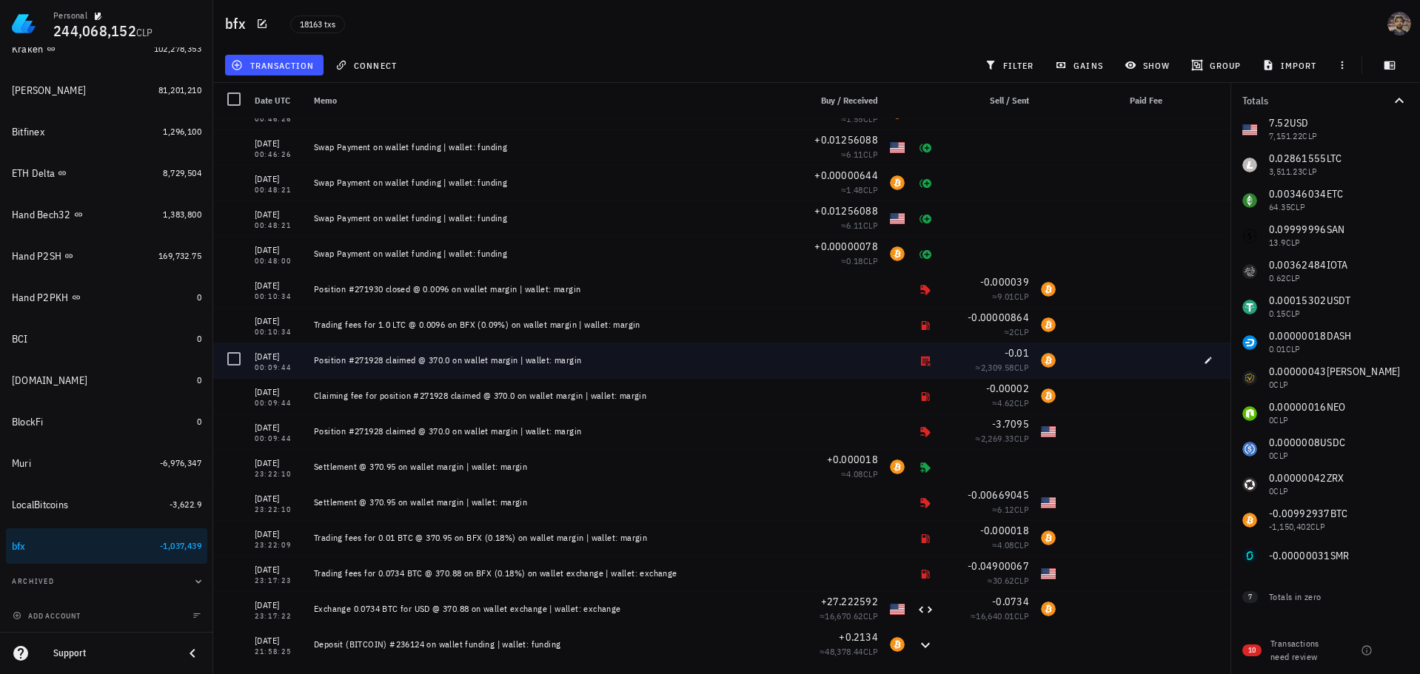
click at [946, 355] on div "-0.01" at bounding box center [987, 353] width 83 height 15
click at [1014, 357] on span "-0.01" at bounding box center [1016, 352] width 24 height 13
click at [1198, 357] on span "button" at bounding box center [1208, 360] width 21 height 9
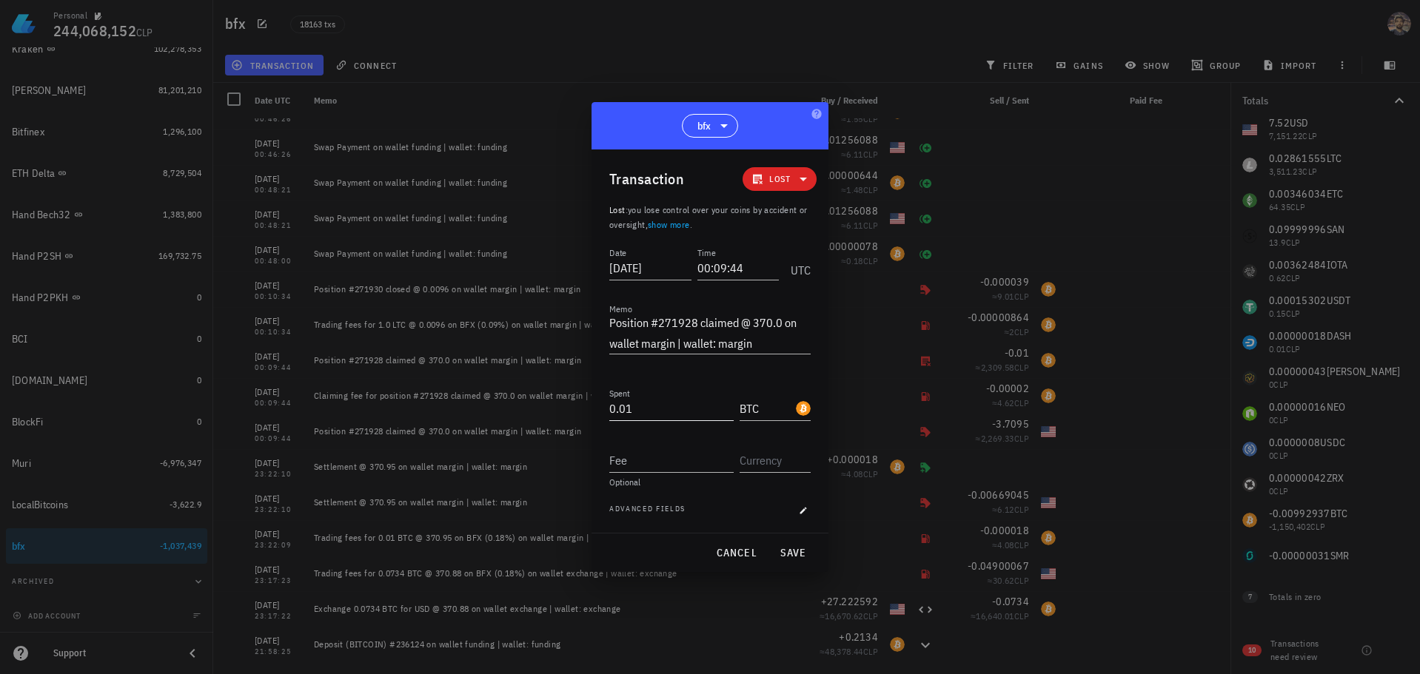
click at [621, 404] on input "0.01" at bounding box center [671, 409] width 124 height 24
click at [789, 554] on span "save" at bounding box center [793, 552] width 36 height 13
type input "0.01"
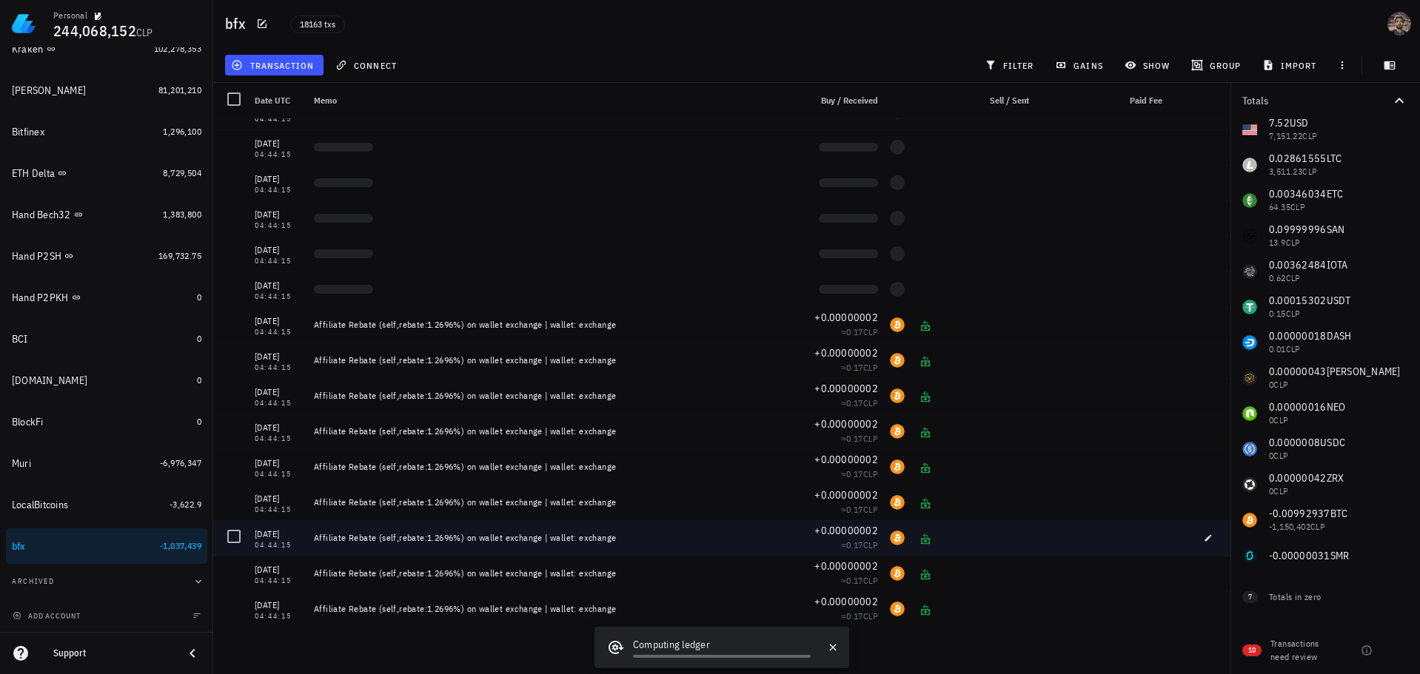
scroll to position [354765, 0]
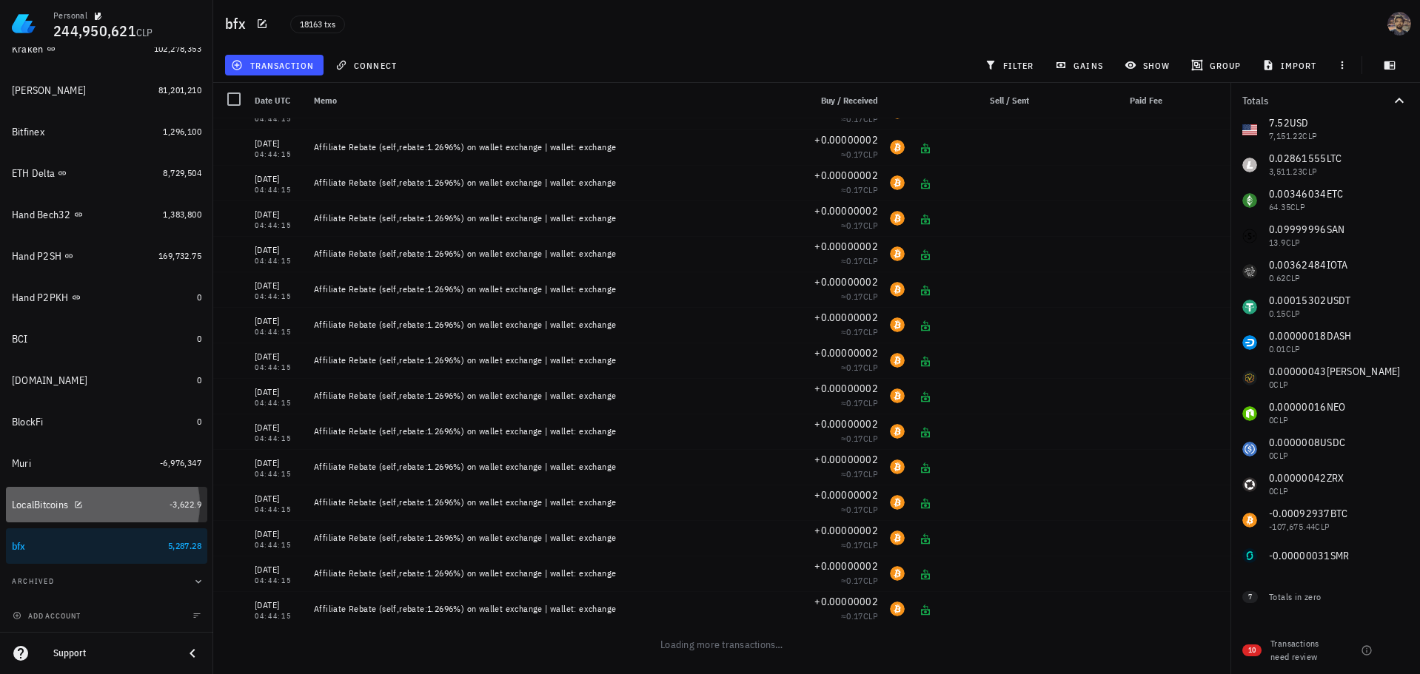
click at [85, 510] on div "LocalBitcoins" at bounding box center [88, 505] width 152 height 14
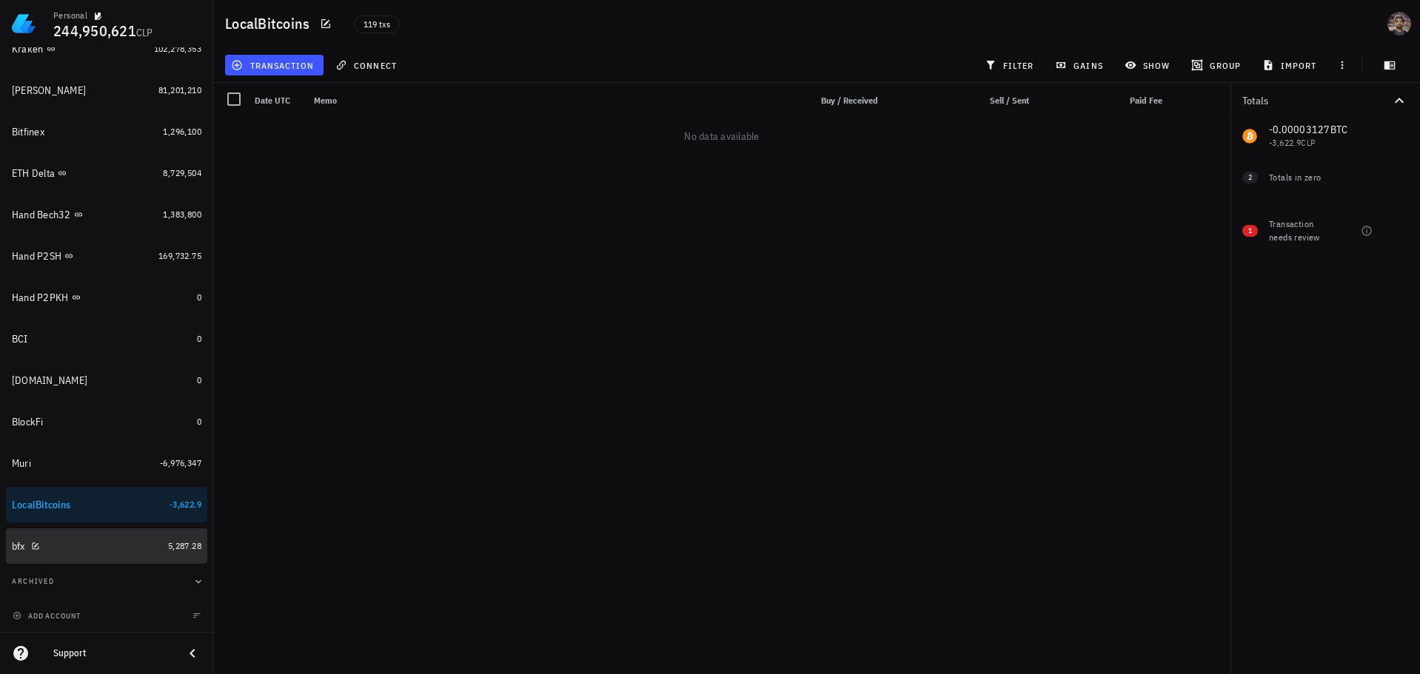
click at [114, 540] on div "bfx" at bounding box center [87, 547] width 150 height 14
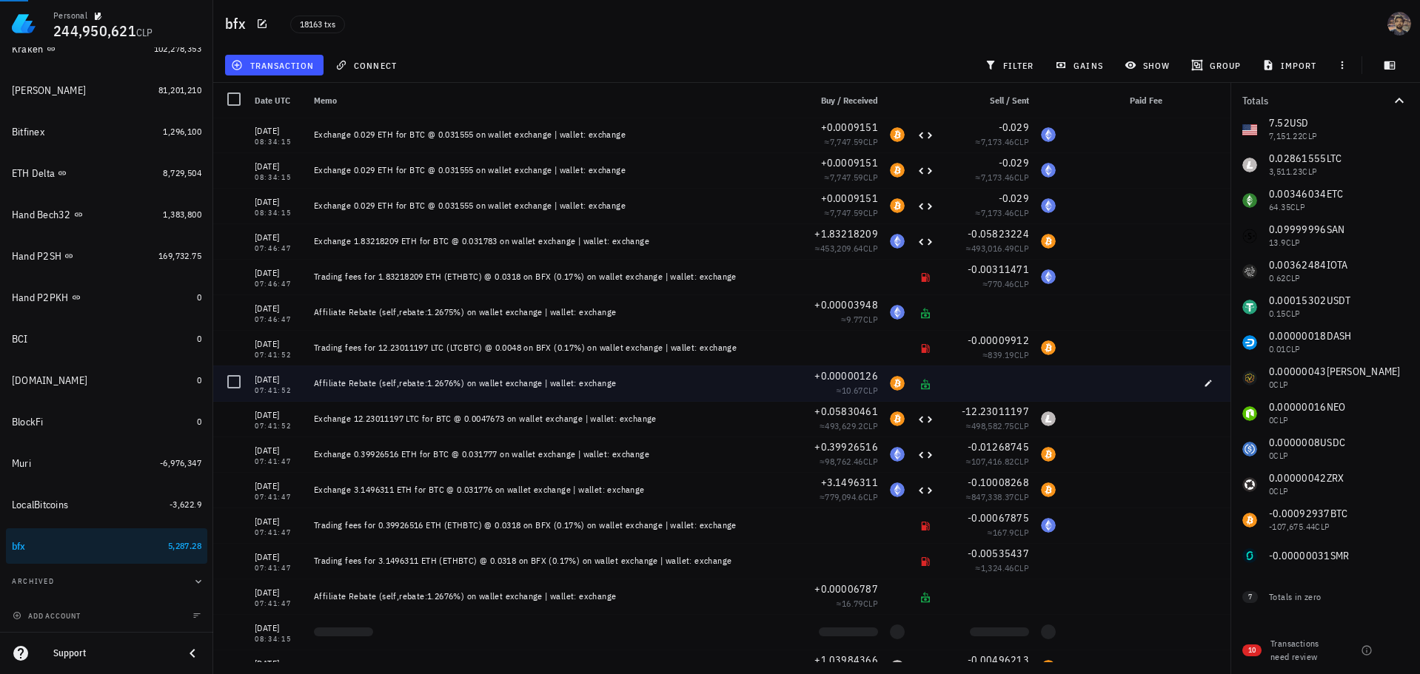
scroll to position [353877, 0]
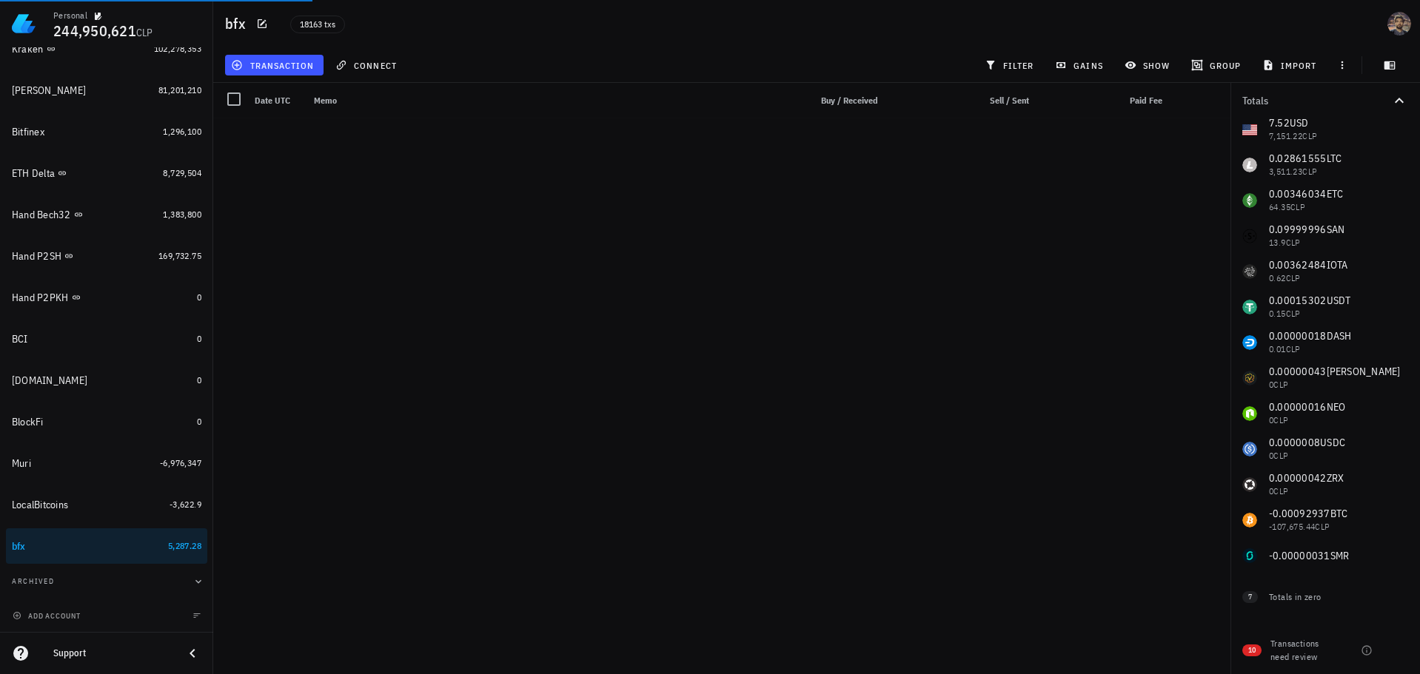
drag, startPoint x: 881, startPoint y: 272, endPoint x: 923, endPoint y: 667, distance: 396.8
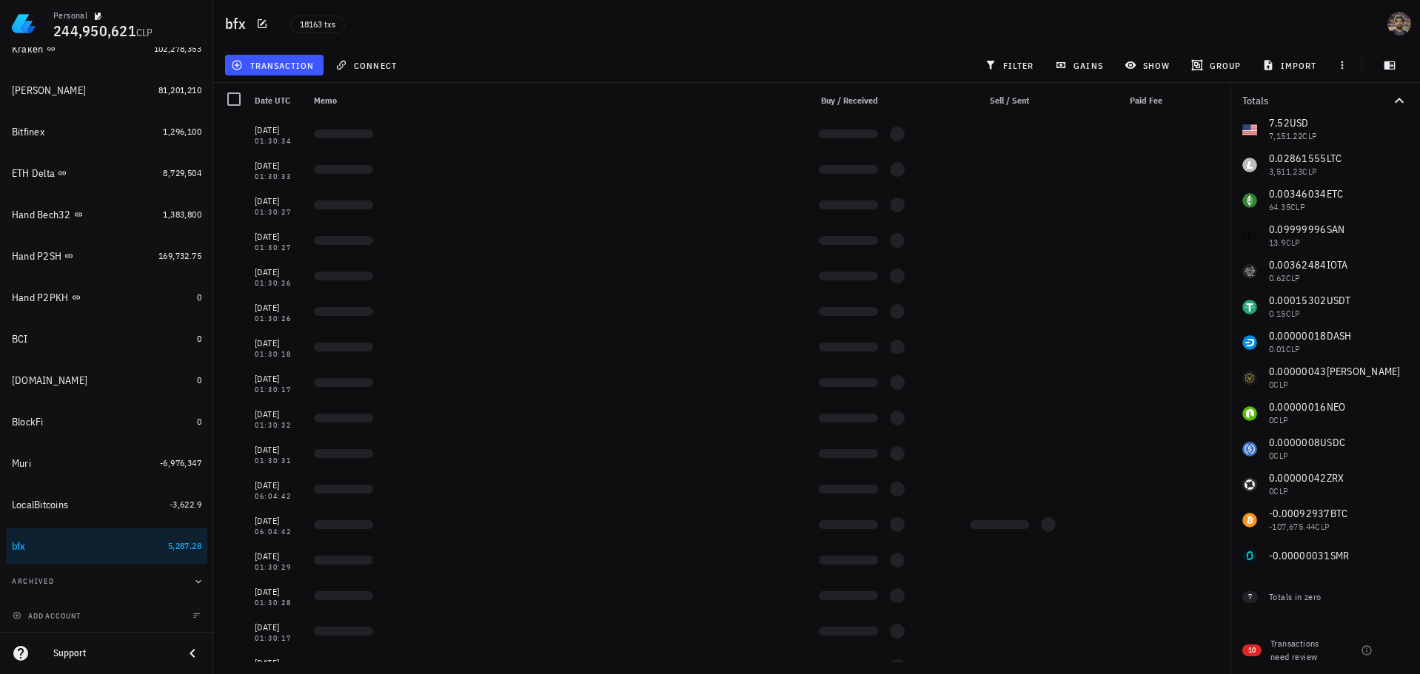
scroll to position [644740, 0]
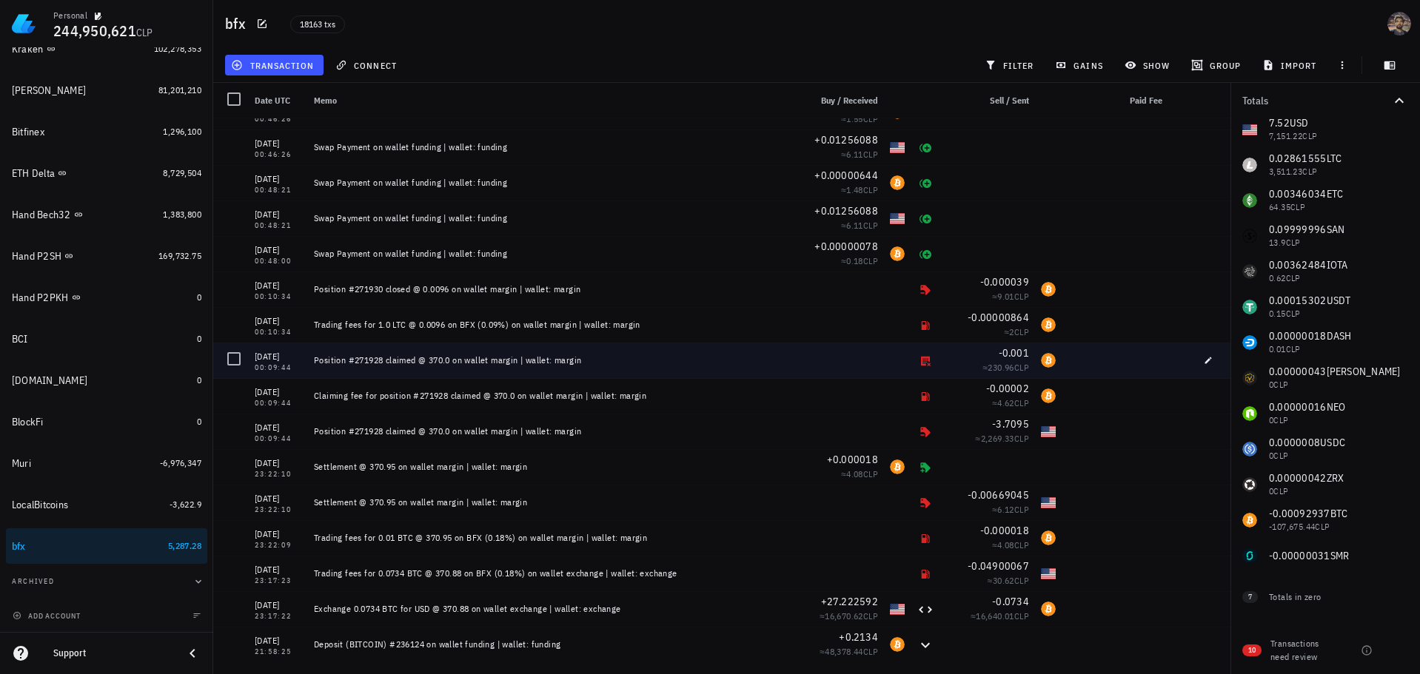
click at [953, 357] on div "-0.001" at bounding box center [987, 353] width 83 height 15
click at [1203, 357] on icon "button" at bounding box center [1207, 360] width 9 height 9
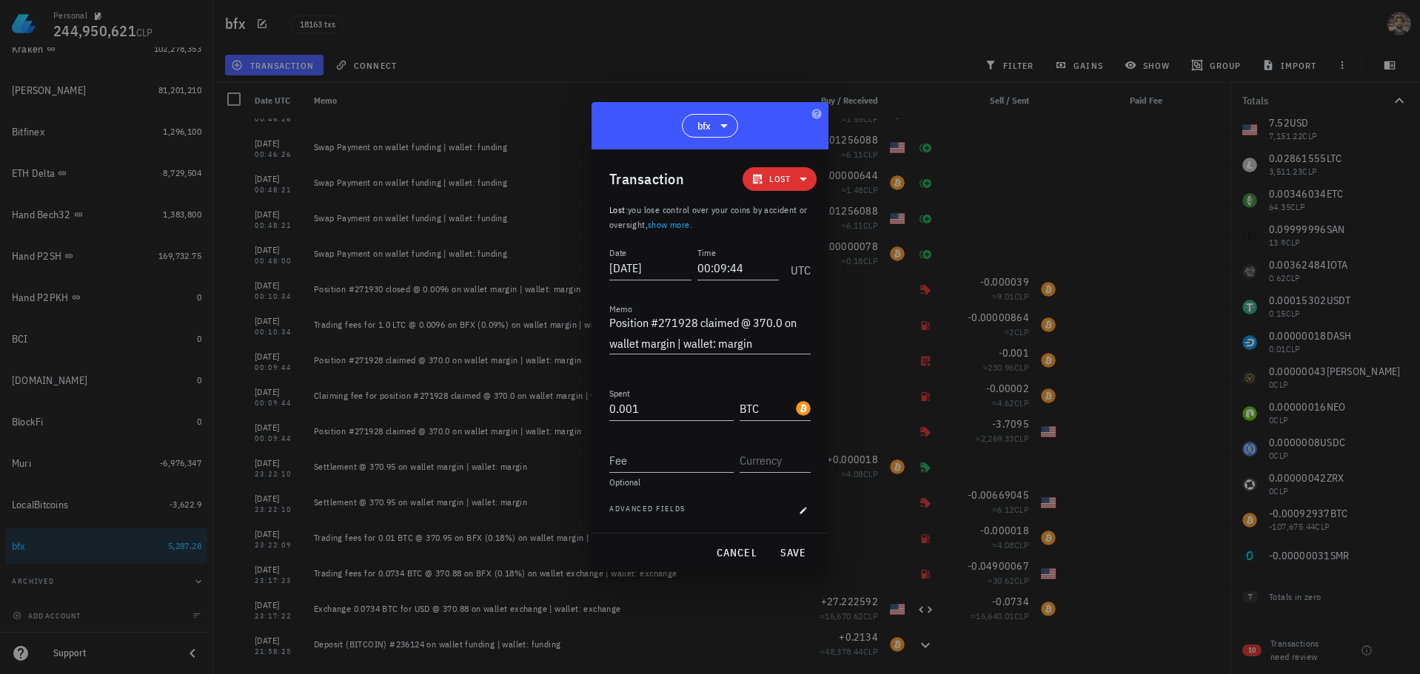
click at [790, 176] on span "Lost" at bounding box center [779, 179] width 56 height 24
click at [805, 246] on div "Income" at bounding box center [799, 244] width 35 height 12
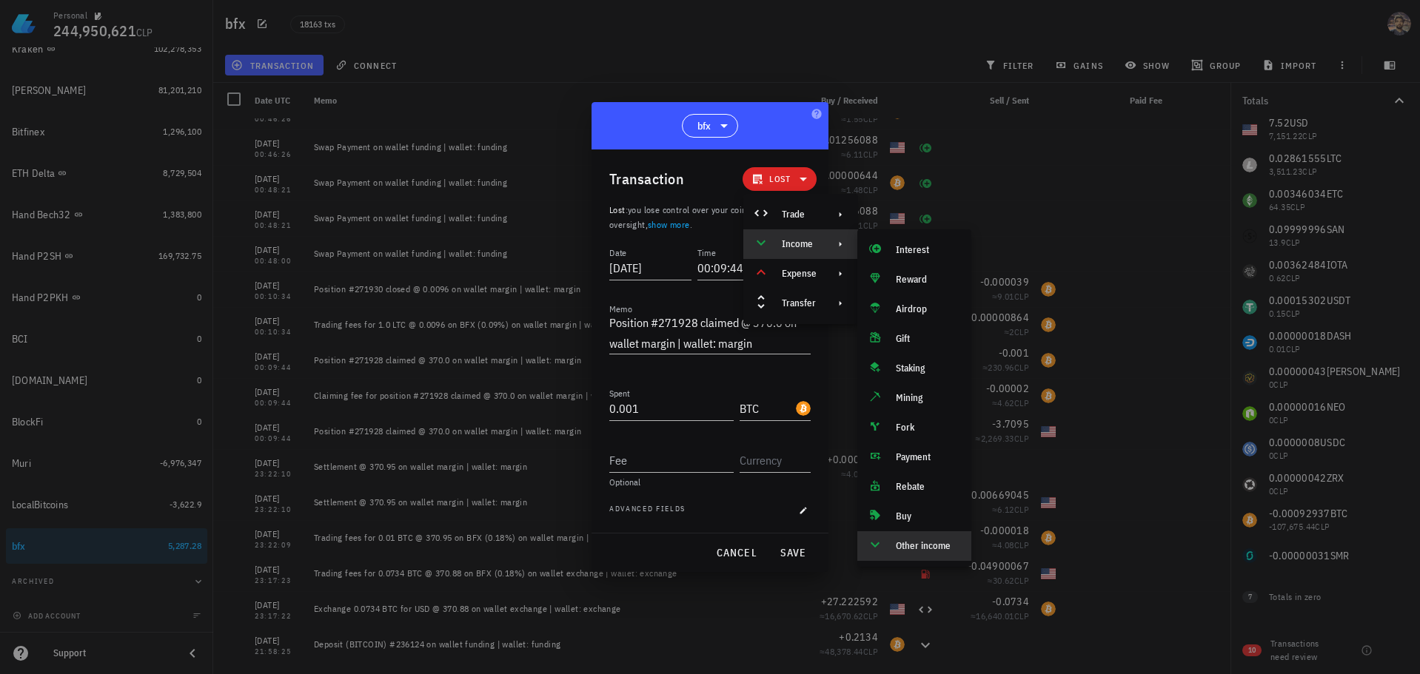
click at [920, 541] on div "Other income" at bounding box center [928, 546] width 64 height 12
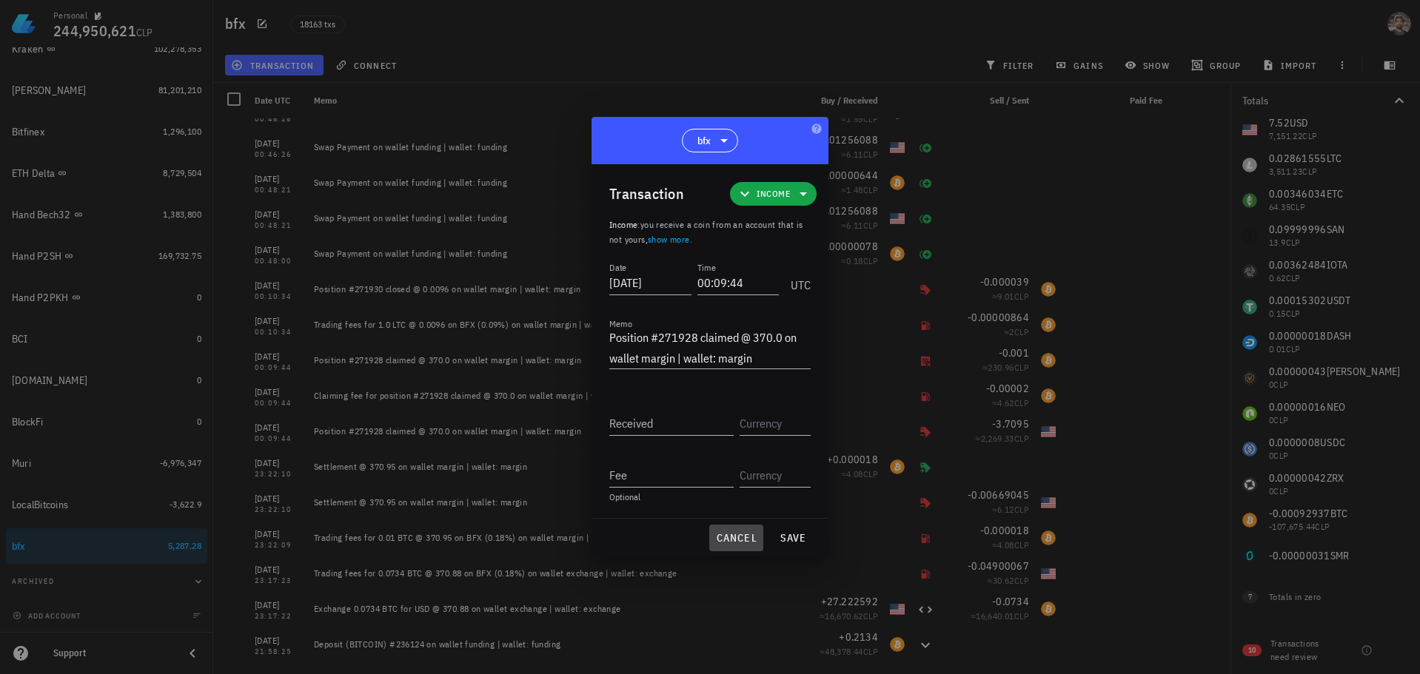
click at [731, 530] on button "cancel" at bounding box center [736, 538] width 54 height 27
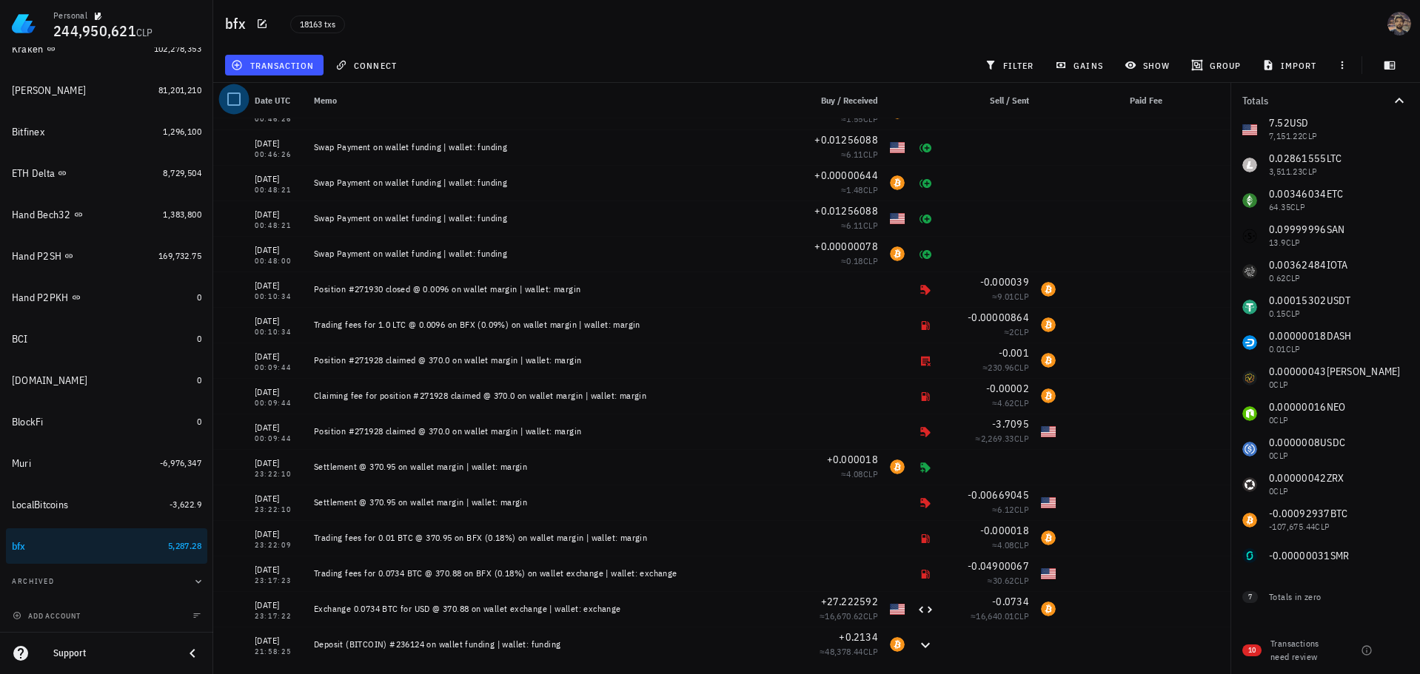
click at [232, 95] on div at bounding box center [233, 99] width 25 height 25
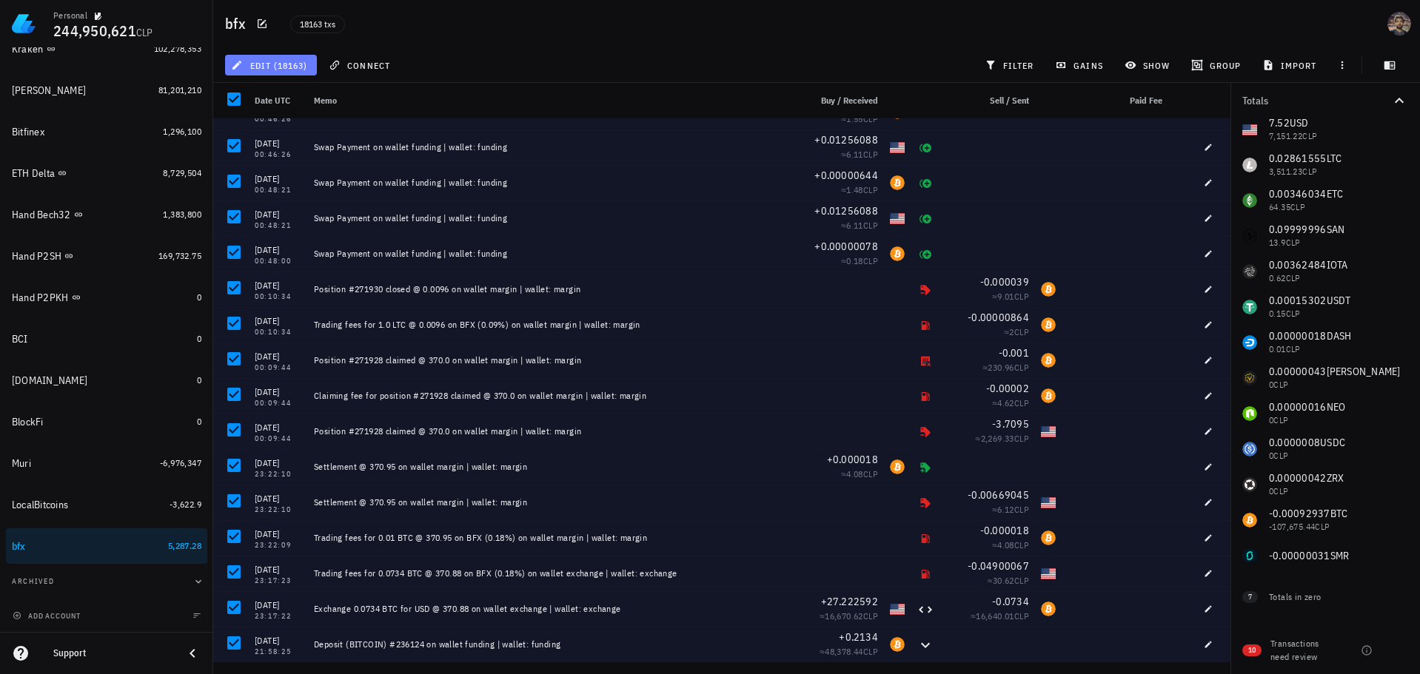
click at [285, 63] on span "edit (18163)" at bounding box center [270, 65] width 73 height 12
click at [266, 93] on div "Delete" at bounding box center [284, 99] width 46 height 12
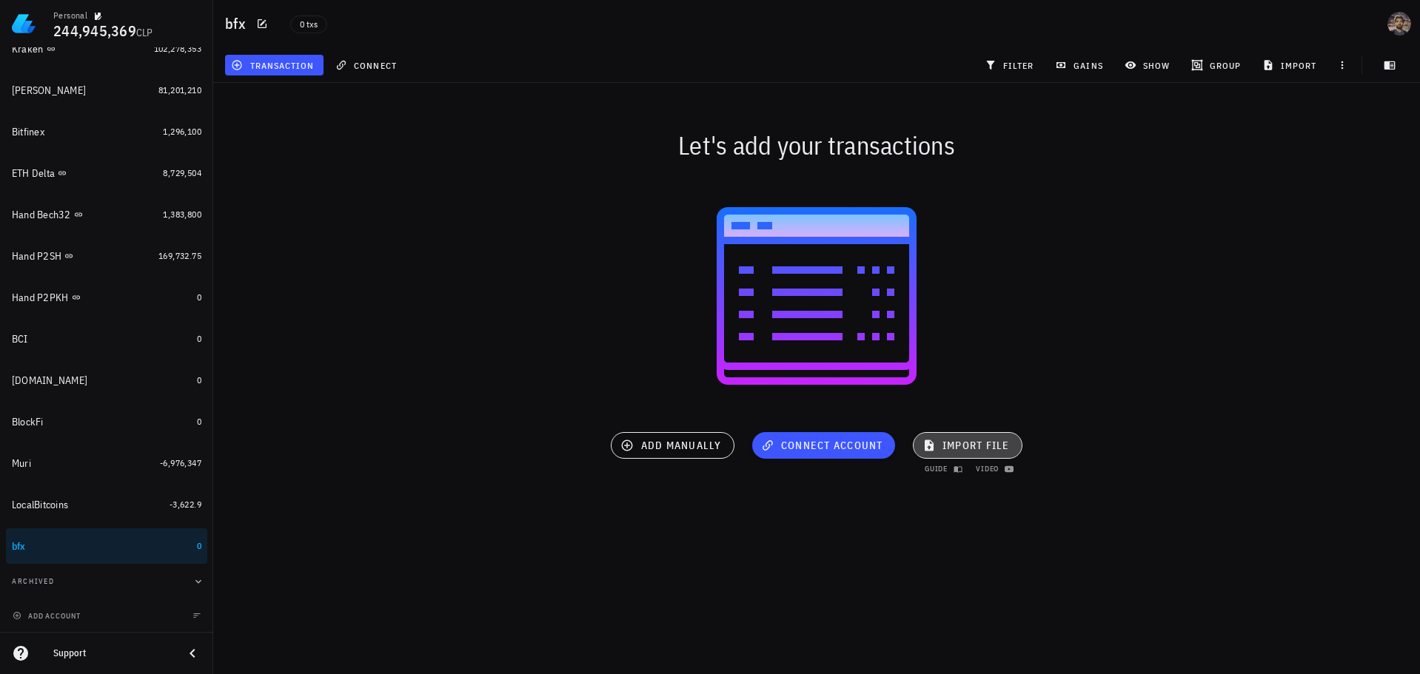
click at [990, 439] on span "import file" at bounding box center [967, 445] width 84 height 13
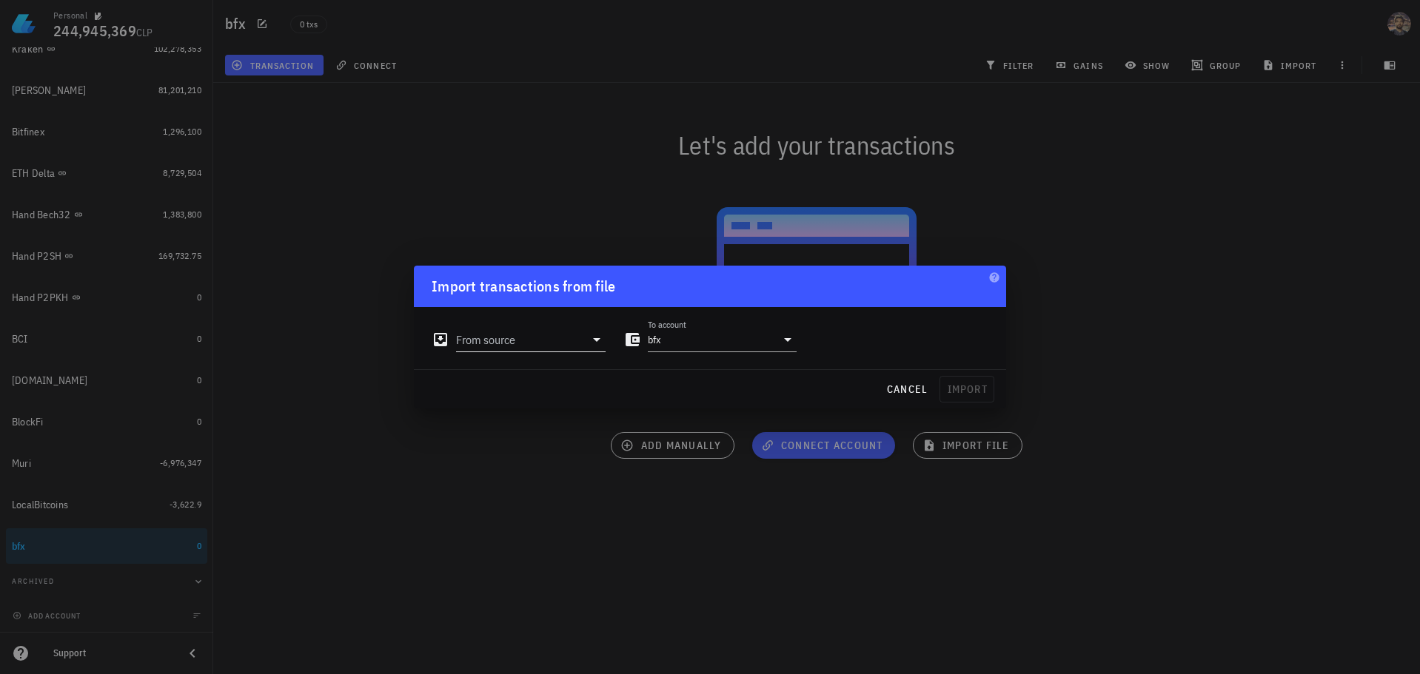
click at [480, 329] on input "From source" at bounding box center [520, 340] width 129 height 24
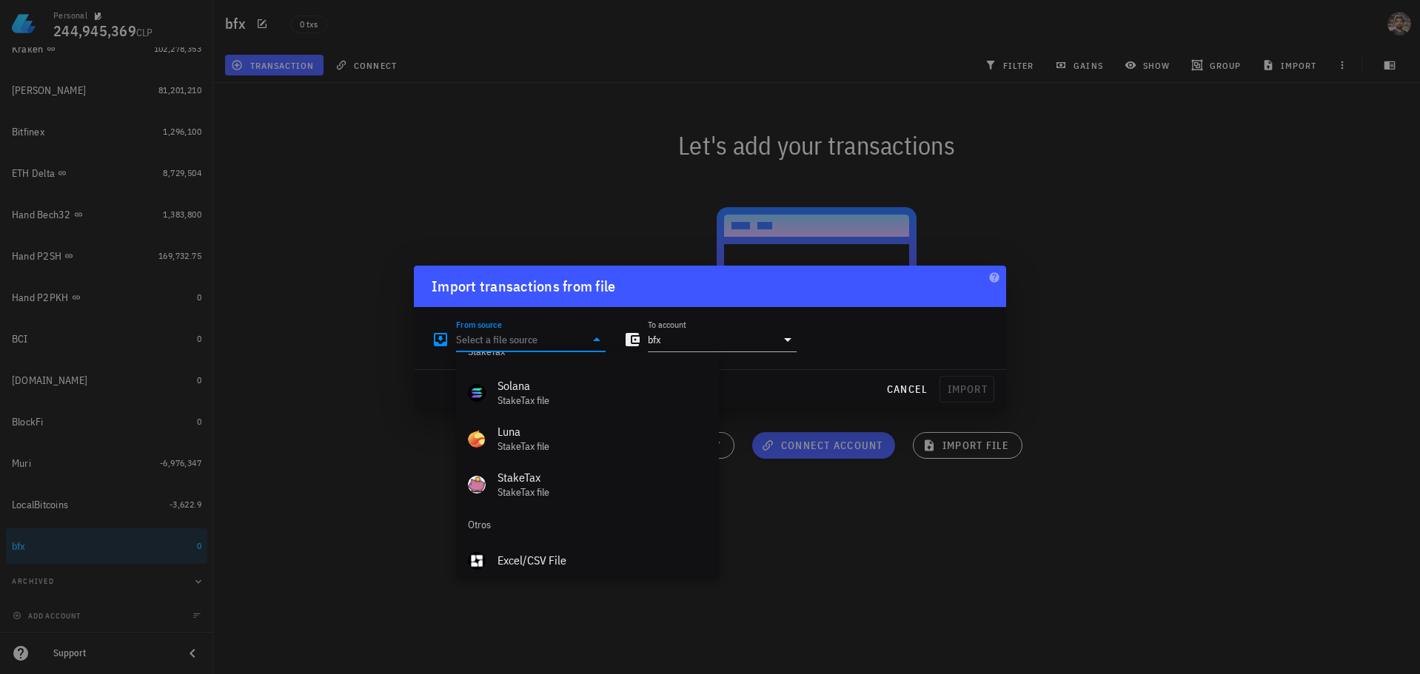
scroll to position [663, 0]
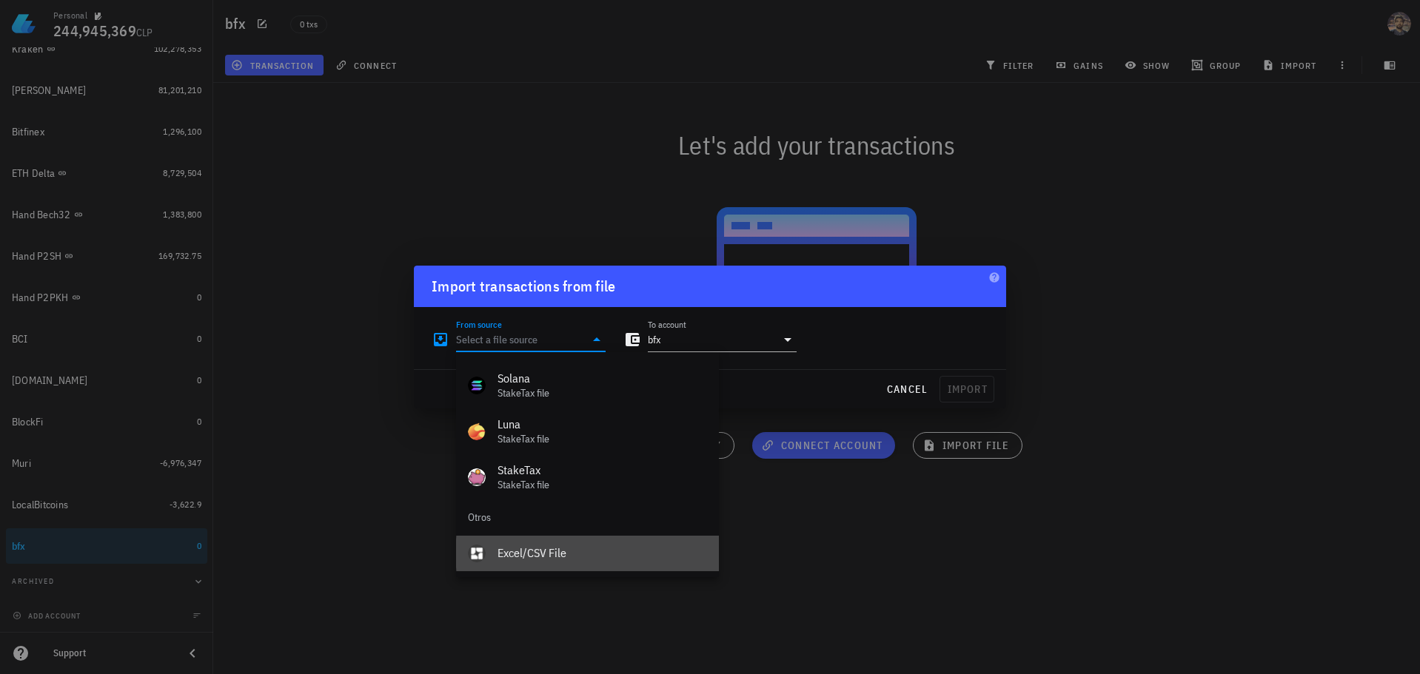
click at [503, 556] on div "Excel/CSV File" at bounding box center [601, 553] width 209 height 14
type input "Excel/CSV File"
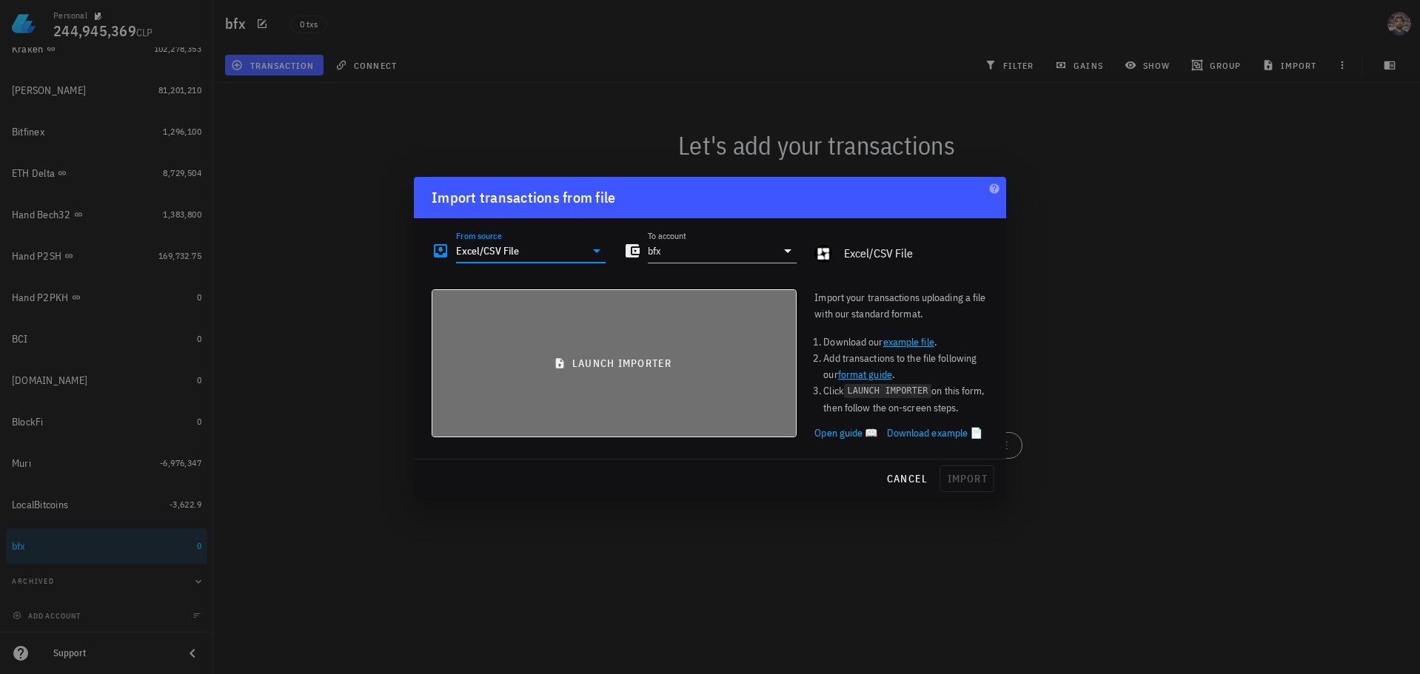
click at [608, 352] on button "launch importer" at bounding box center [614, 363] width 365 height 148
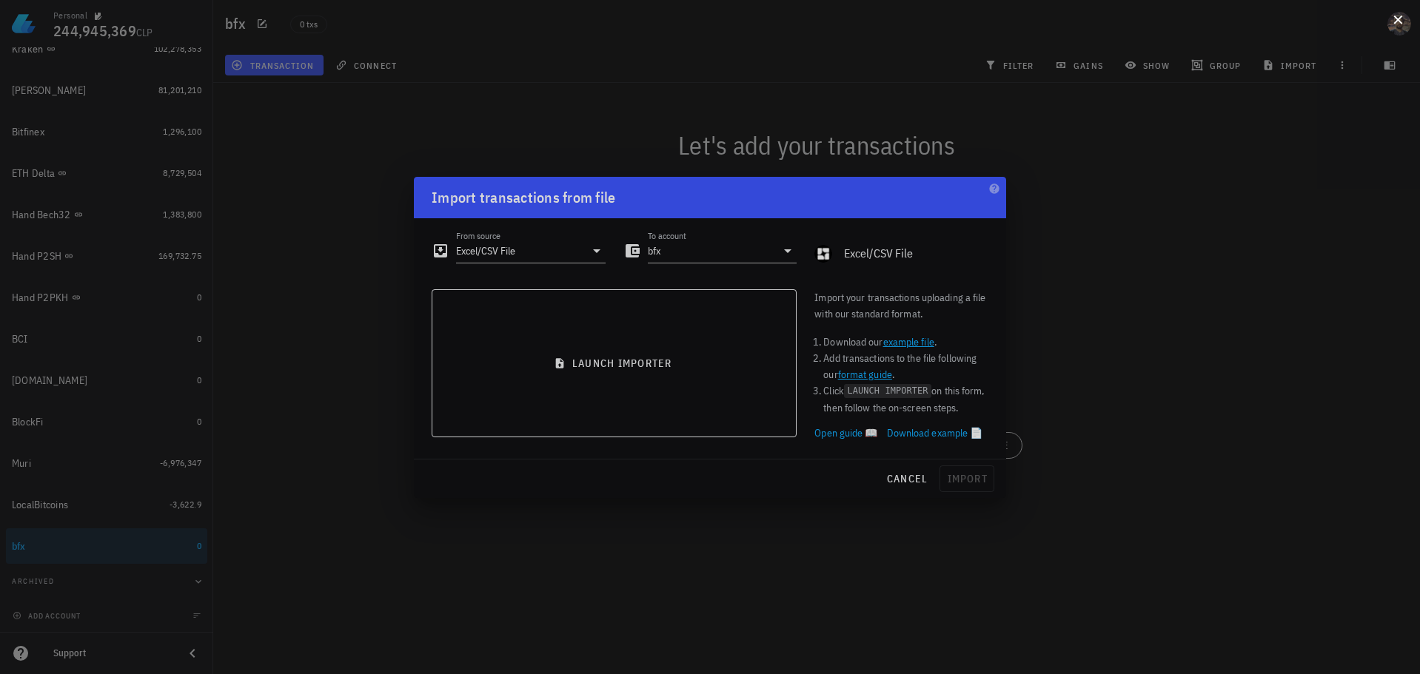
click at [466, 27] on div at bounding box center [710, 337] width 1420 height 674
click at [1399, 24] on button at bounding box center [1397, 18] width 15 height 15
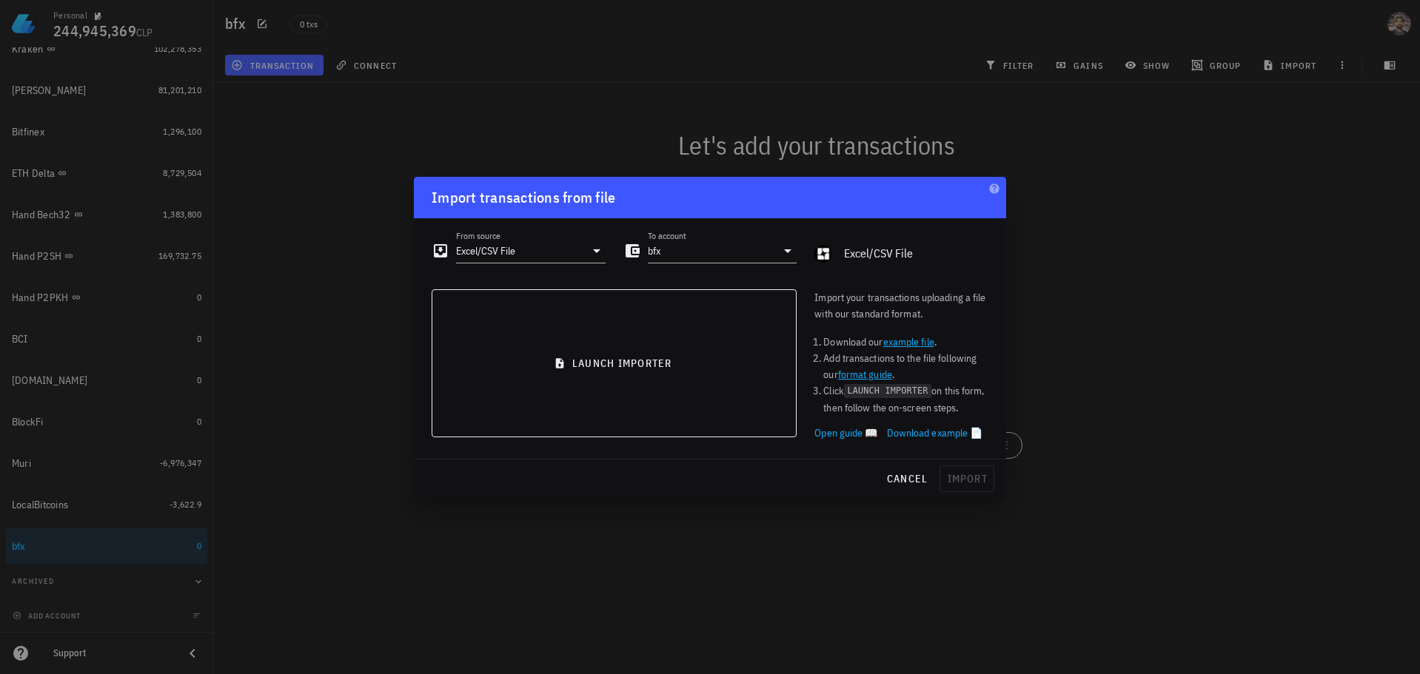
click at [976, 127] on div at bounding box center [710, 337] width 1420 height 674
click at [277, 60] on div at bounding box center [710, 337] width 1420 height 674
click at [897, 472] on span "cancel" at bounding box center [907, 478] width 42 height 13
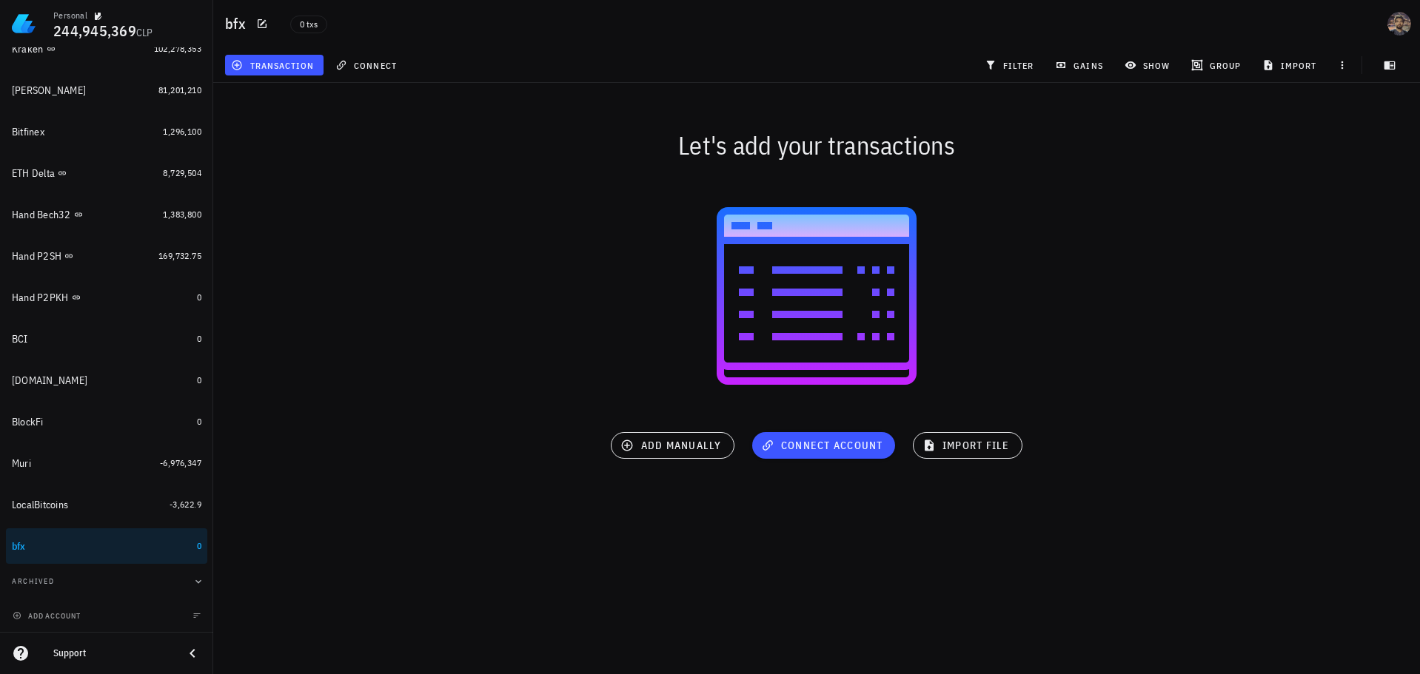
click at [276, 52] on div "transaction" at bounding box center [274, 65] width 104 height 27
click at [281, 64] on span "transaction" at bounding box center [274, 65] width 80 height 12
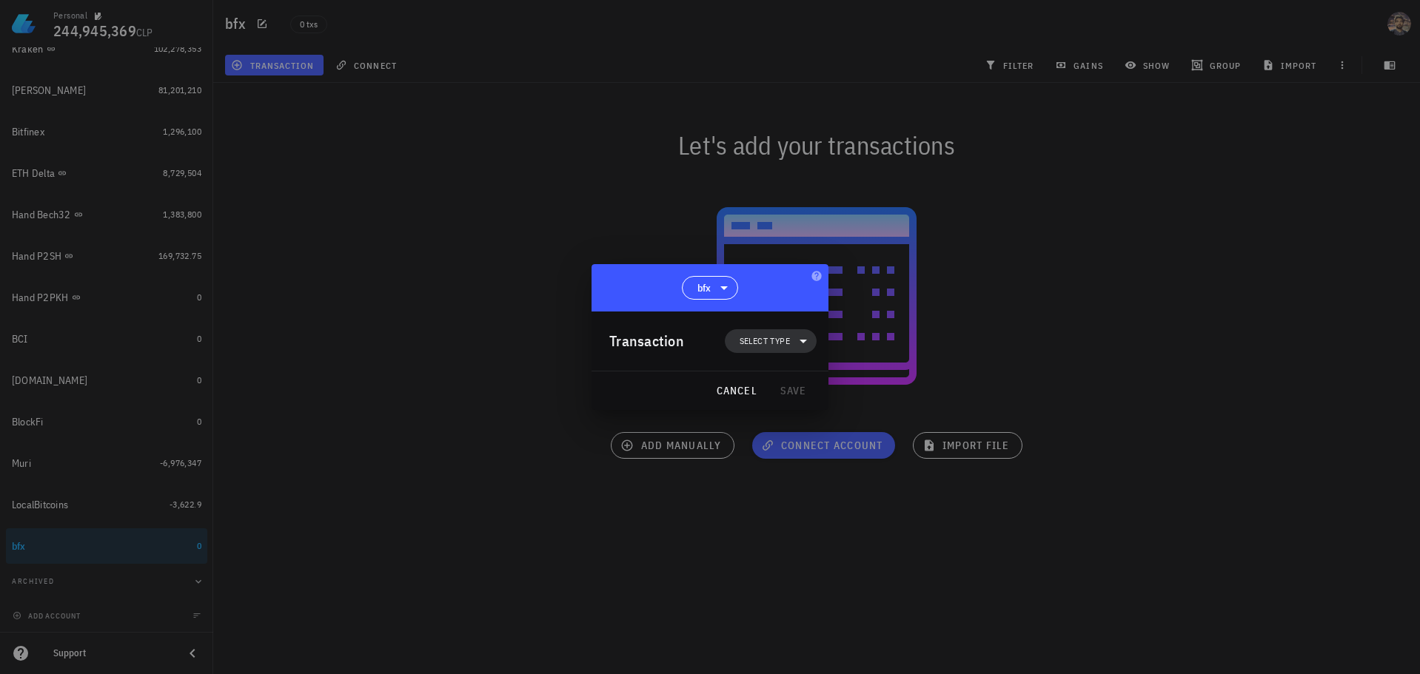
click at [767, 343] on span "Select type" at bounding box center [764, 341] width 50 height 15
click at [809, 434] on div at bounding box center [817, 436] width 18 height 12
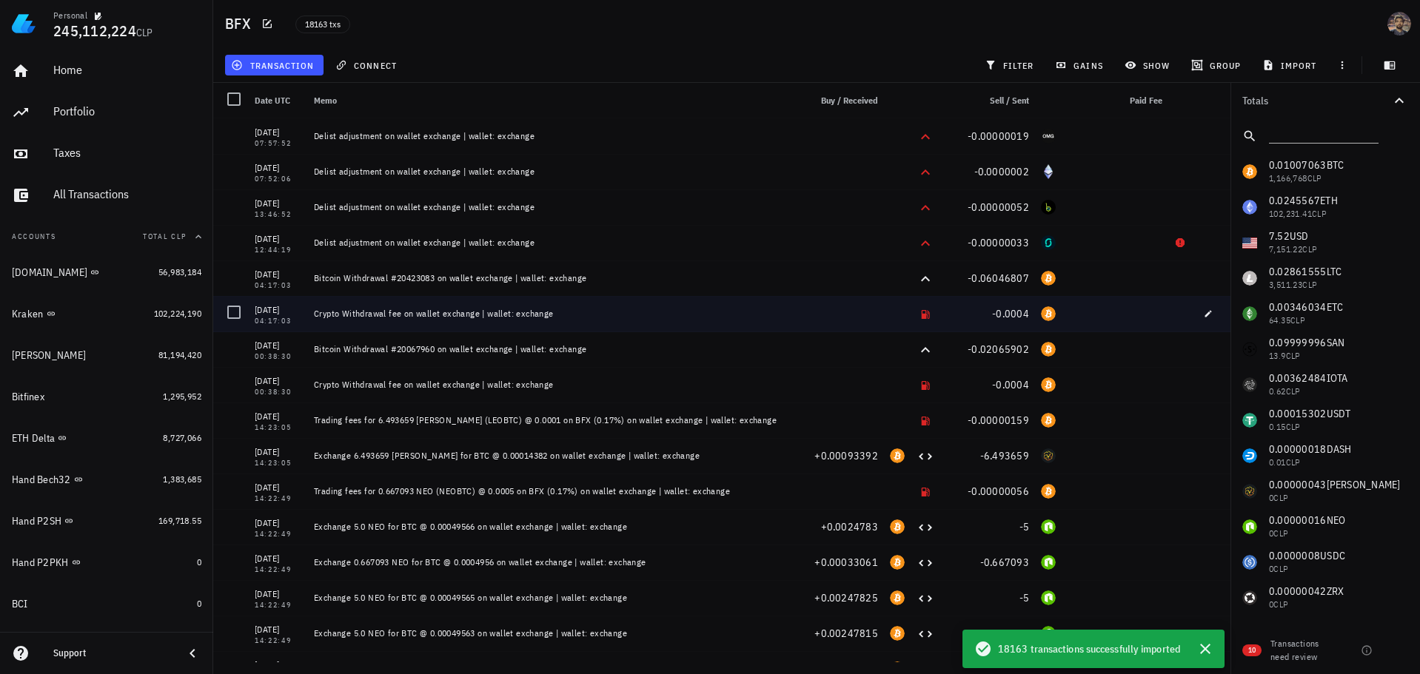
scroll to position [265, 0]
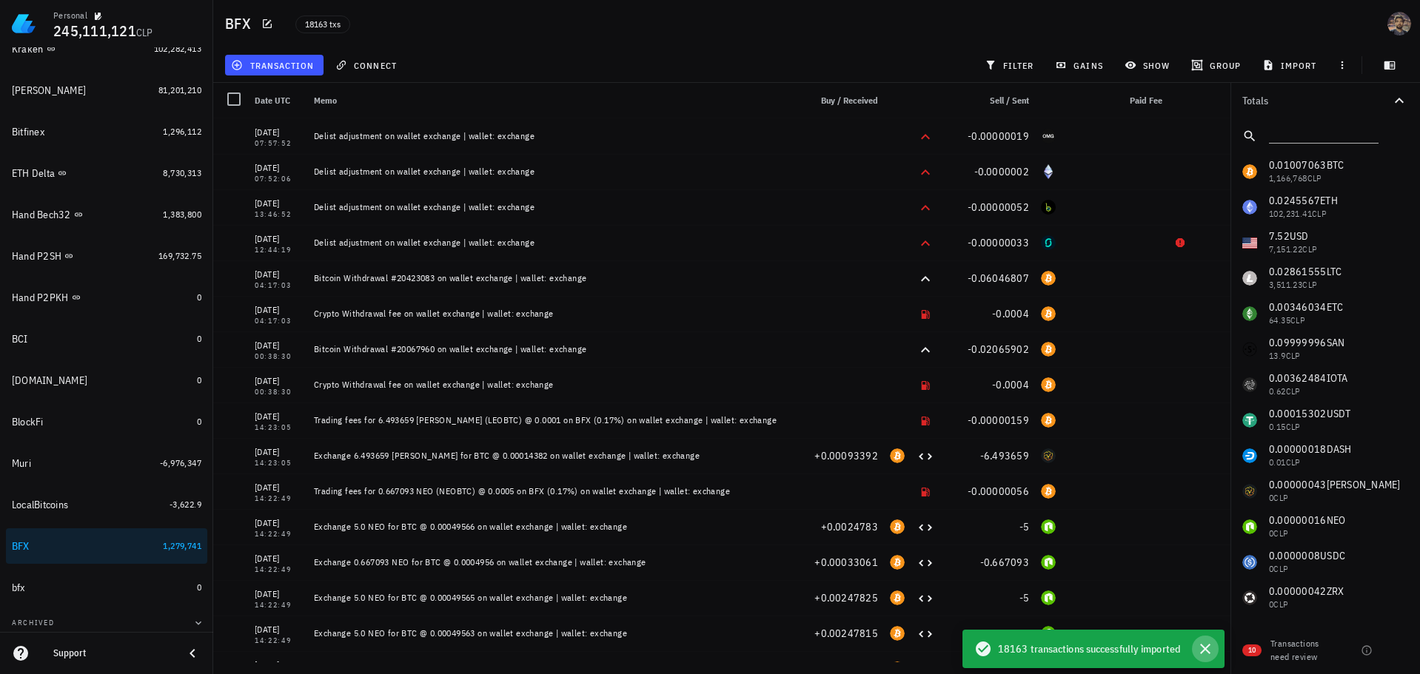
click at [1203, 653] on icon "button" at bounding box center [1205, 649] width 18 height 18
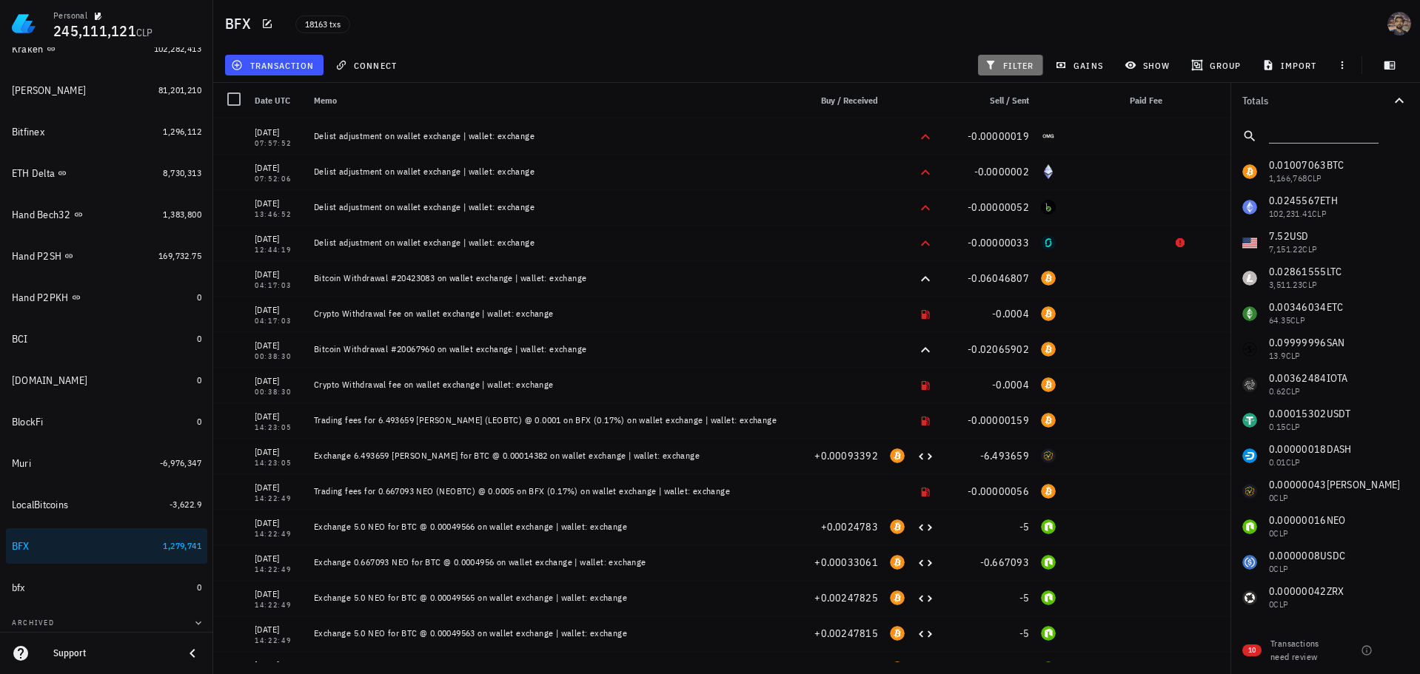
click at [1033, 63] on span "filter" at bounding box center [1010, 65] width 47 height 12
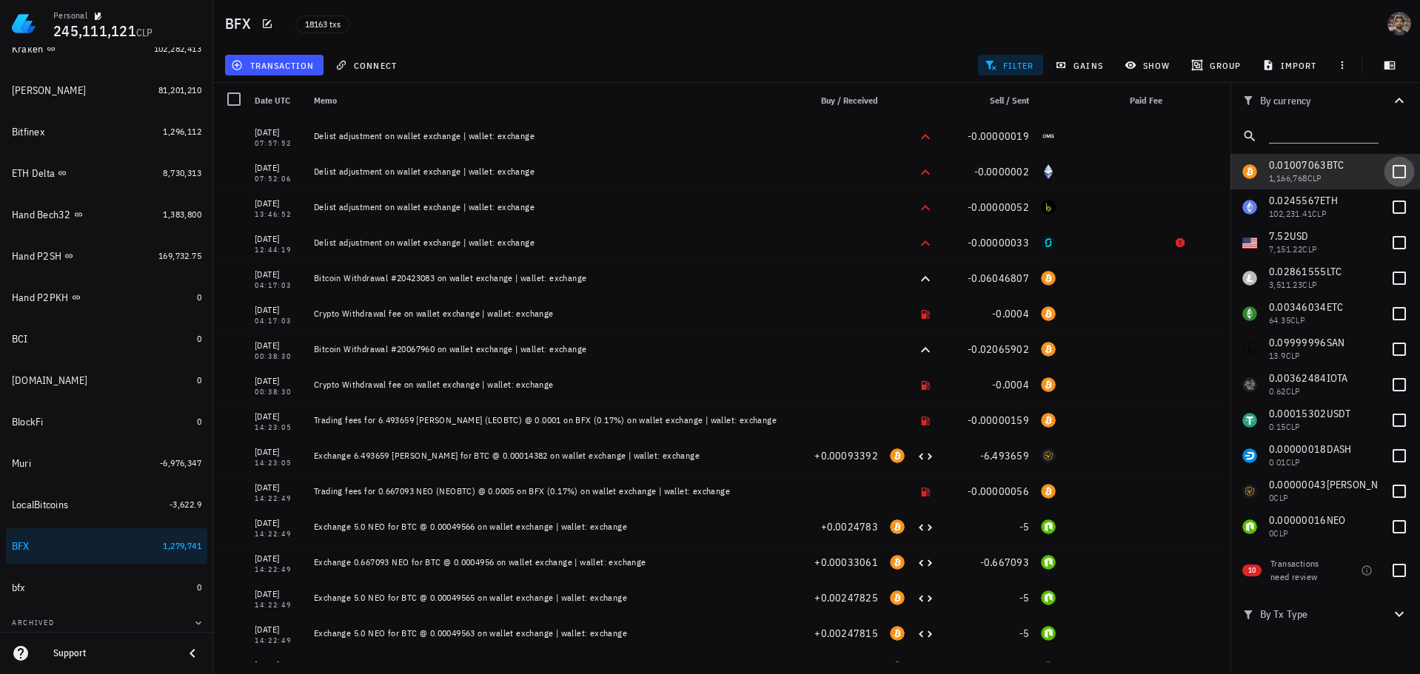
click at [1389, 171] on div at bounding box center [1398, 171] width 25 height 25
checkbox input "true"
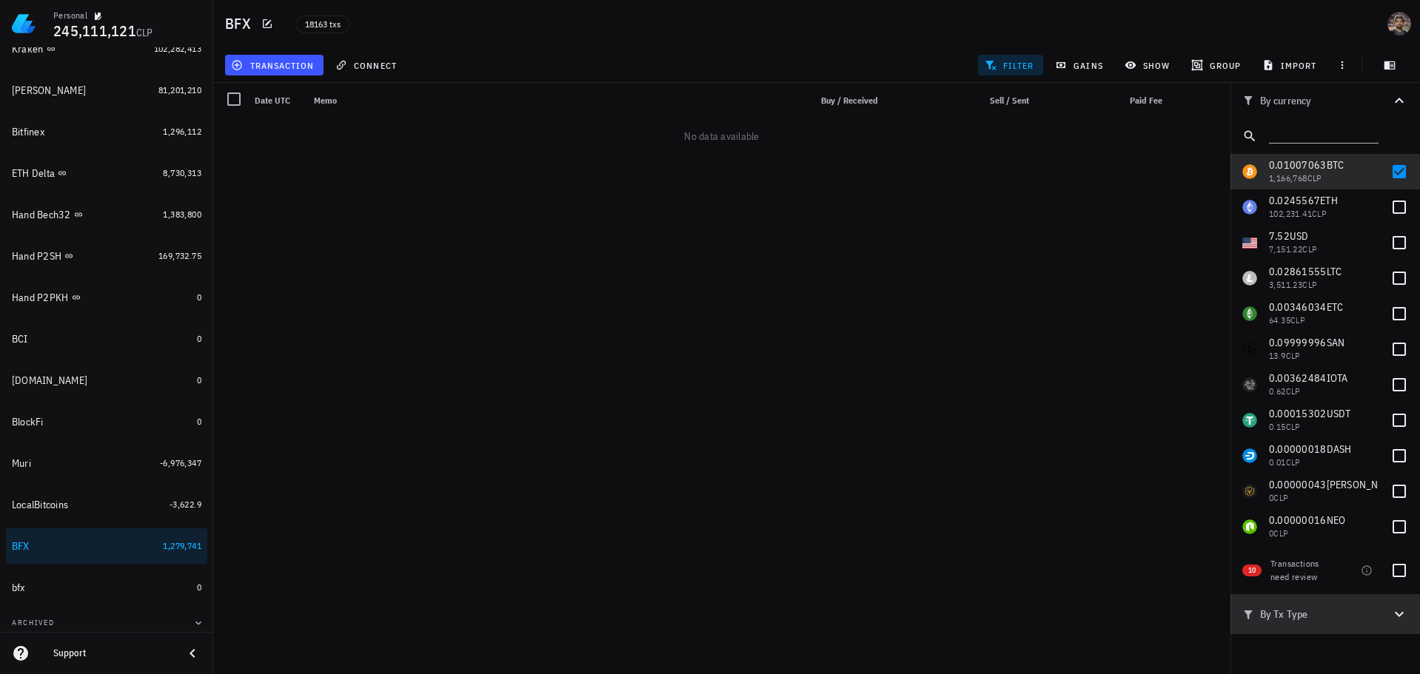
click at [1292, 612] on span "By Tx Type" at bounding box center [1316, 614] width 148 height 16
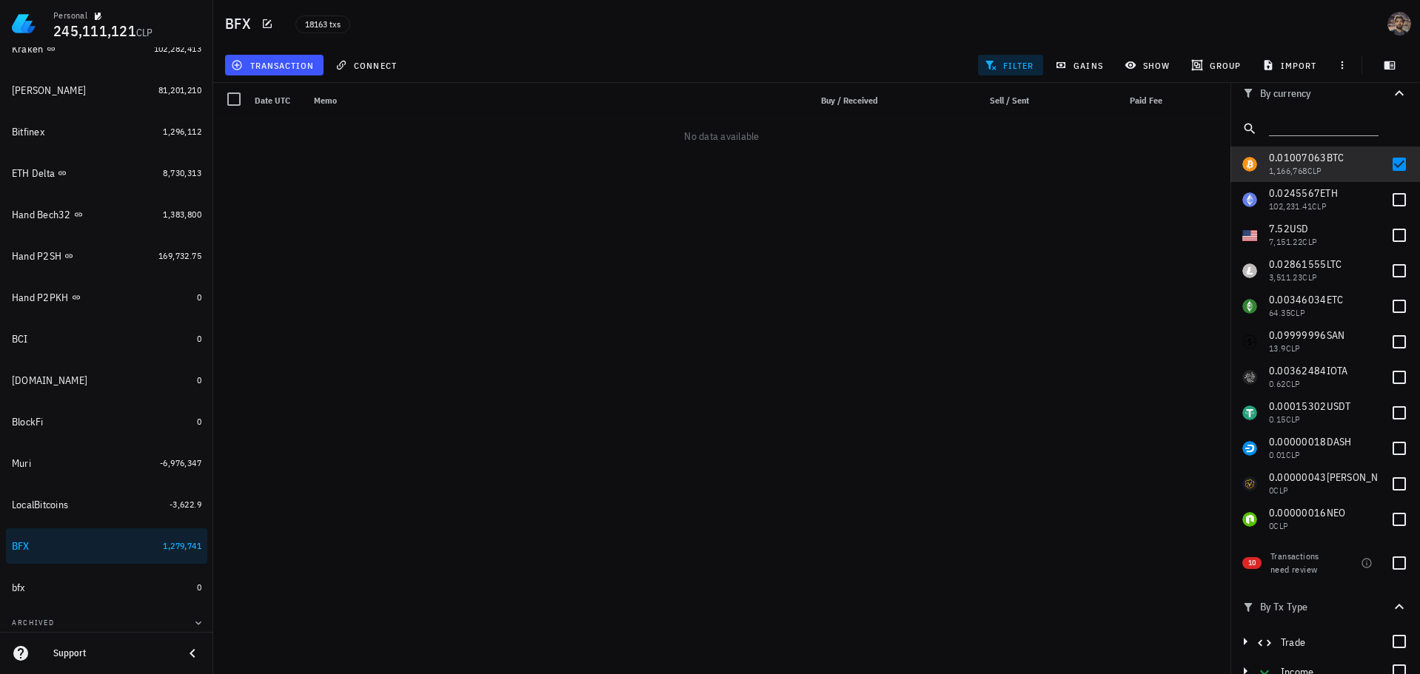
scroll to position [0, 0]
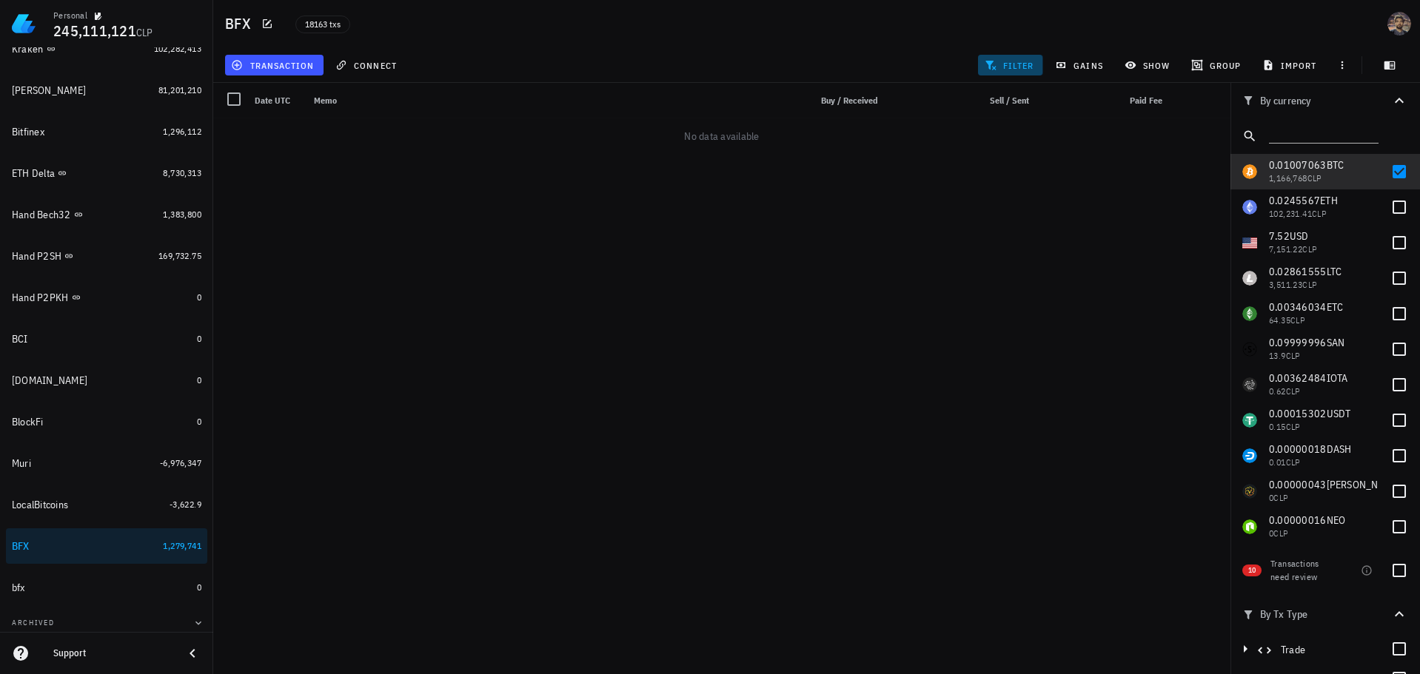
click at [1002, 67] on span "filter" at bounding box center [1010, 65] width 47 height 12
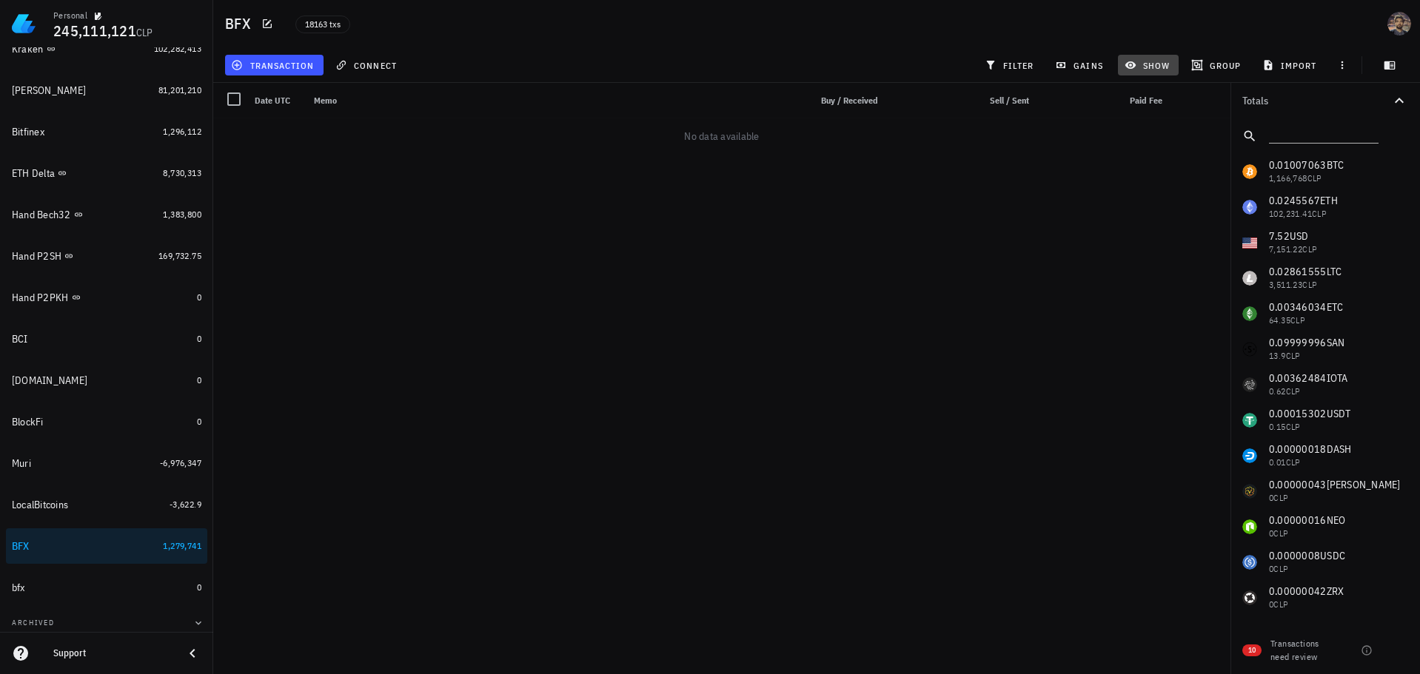
click at [1141, 60] on span "show" at bounding box center [1148, 65] width 42 height 12
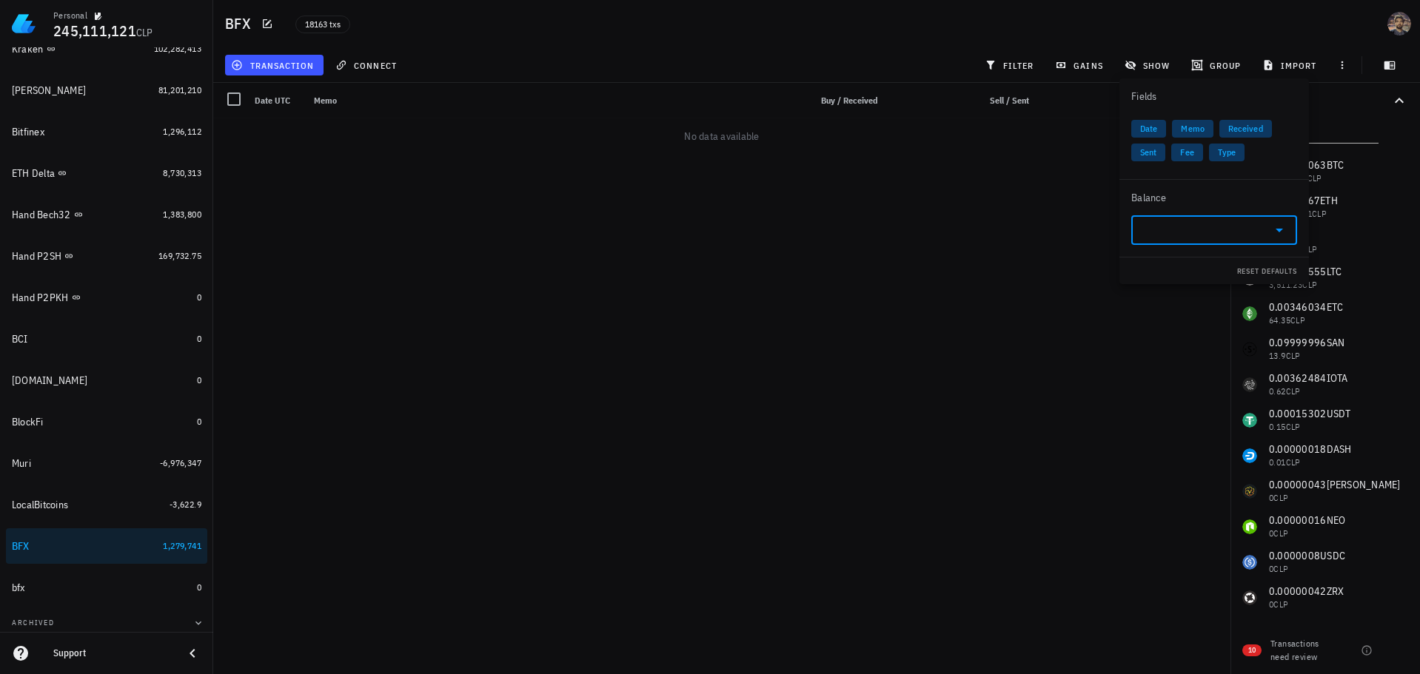
click at [1223, 232] on input "text" at bounding box center [1202, 230] width 124 height 24
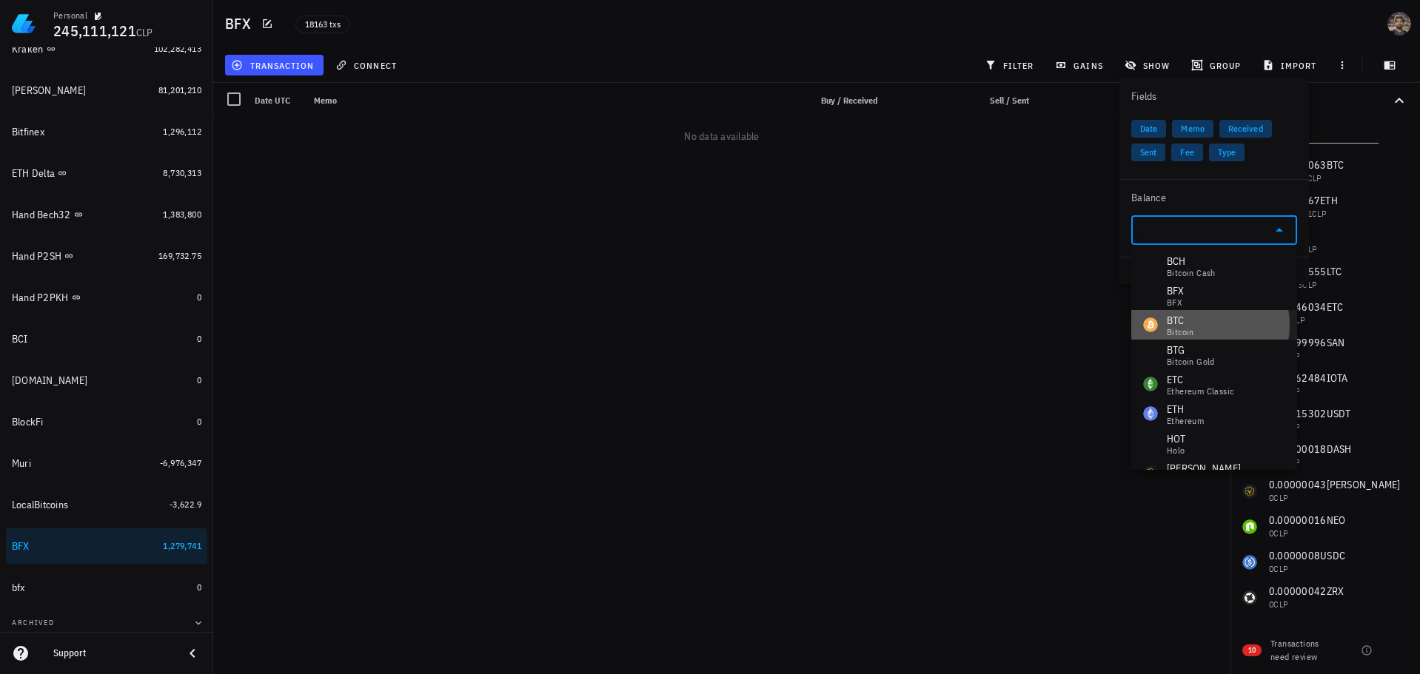
click at [1183, 323] on div "BTC" at bounding box center [1179, 320] width 27 height 15
type input "BTC"
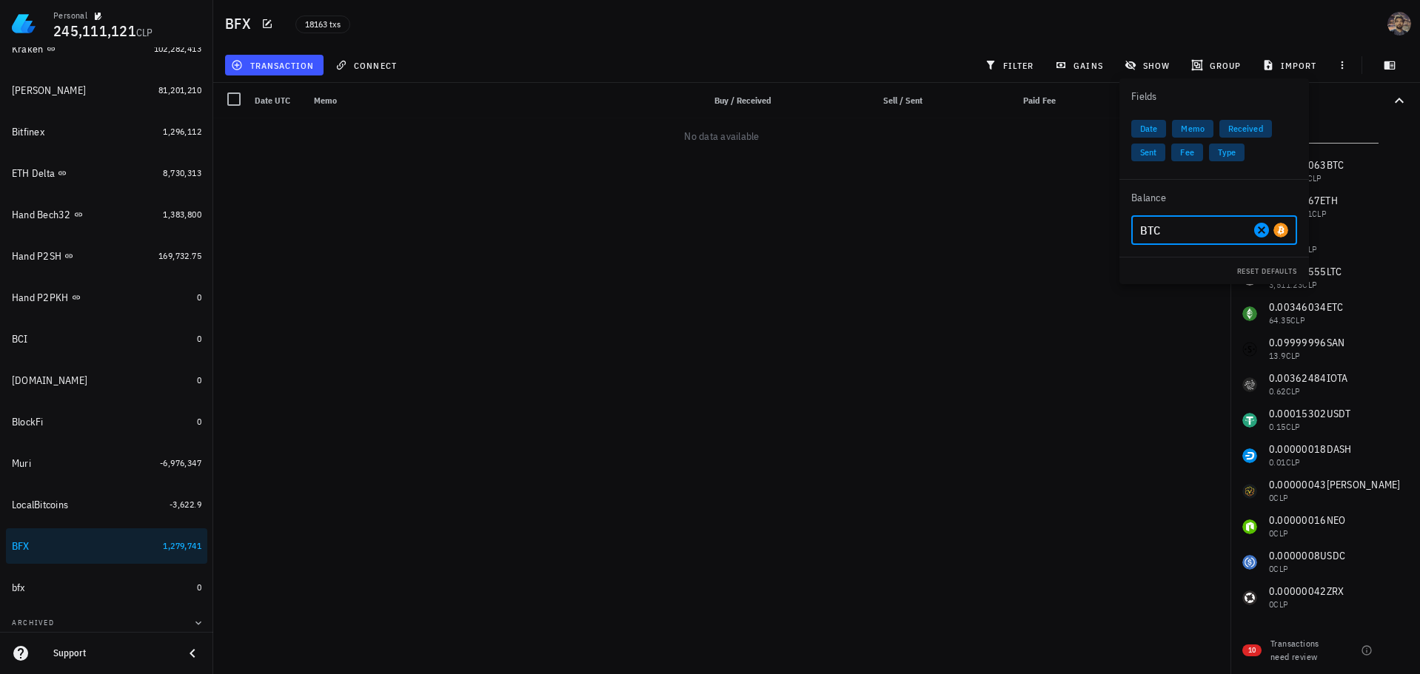
click at [1015, 53] on div "filter" at bounding box center [1010, 65] width 70 height 27
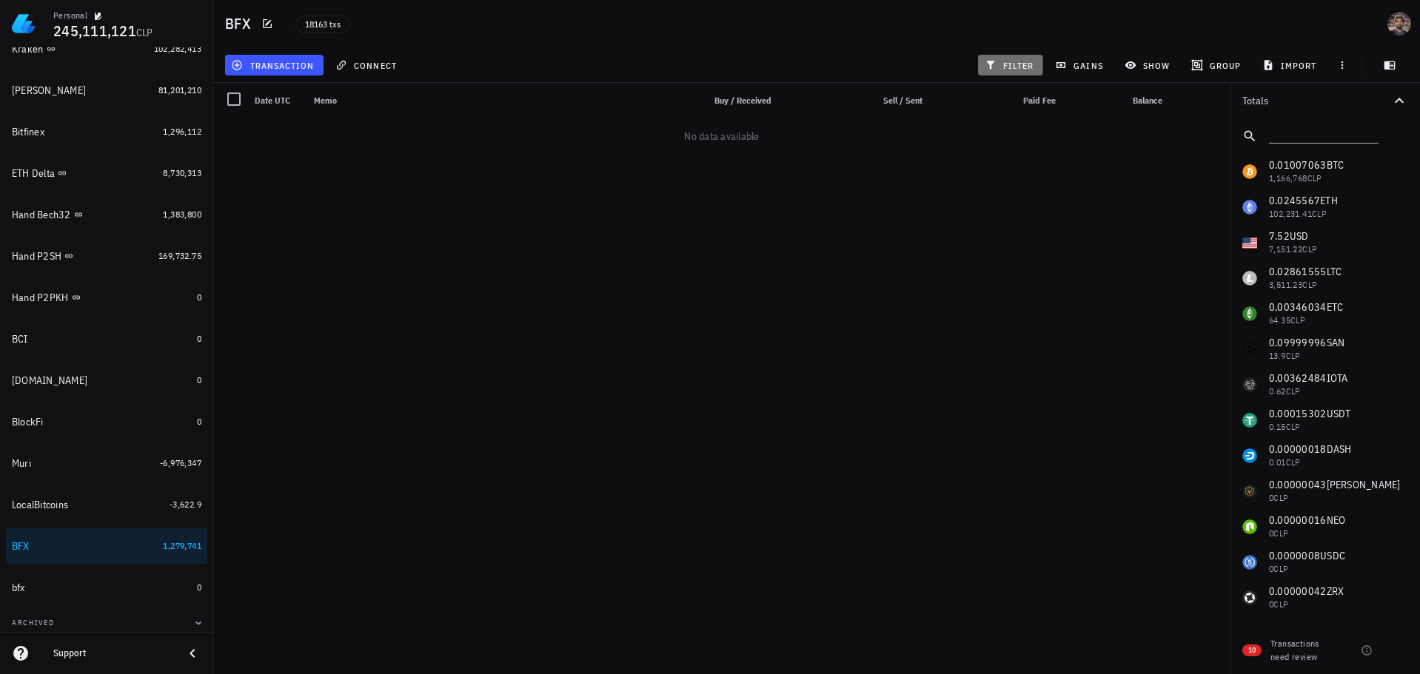
click at [1015, 65] on span "filter" at bounding box center [1010, 65] width 47 height 12
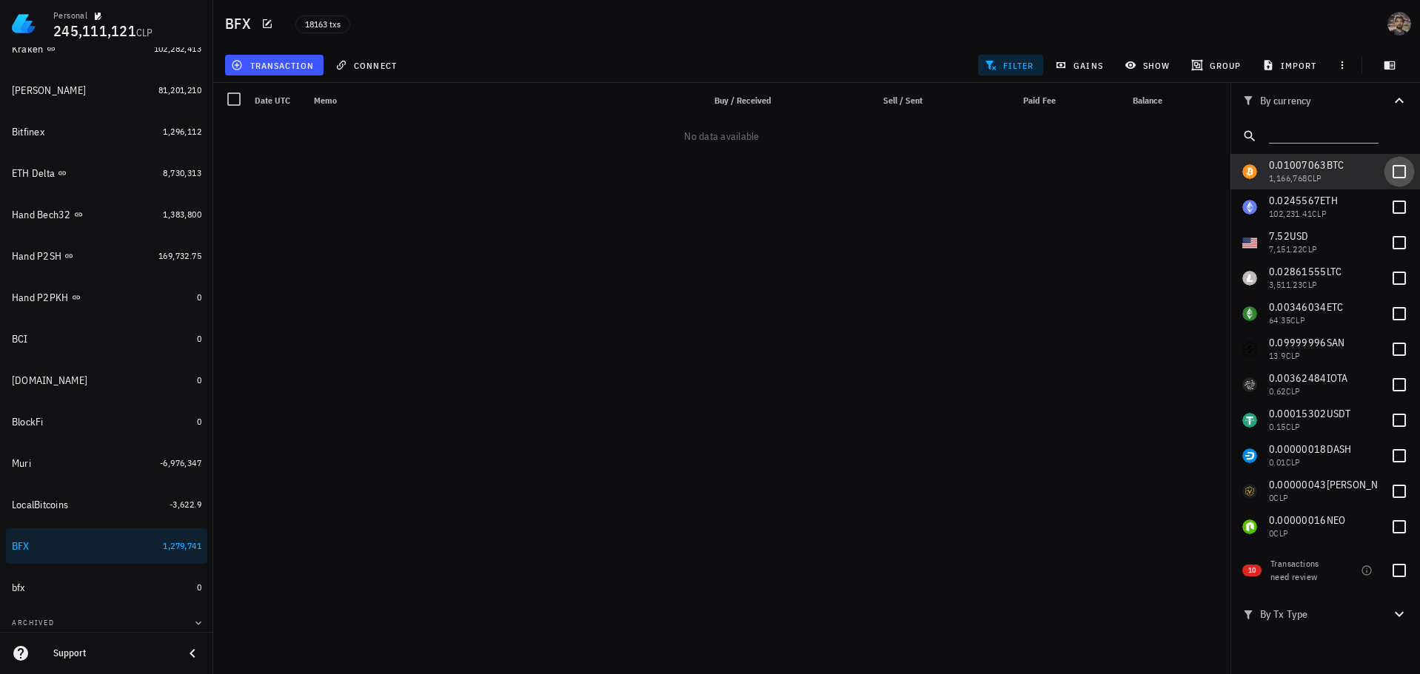
click at [1389, 167] on div at bounding box center [1398, 171] width 25 height 25
click at [923, 41] on div "BFX 18163 txs" at bounding box center [816, 23] width 1206 height 47
click at [1319, 626] on button "By Tx Type" at bounding box center [1324, 614] width 189 height 40
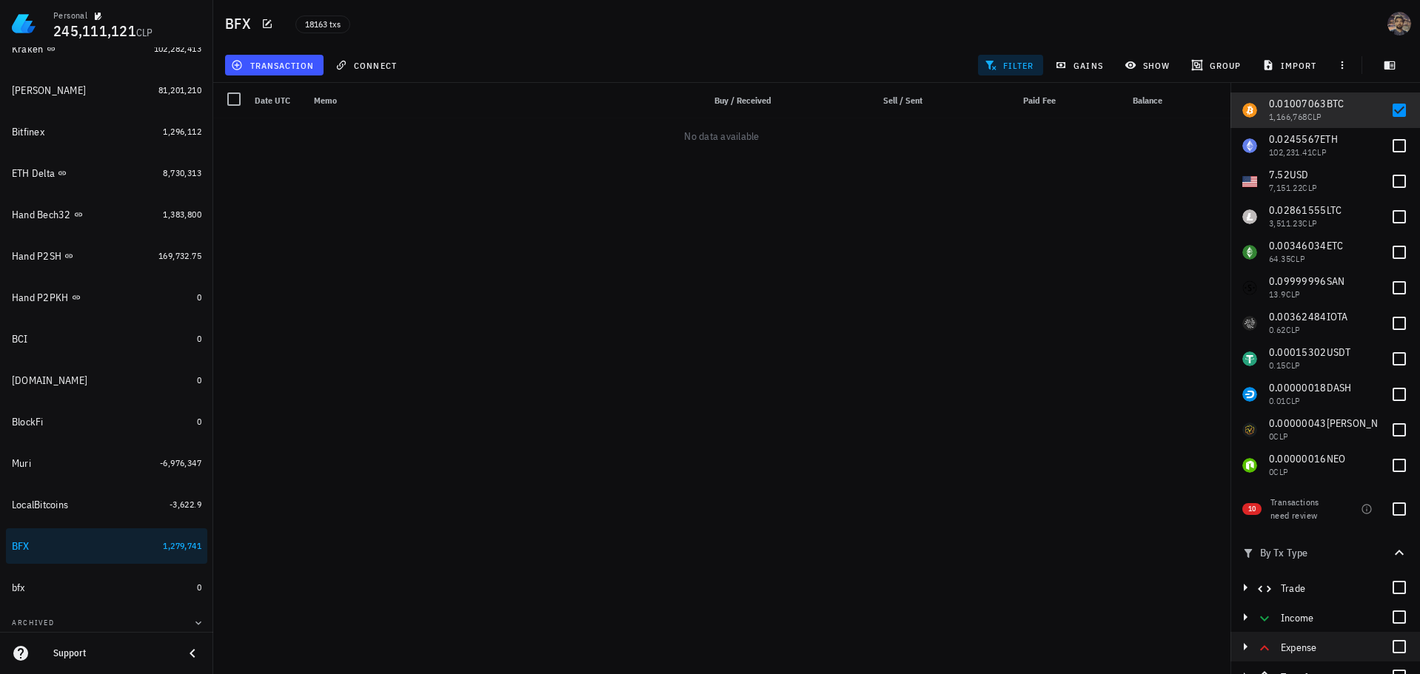
scroll to position [78, 0]
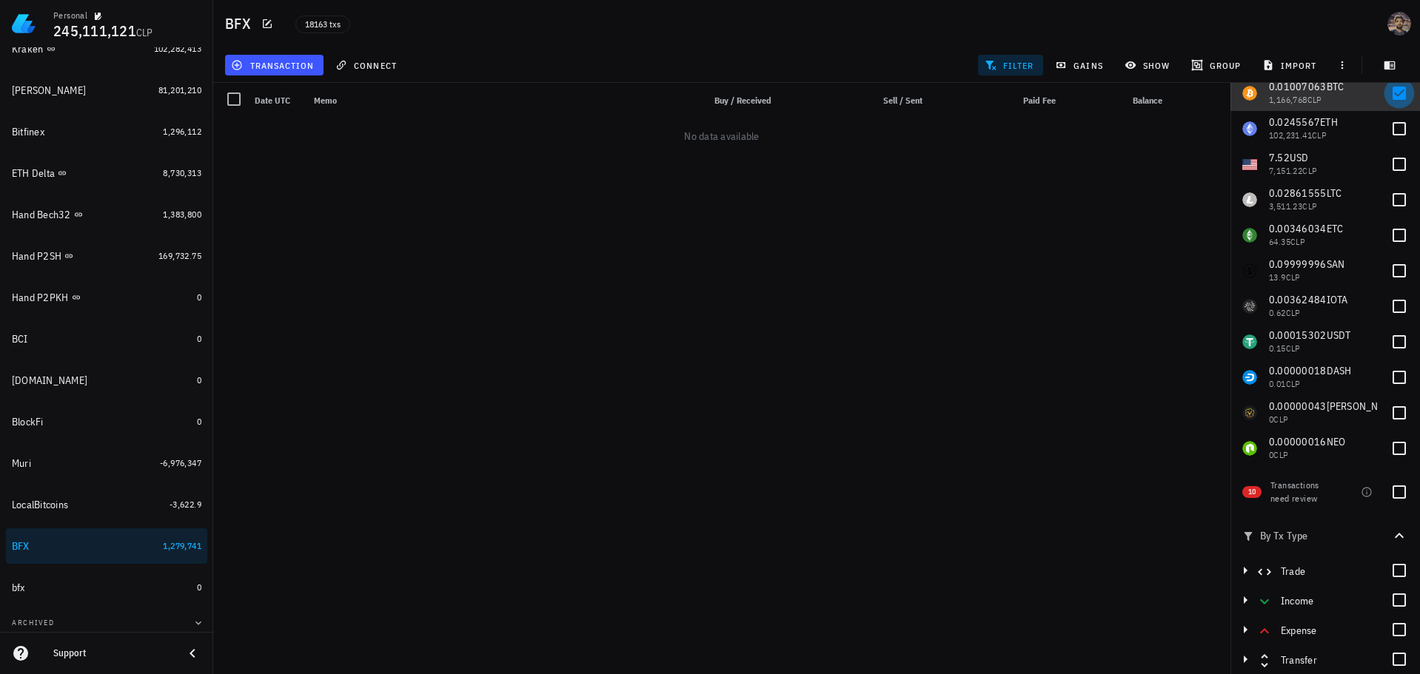
click at [1386, 85] on div at bounding box center [1398, 93] width 25 height 25
checkbox input "false"
click at [709, 209] on div "Personal 245,111,121 CLP Home Portfolio Taxes All Transactions Accounts Total C…" at bounding box center [710, 337] width 1420 height 674
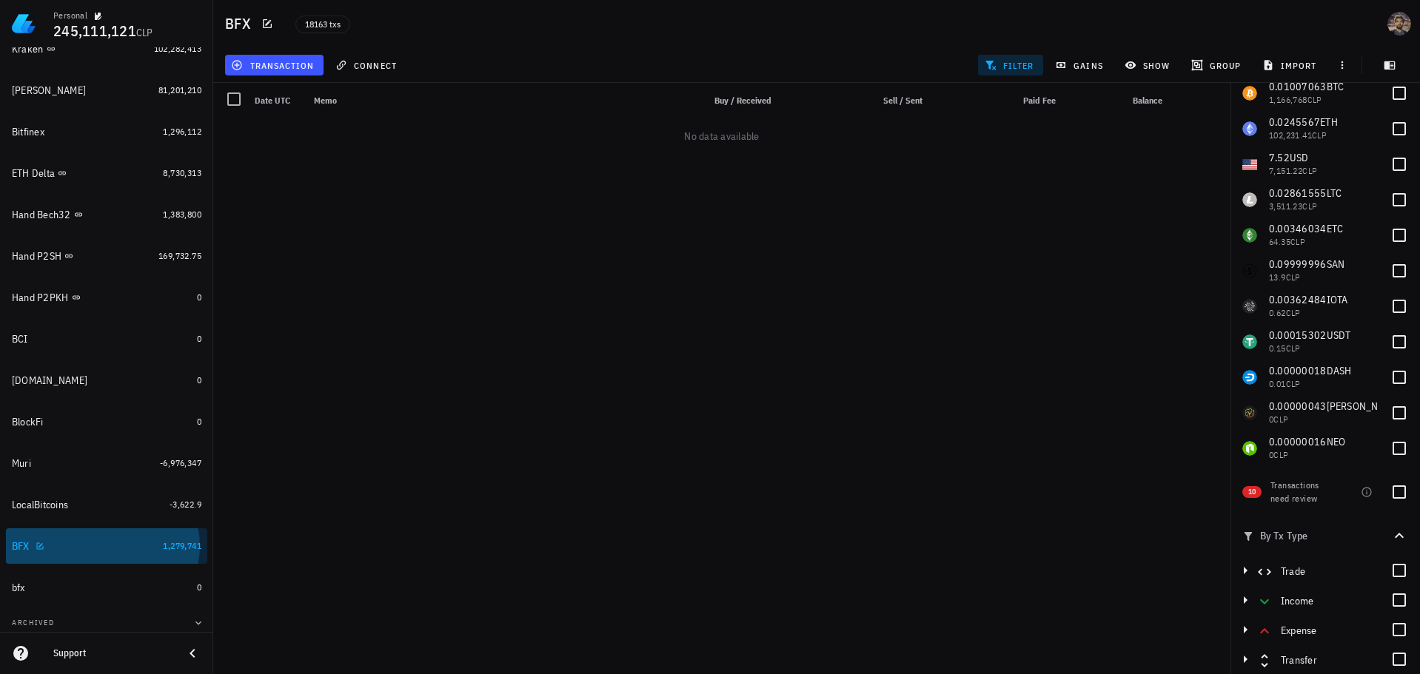
click at [64, 551] on div "BFX" at bounding box center [84, 547] width 145 height 14
click at [1018, 70] on span "filter" at bounding box center [1010, 65] width 47 height 12
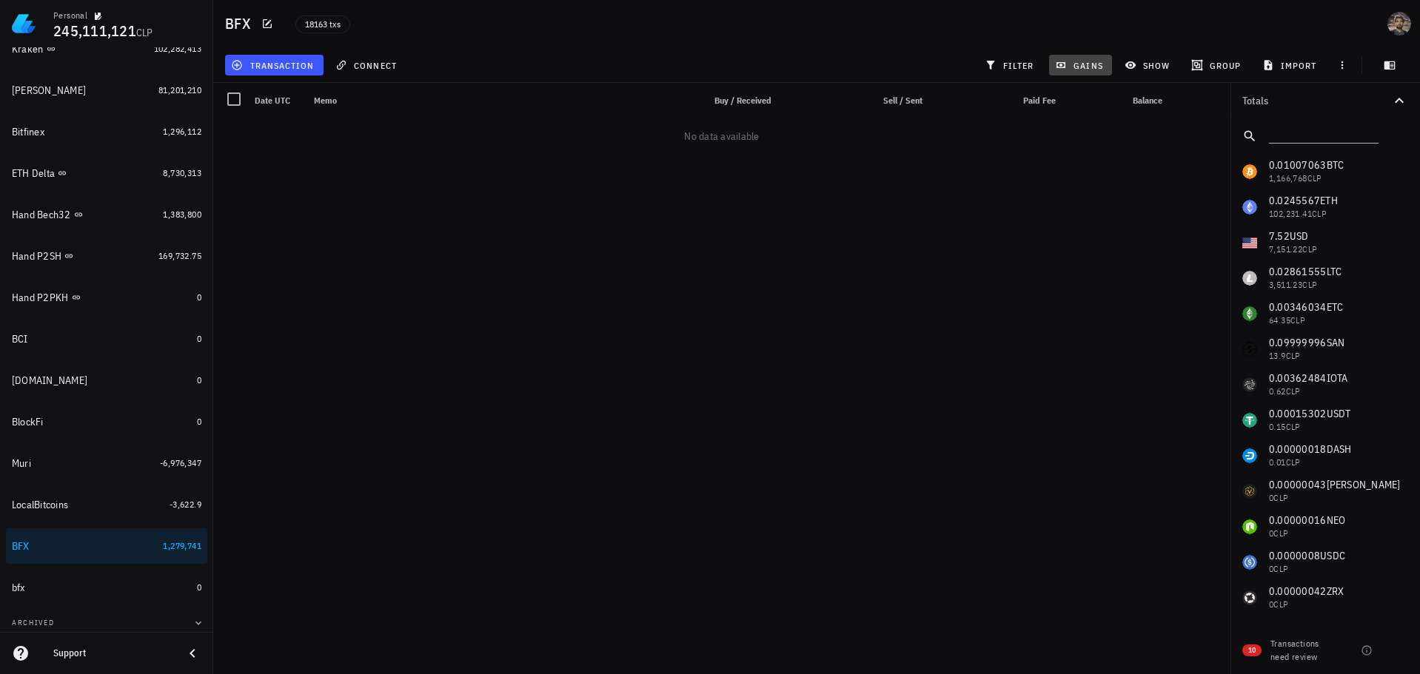
click at [1091, 61] on span "gains" at bounding box center [1080, 65] width 44 height 12
click at [1158, 68] on span "show" at bounding box center [1148, 65] width 42 height 12
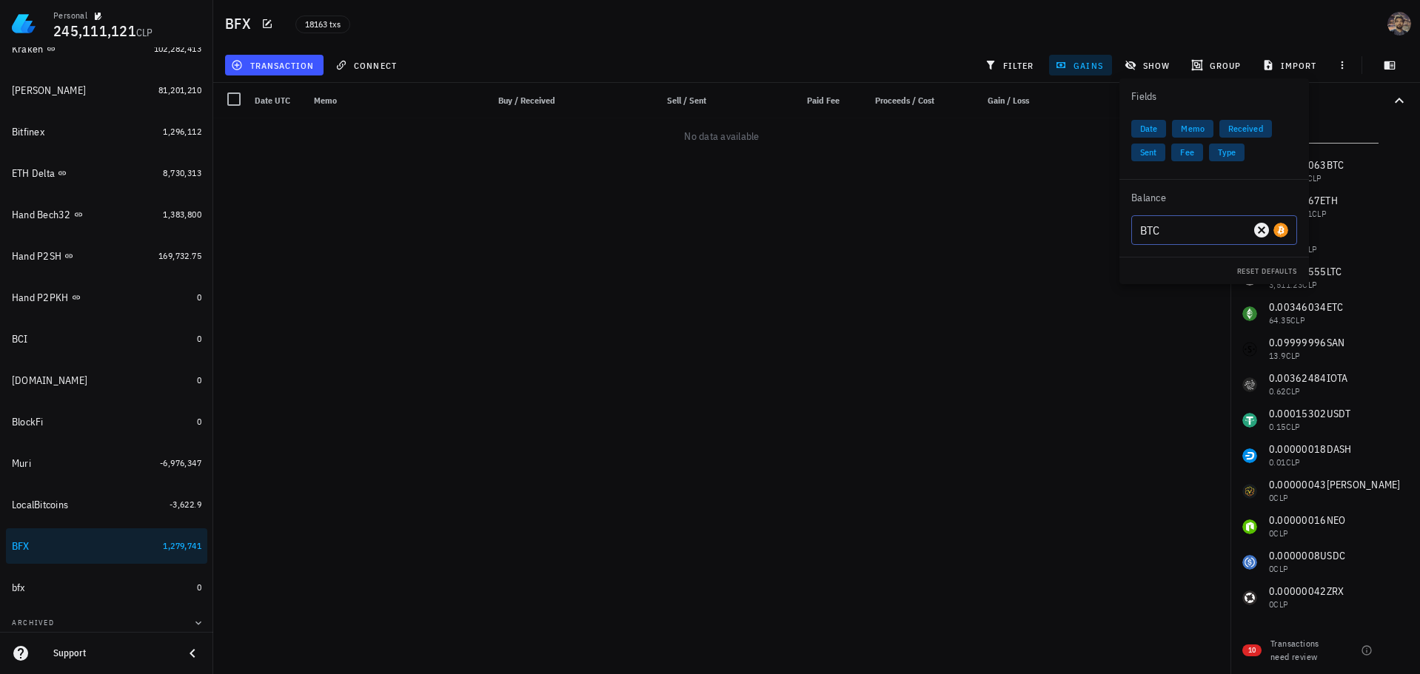
click at [1223, 236] on input "BTC" at bounding box center [1195, 230] width 110 height 24
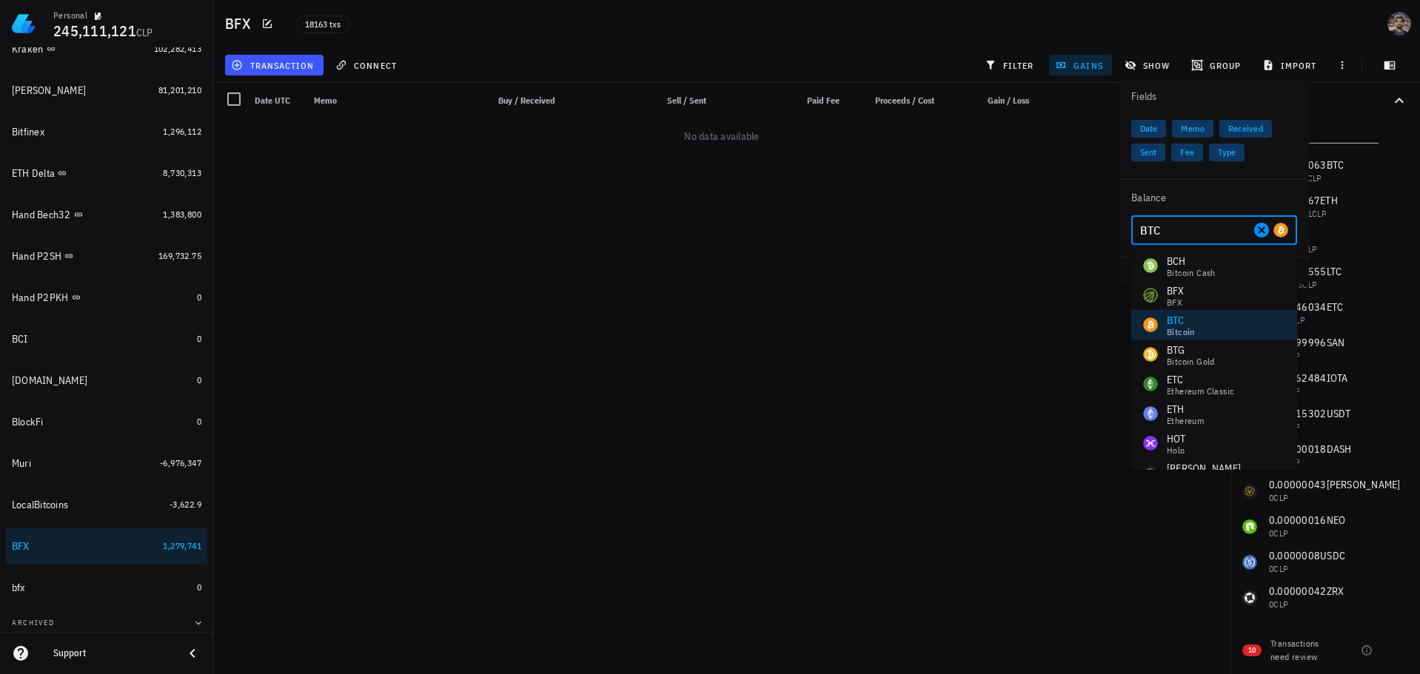
click at [1260, 231] on icon "Clear" at bounding box center [1261, 230] width 18 height 18
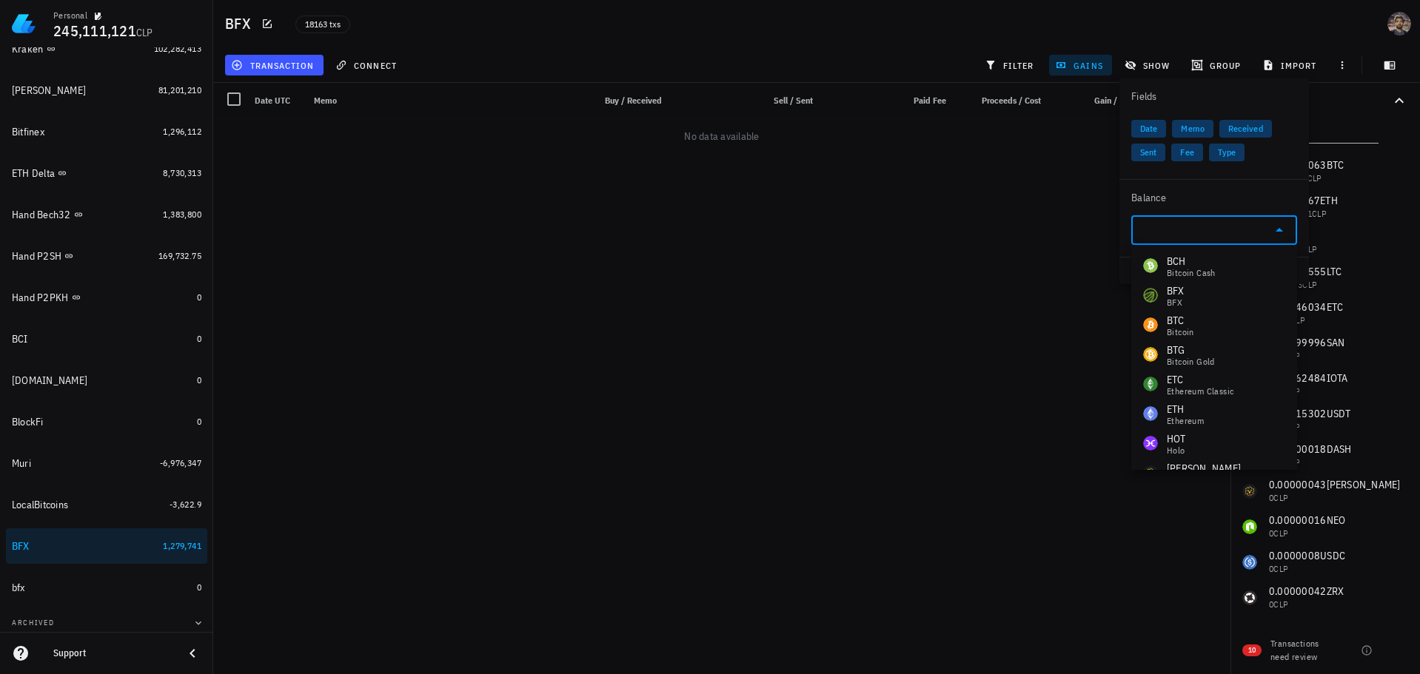
click at [919, 180] on div "Personal 245,111,121 CLP Home Portfolio Taxes All Transactions Accounts Total C…" at bounding box center [710, 337] width 1420 height 674
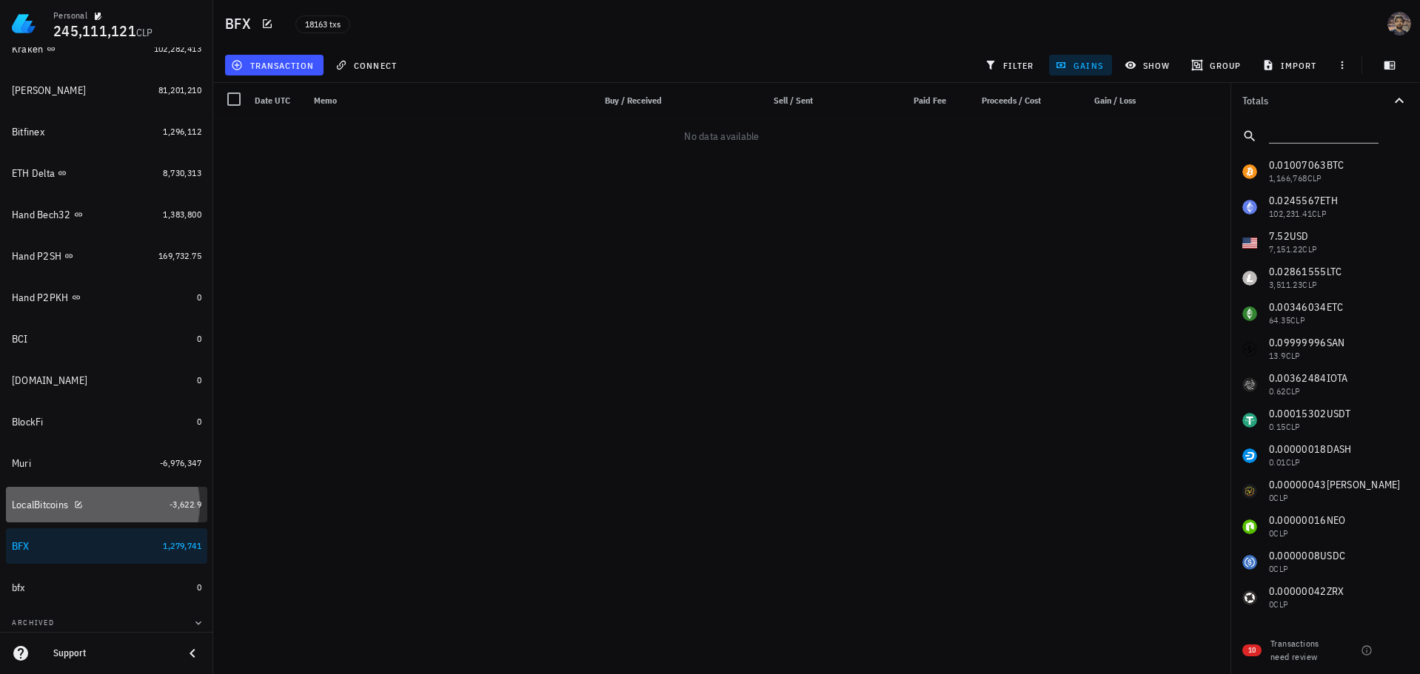
click at [132, 515] on div "LocalBitcoins" at bounding box center [88, 505] width 152 height 32
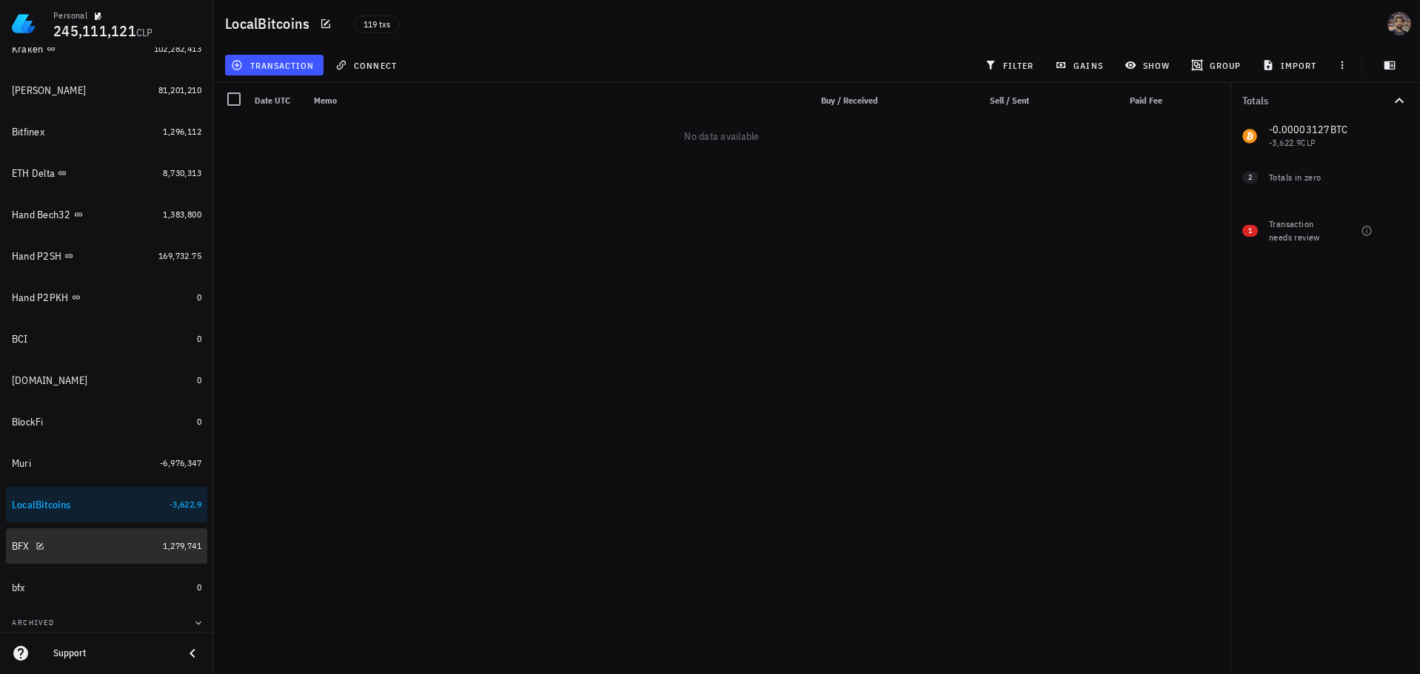
click at [111, 545] on div "BFX" at bounding box center [84, 547] width 145 height 14
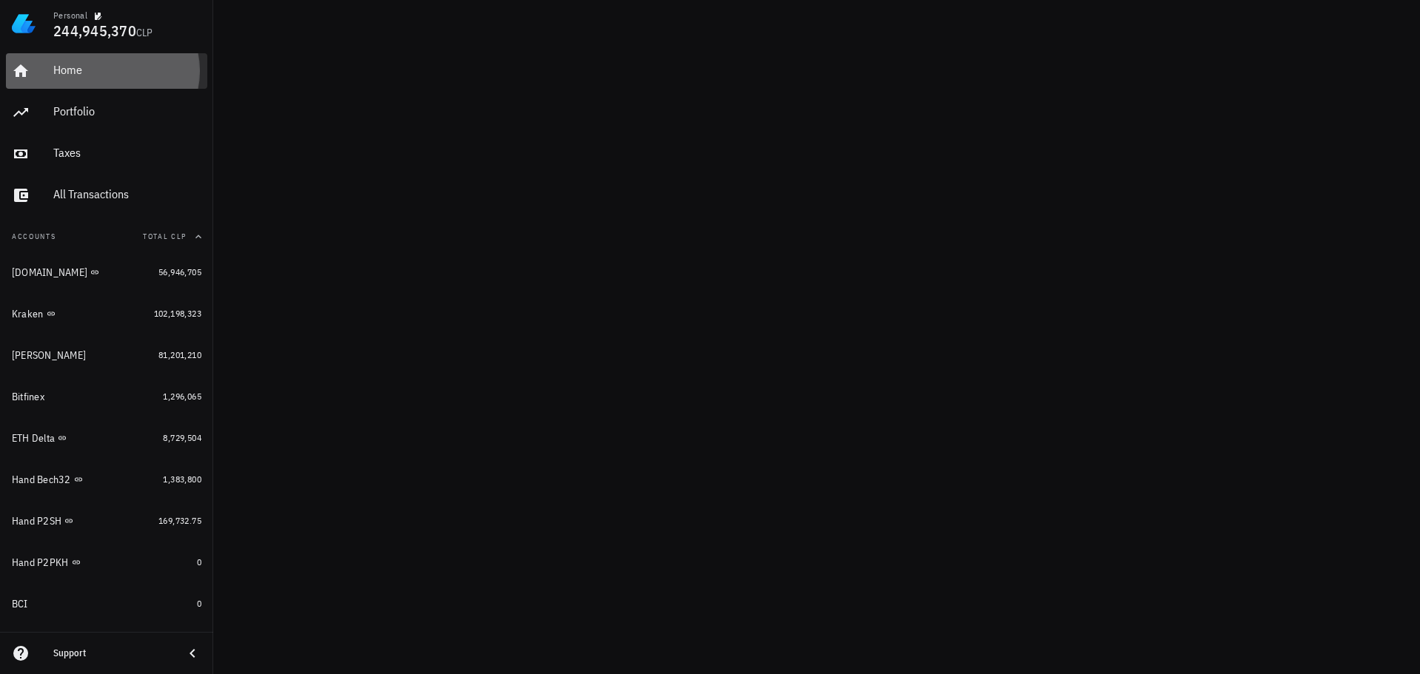
click at [84, 65] on div "Home" at bounding box center [127, 70] width 148 height 14
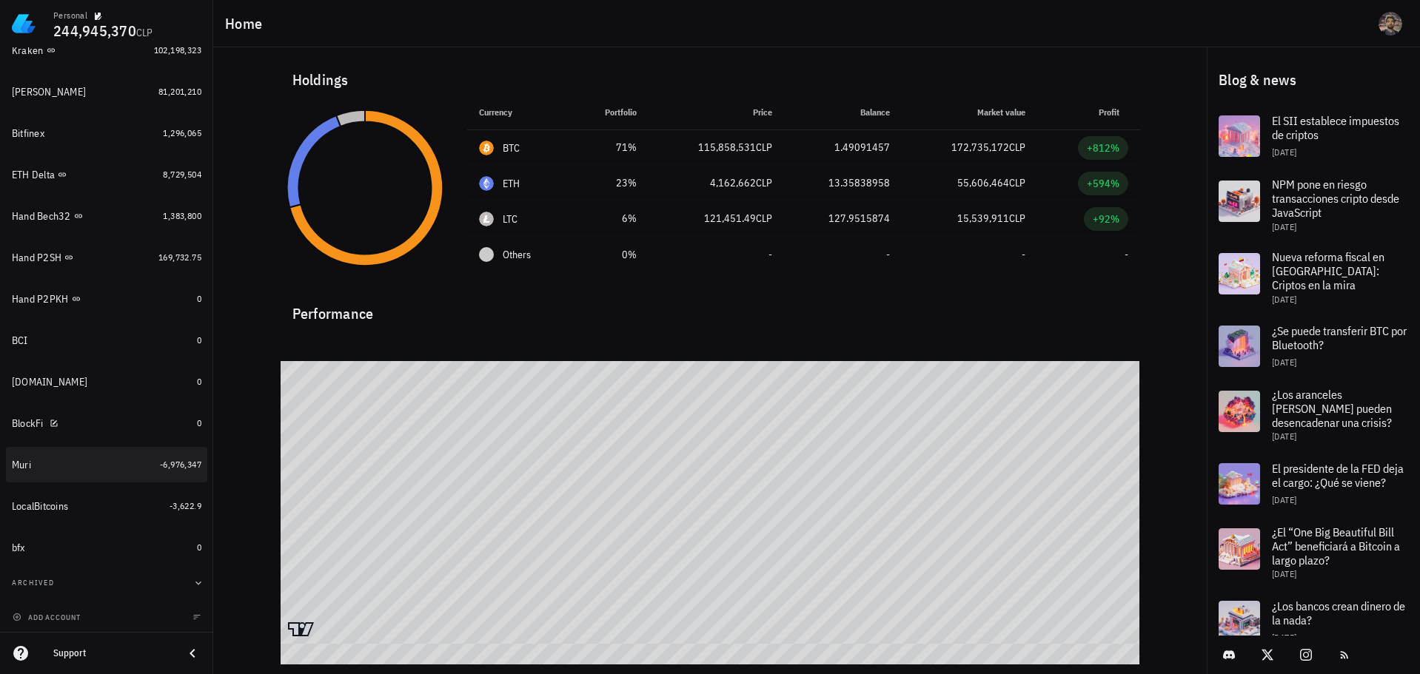
scroll to position [265, 0]
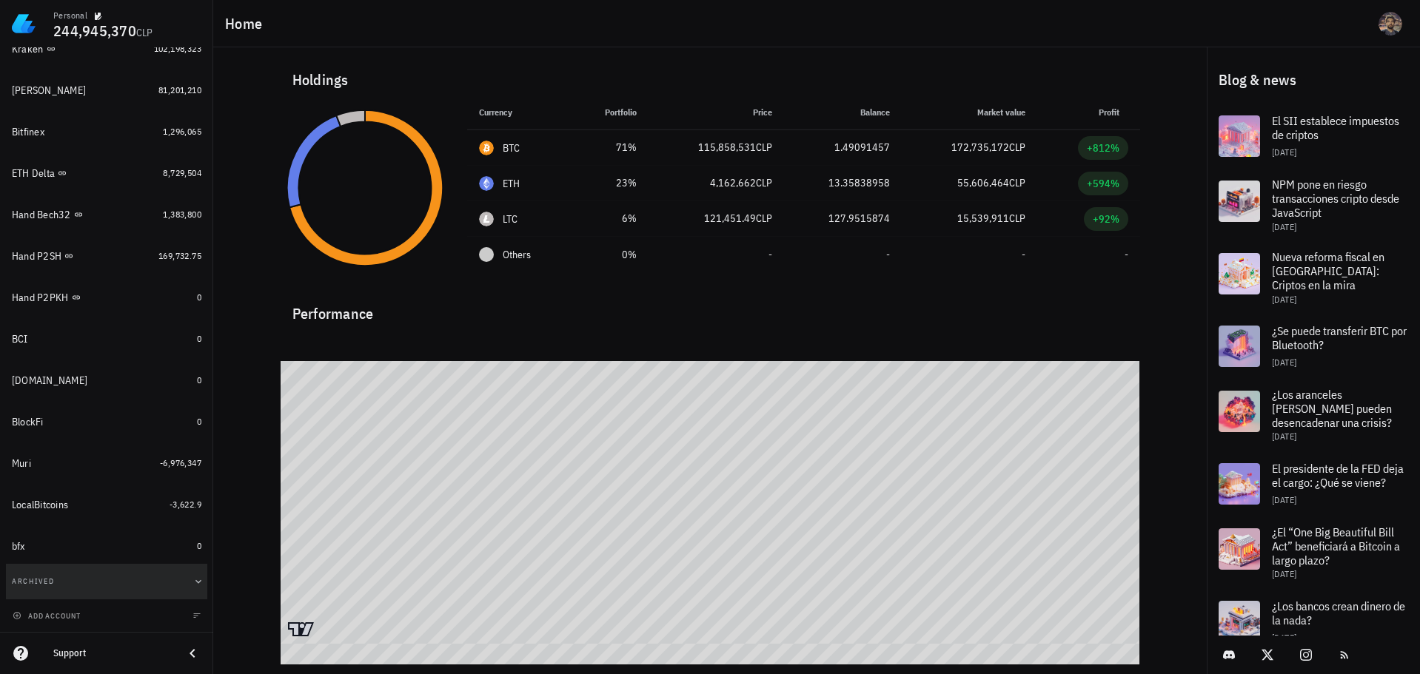
click at [192, 581] on icon "button" at bounding box center [198, 582] width 12 height 12
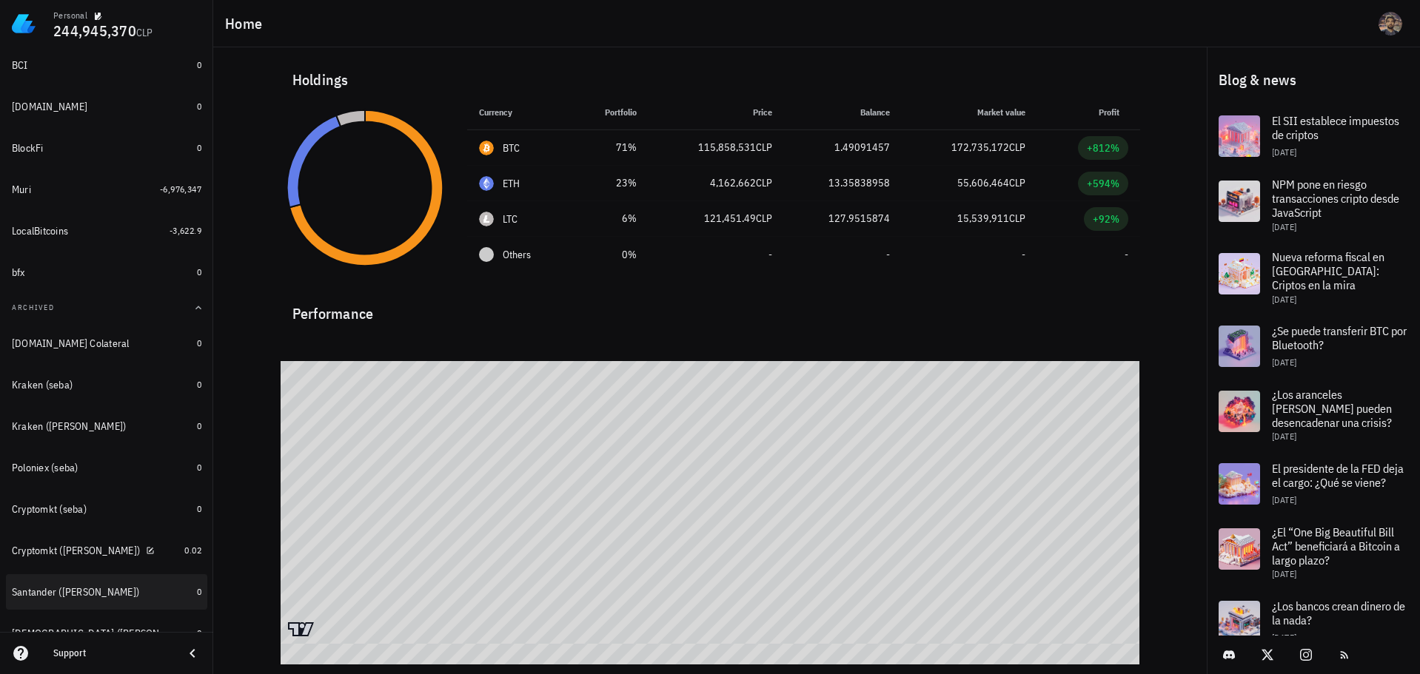
scroll to position [632, 0]
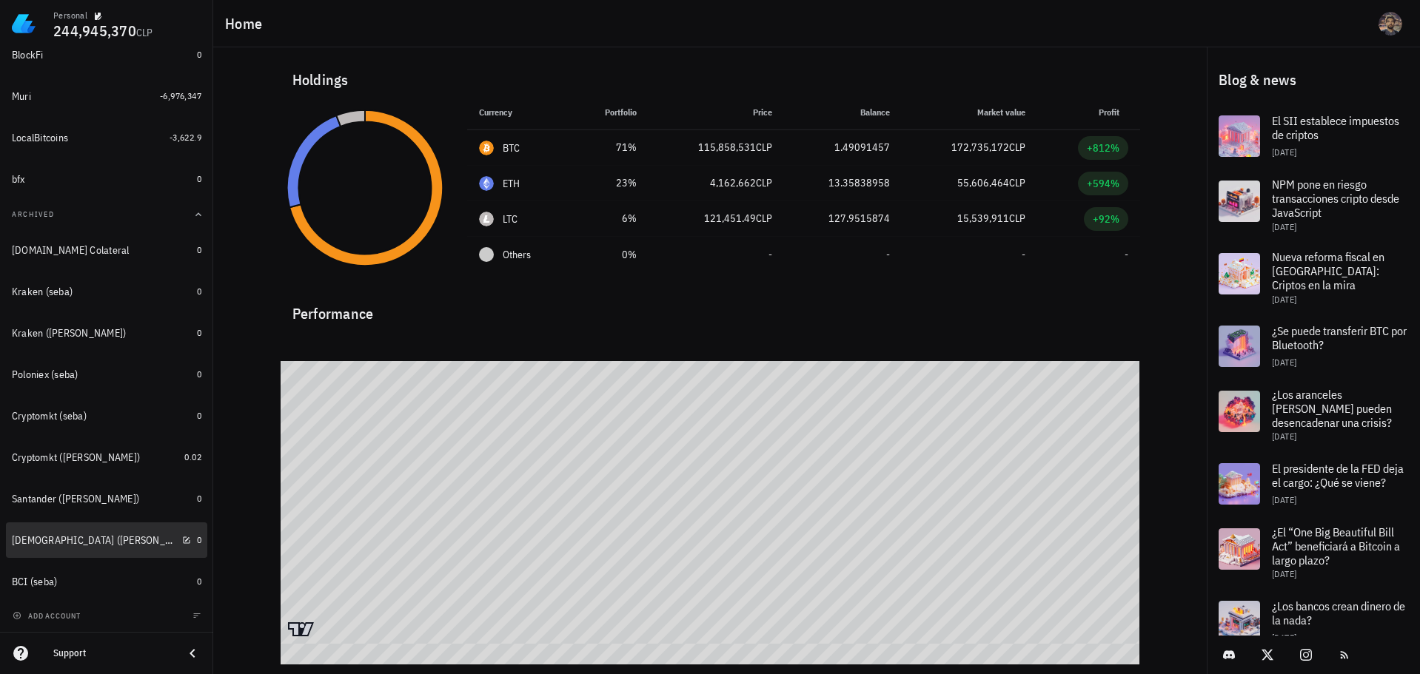
click at [38, 541] on div "[DEMOGRAPHIC_DATA] ([PERSON_NAME])" at bounding box center [94, 540] width 164 height 13
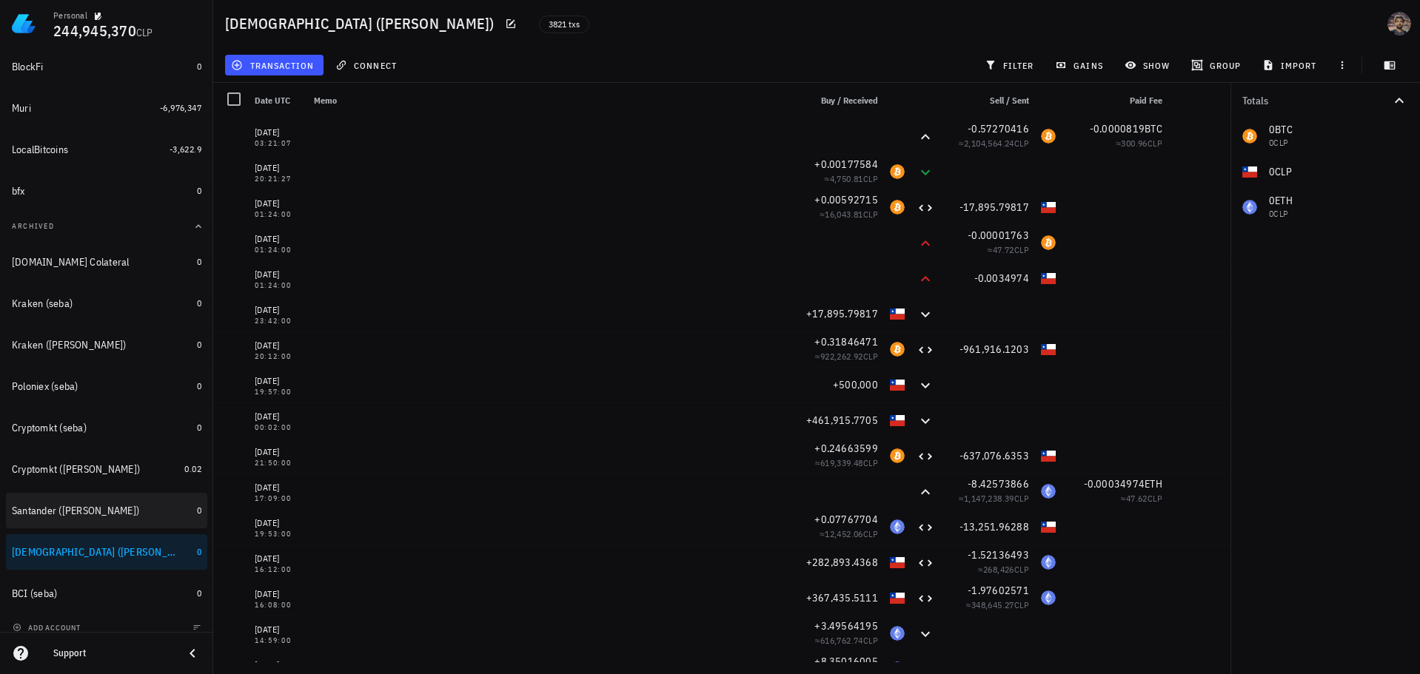
scroll to position [632, 0]
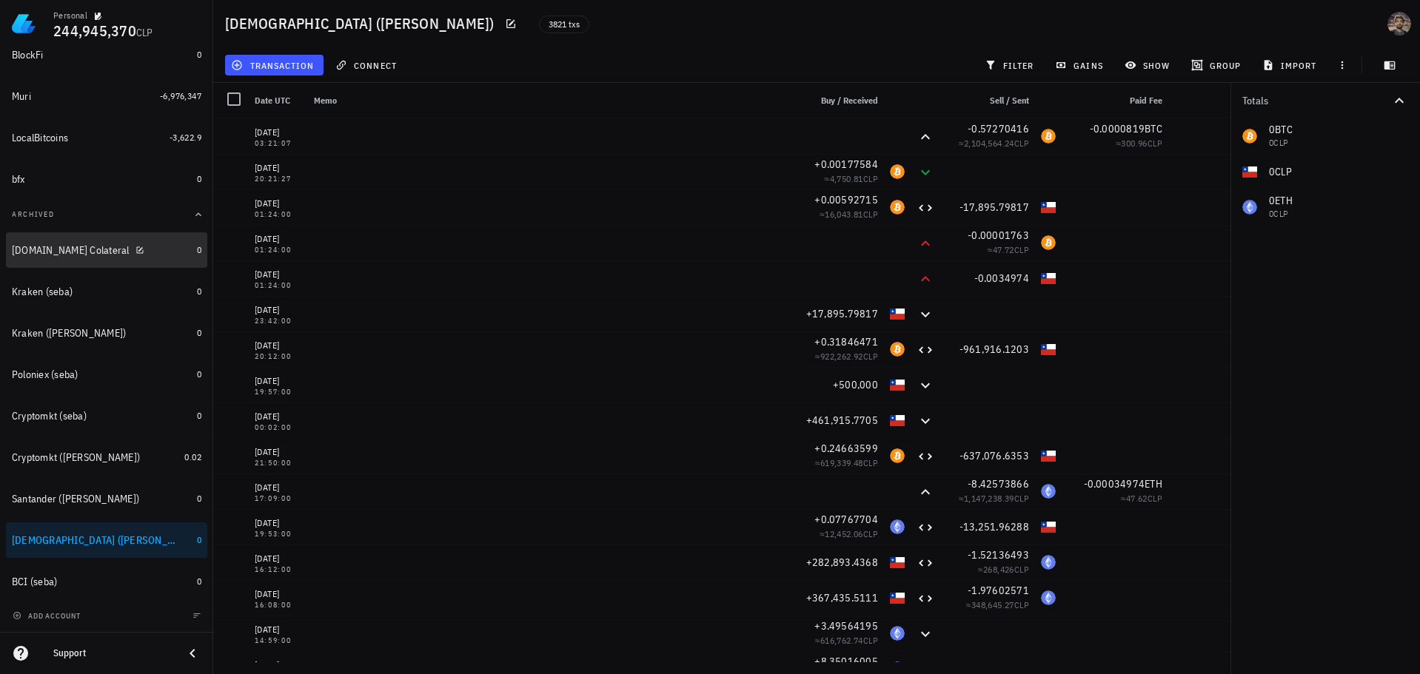
click at [134, 254] on div "[DOMAIN_NAME] Colateral" at bounding box center [101, 251] width 179 height 14
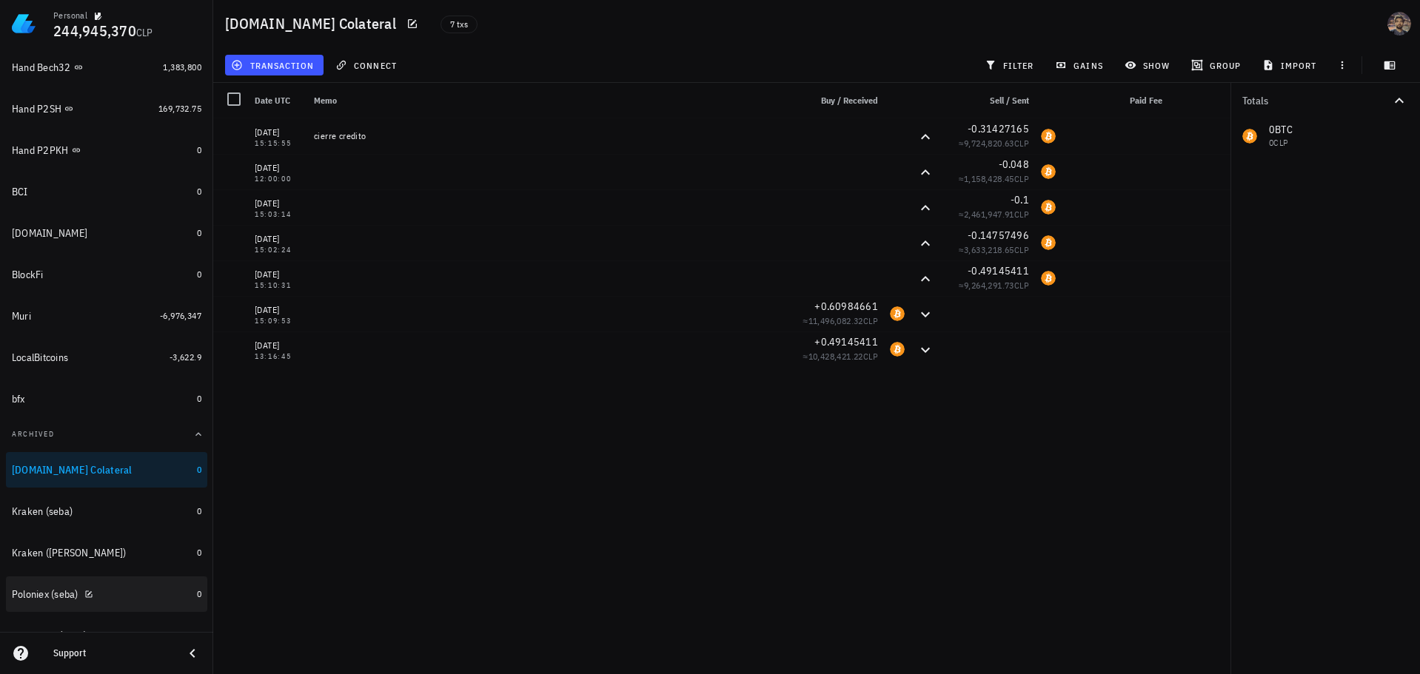
scroll to position [410, 0]
click at [192, 441] on icon "button" at bounding box center [198, 437] width 12 height 12
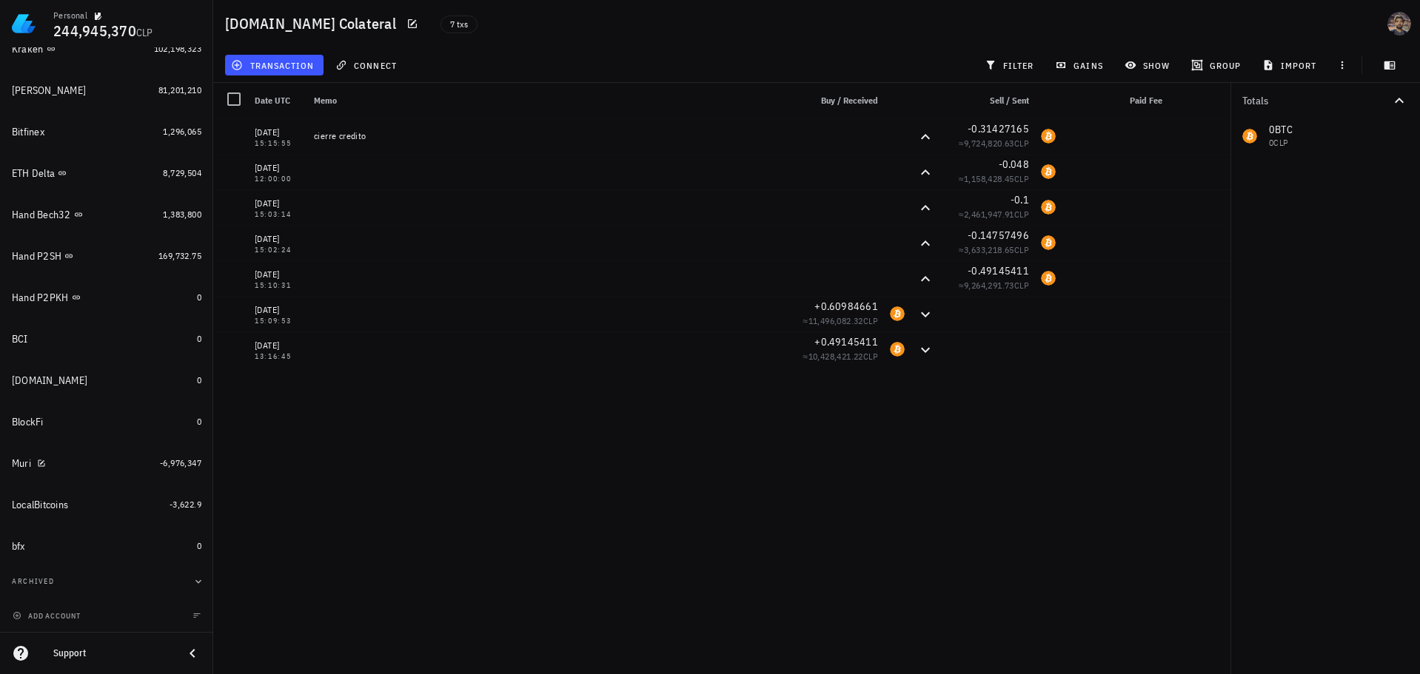
scroll to position [265, 0]
click at [139, 545] on div "bfx" at bounding box center [101, 547] width 179 height 14
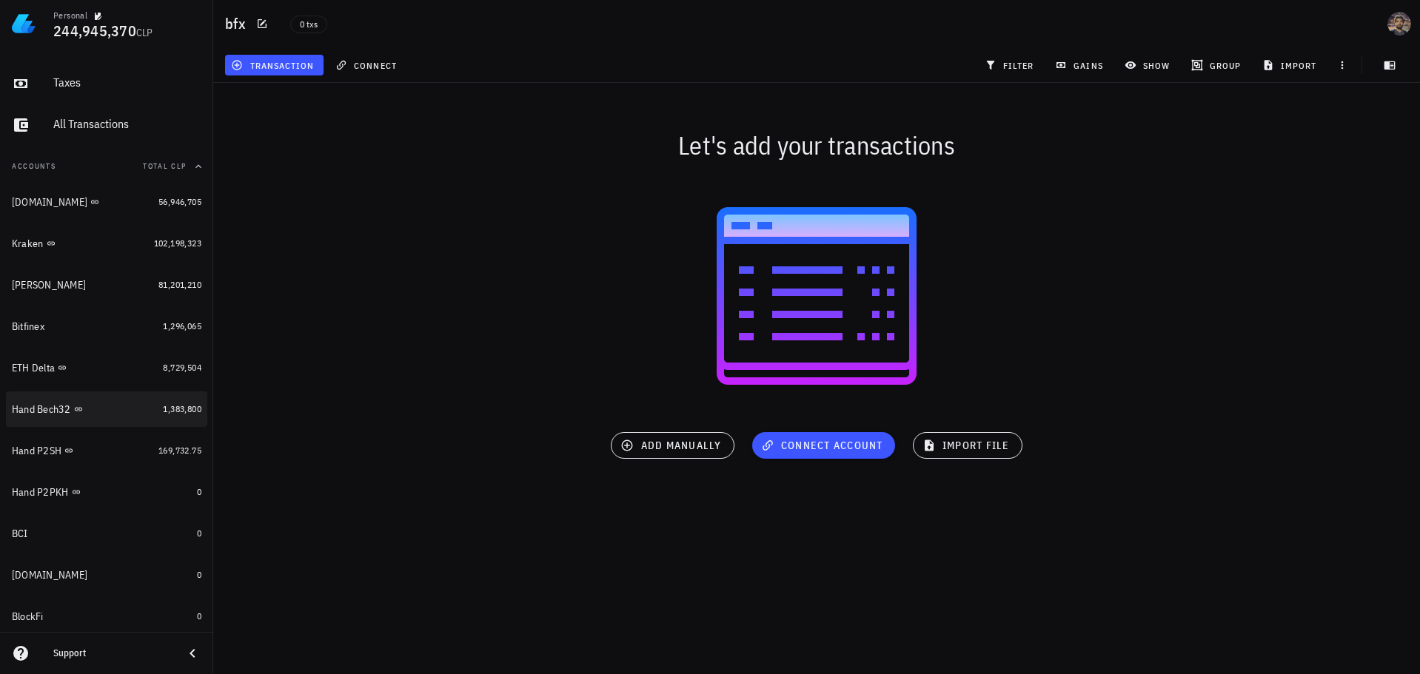
scroll to position [191, 0]
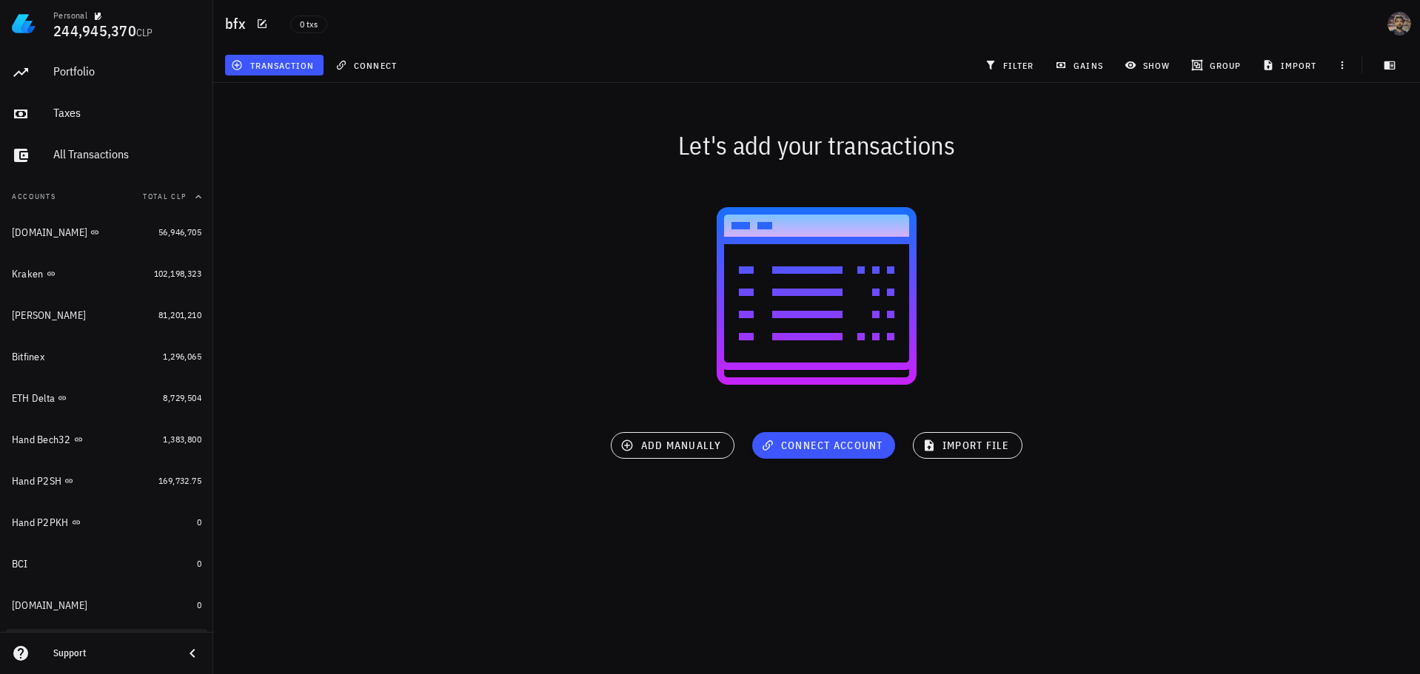
scroll to position [222, 0]
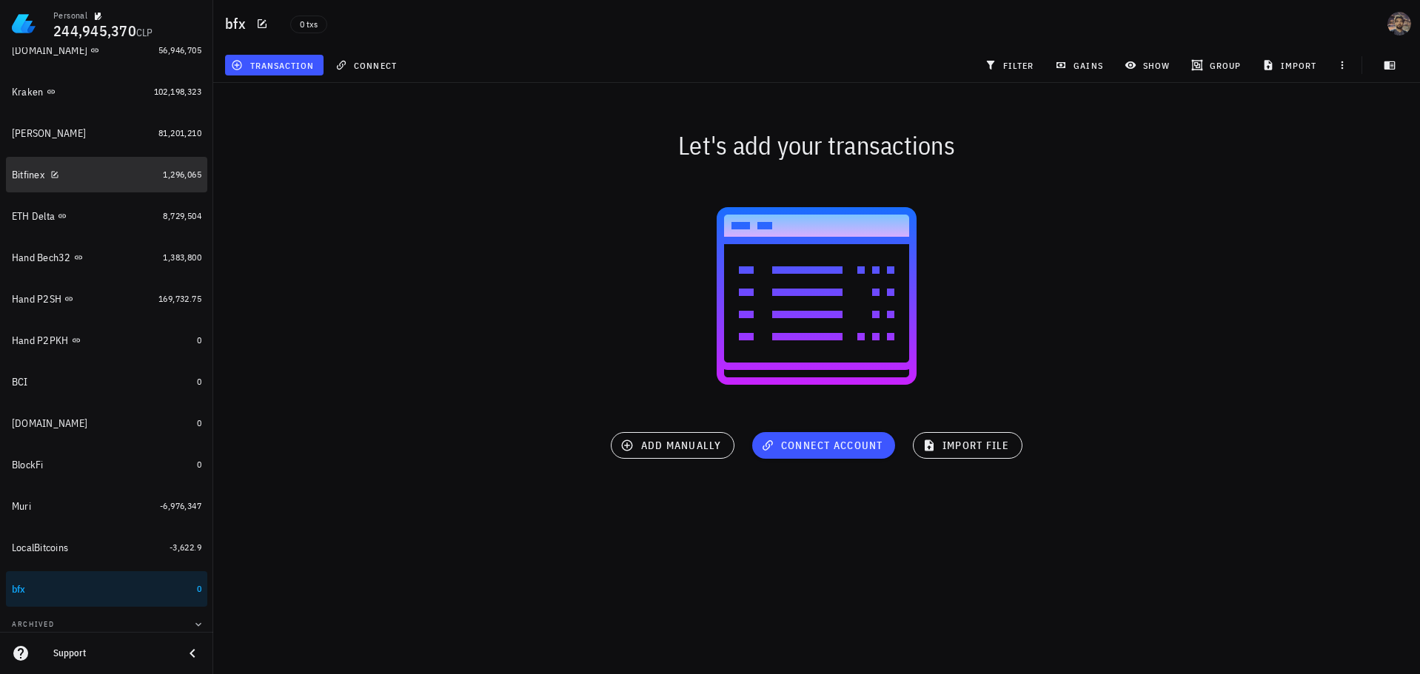
click at [89, 188] on div "Bitfinex" at bounding box center [84, 175] width 145 height 32
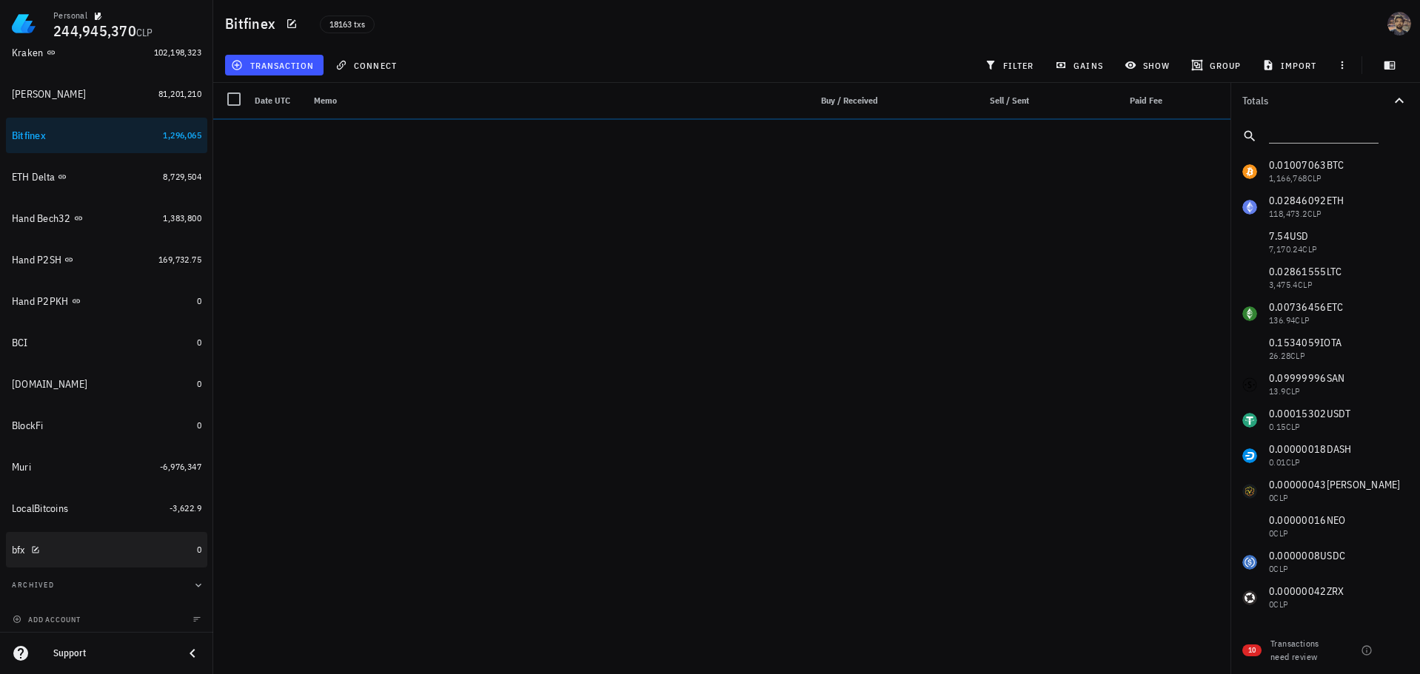
scroll to position [265, 0]
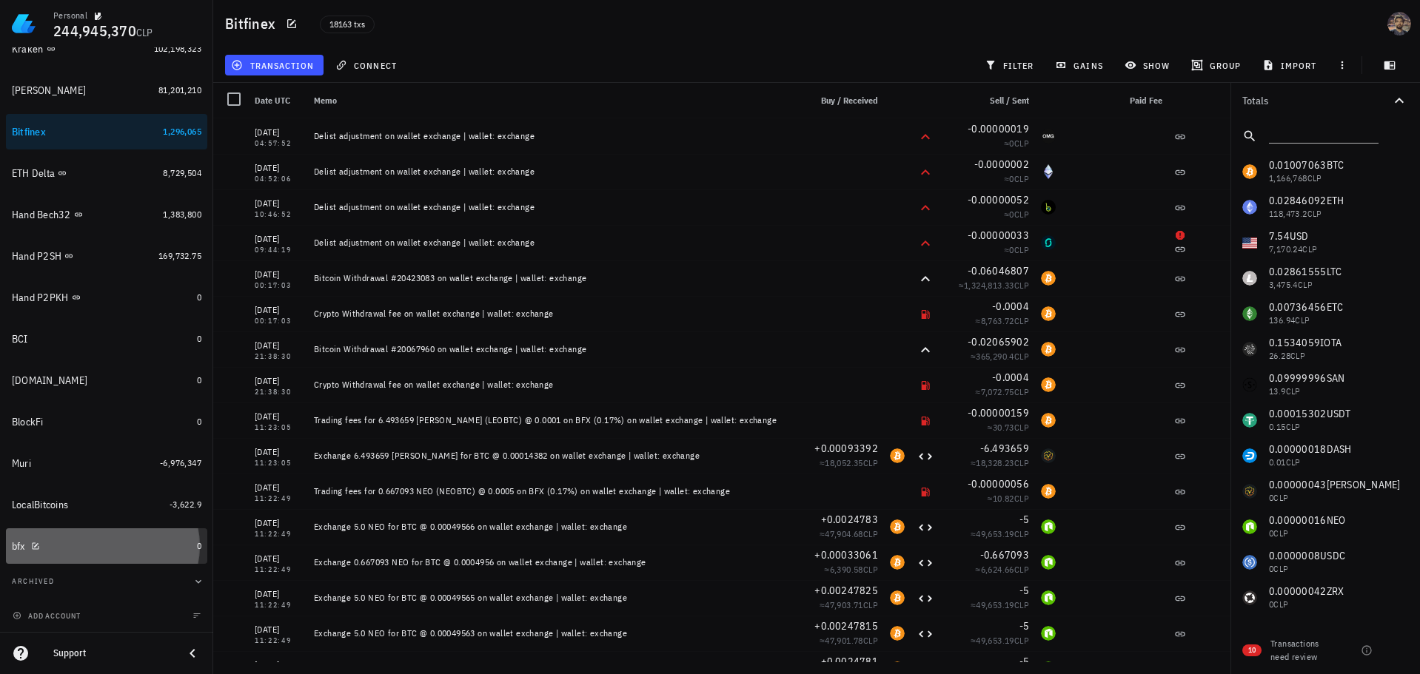
click at [137, 557] on div "bfx" at bounding box center [101, 547] width 179 height 32
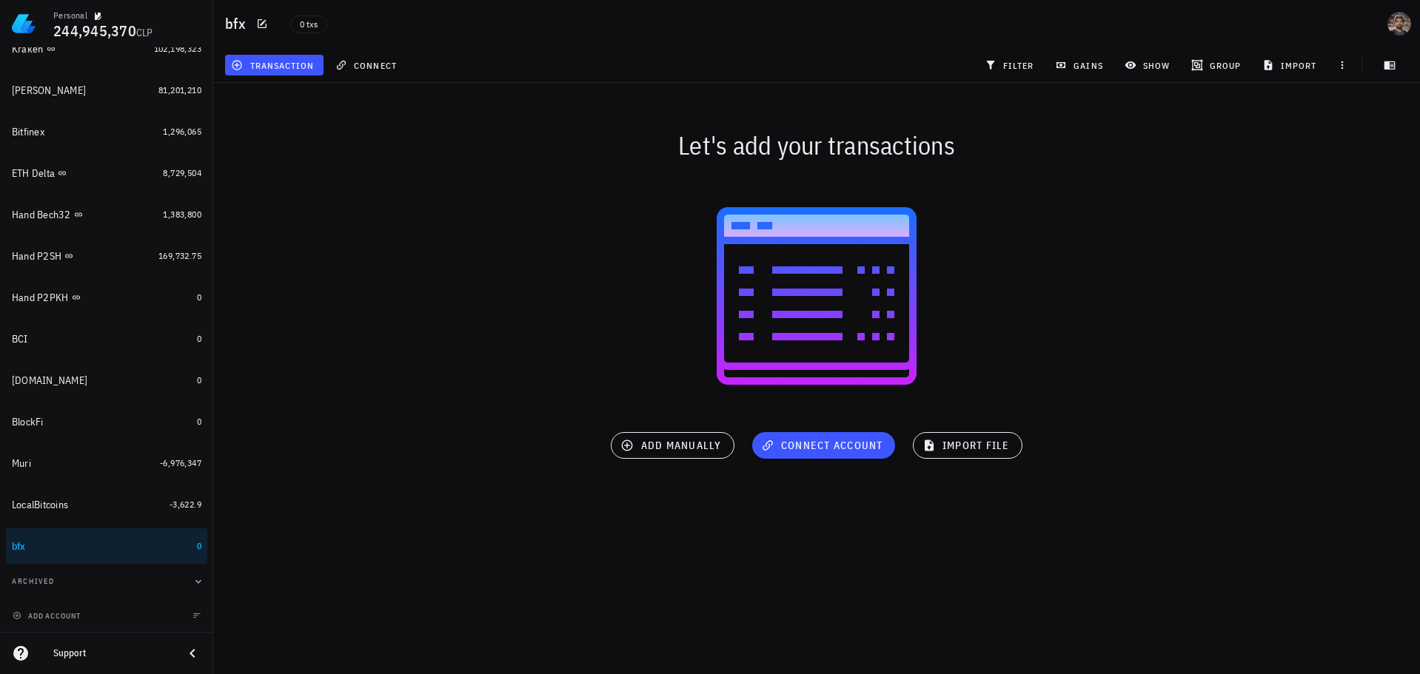
click at [748, 526] on div "Personal 244,945,370 CLP Home Portfolio Taxes All Transactions Accounts Total C…" at bounding box center [710, 337] width 1420 height 674
click at [981, 449] on span "import file" at bounding box center [967, 445] width 84 height 13
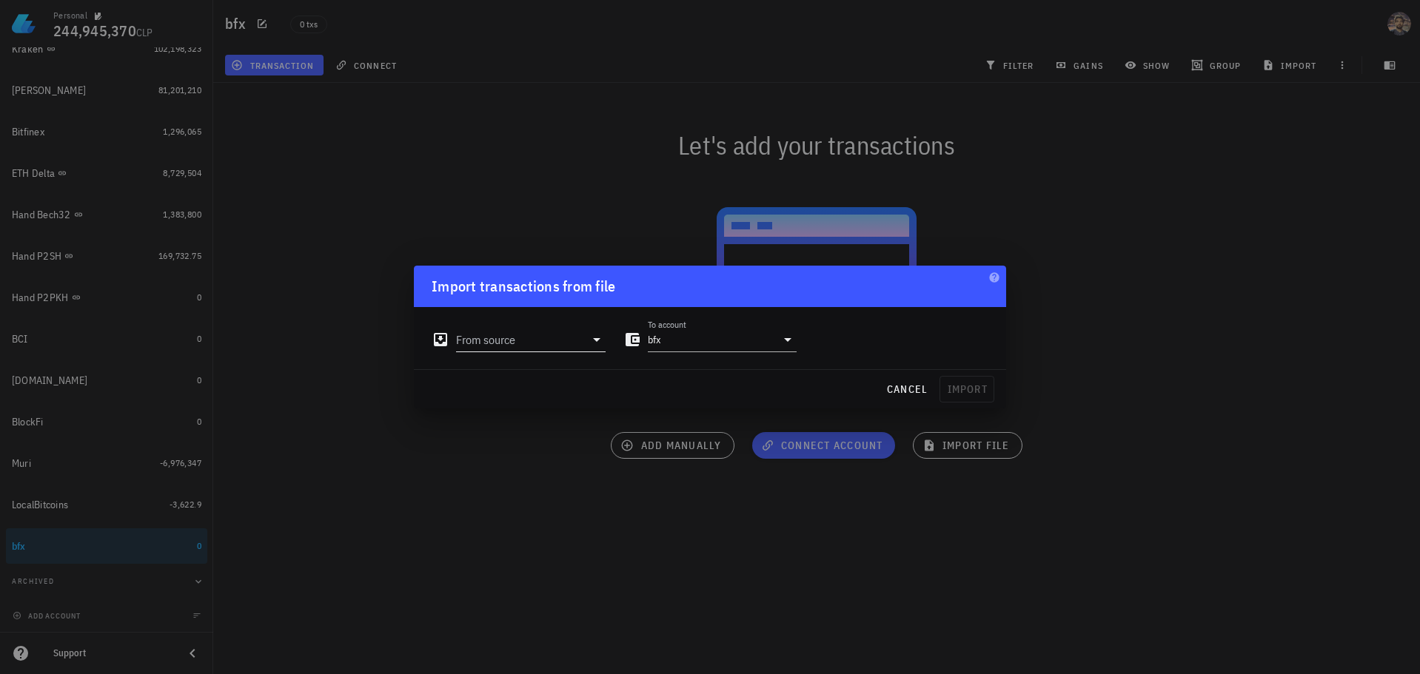
click at [543, 342] on input "From source" at bounding box center [520, 340] width 129 height 24
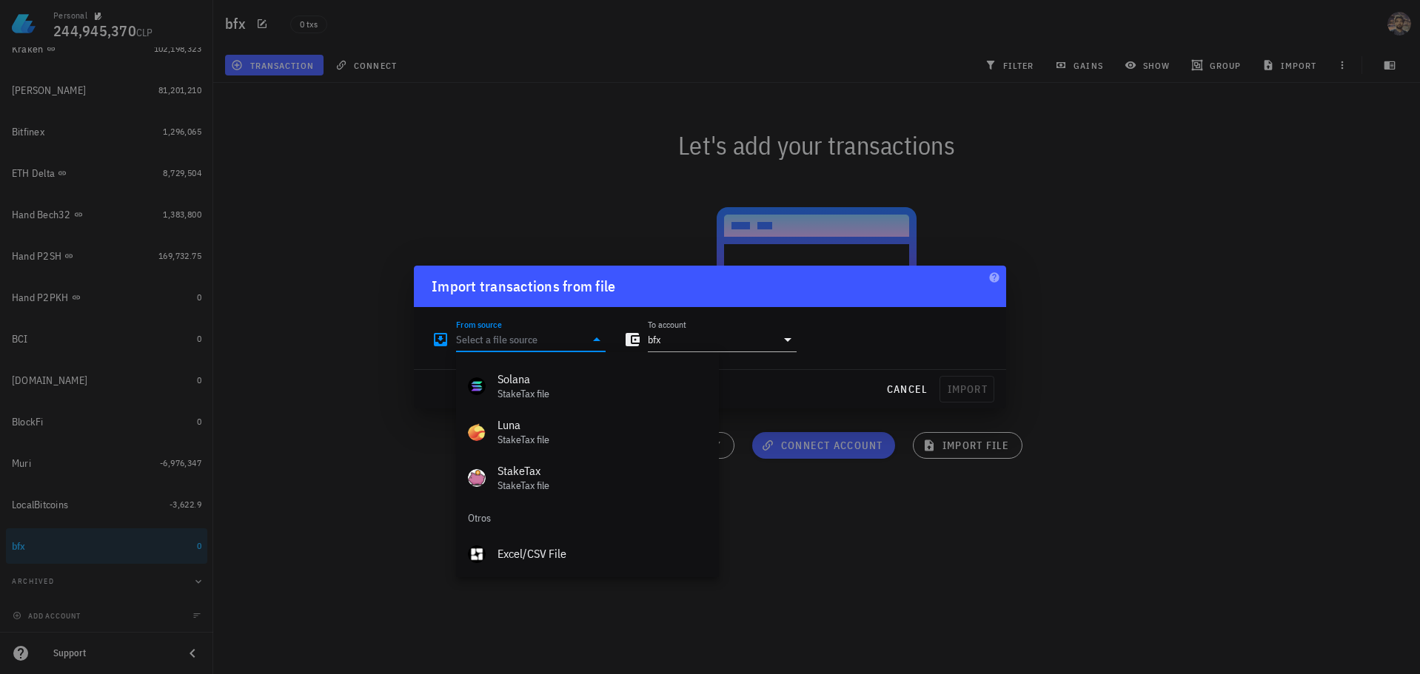
scroll to position [663, 0]
click at [545, 545] on div "Excel/CSV File" at bounding box center [601, 553] width 209 height 32
type input "Excel/CSV File"
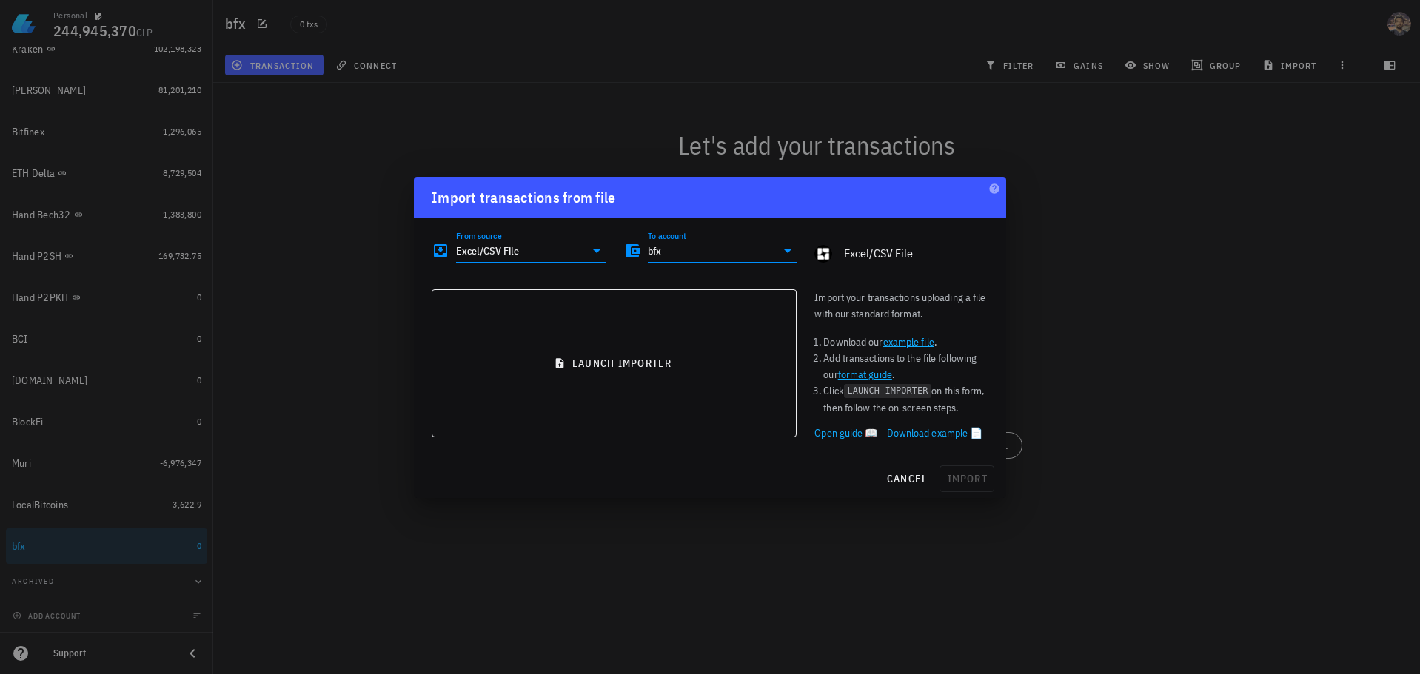
click at [671, 249] on input "bfx" at bounding box center [712, 251] width 129 height 24
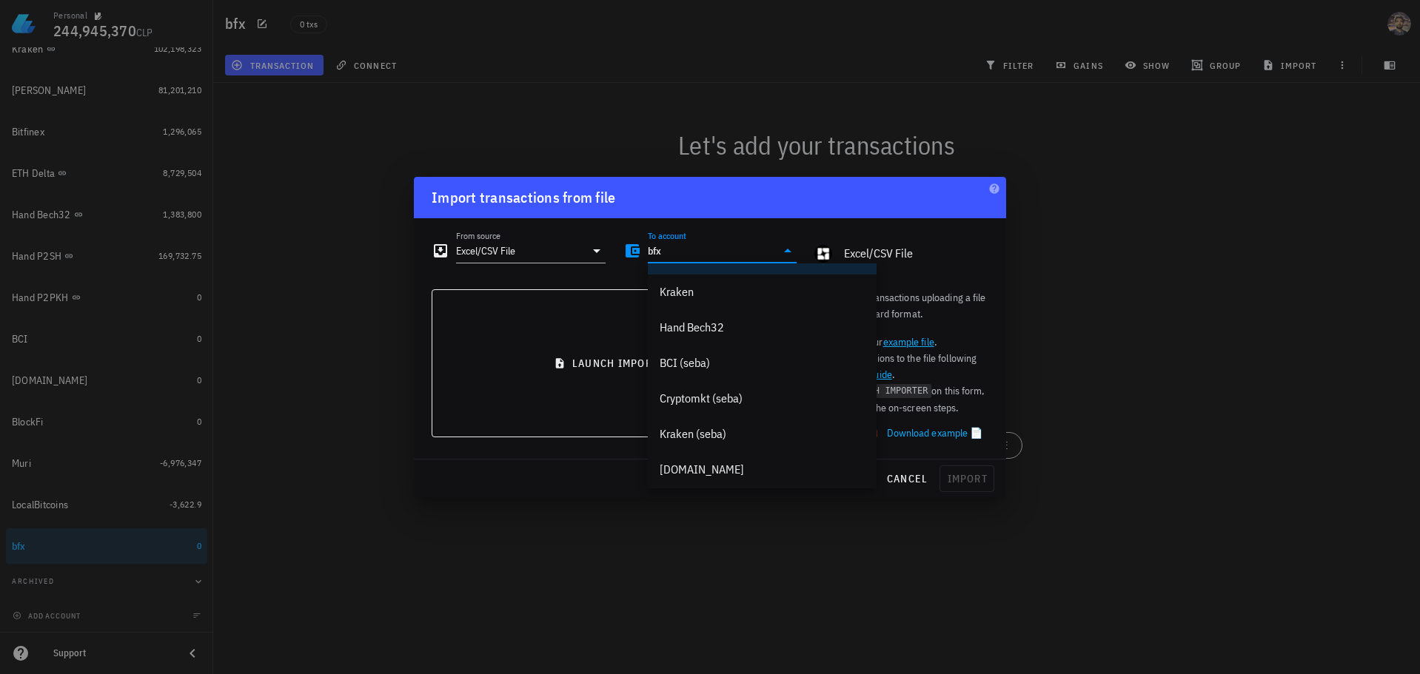
scroll to position [604, 0]
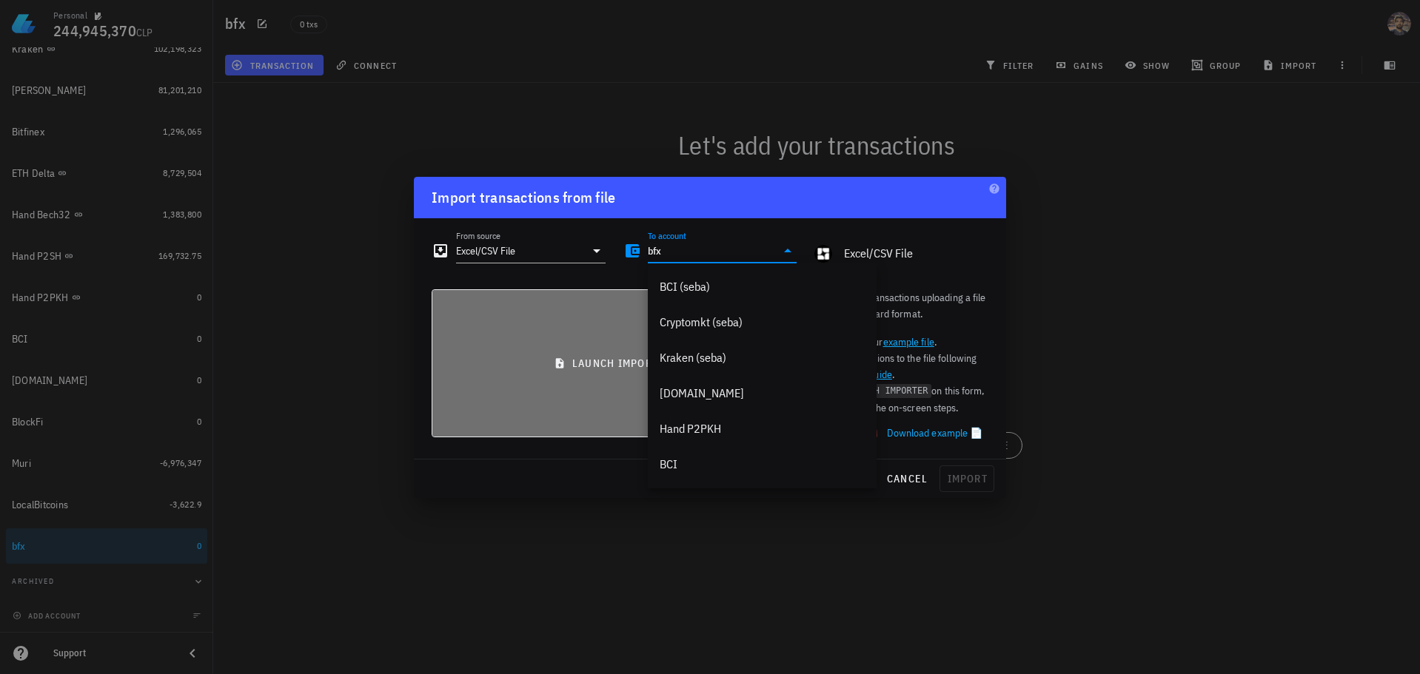
click at [563, 349] on button "launch importer" at bounding box center [614, 363] width 365 height 148
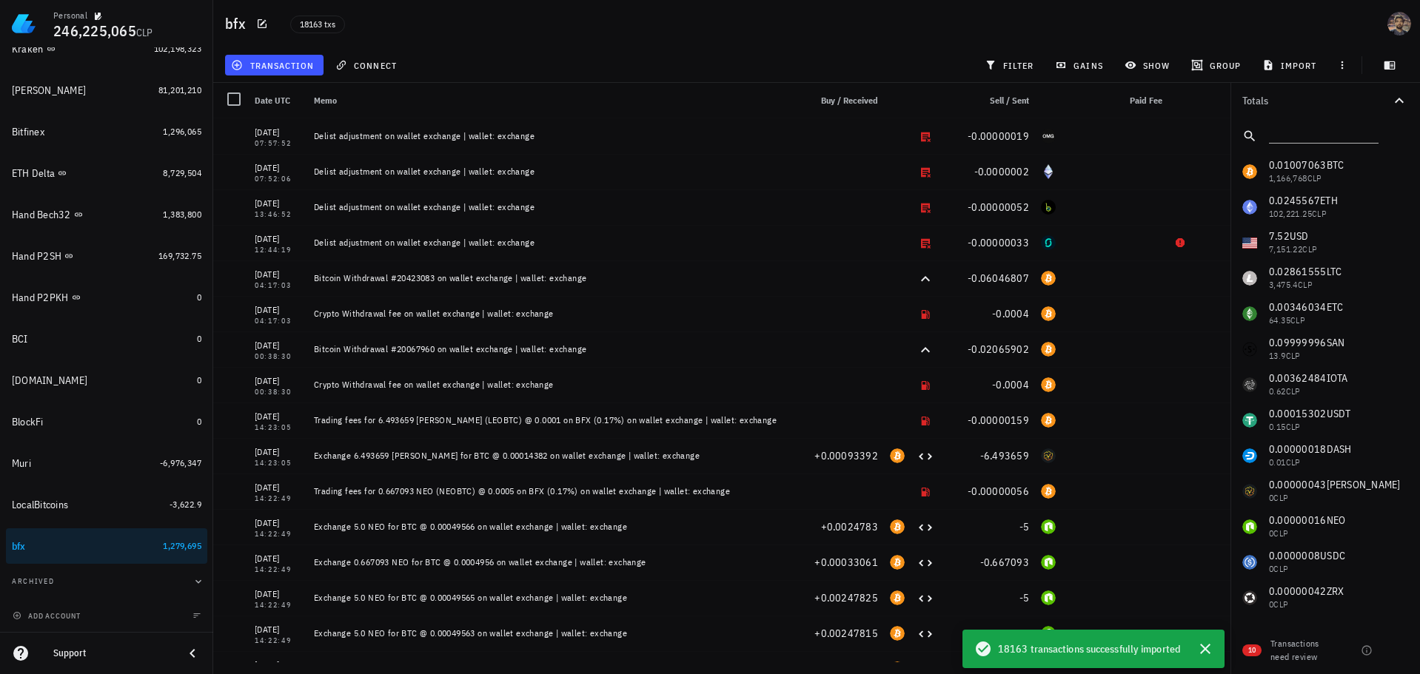
click at [1101, 652] on span "18163 transactions successfully imported" at bounding box center [1089, 649] width 182 height 16
drag, startPoint x: 1016, startPoint y: 654, endPoint x: 1030, endPoint y: 654, distance: 14.1
click at [1028, 654] on span "18163 transactions successfully imported" at bounding box center [1089, 649] width 182 height 16
click at [1196, 651] on icon "button" at bounding box center [1205, 649] width 18 height 18
